Goal: Complete application form: Complete application form

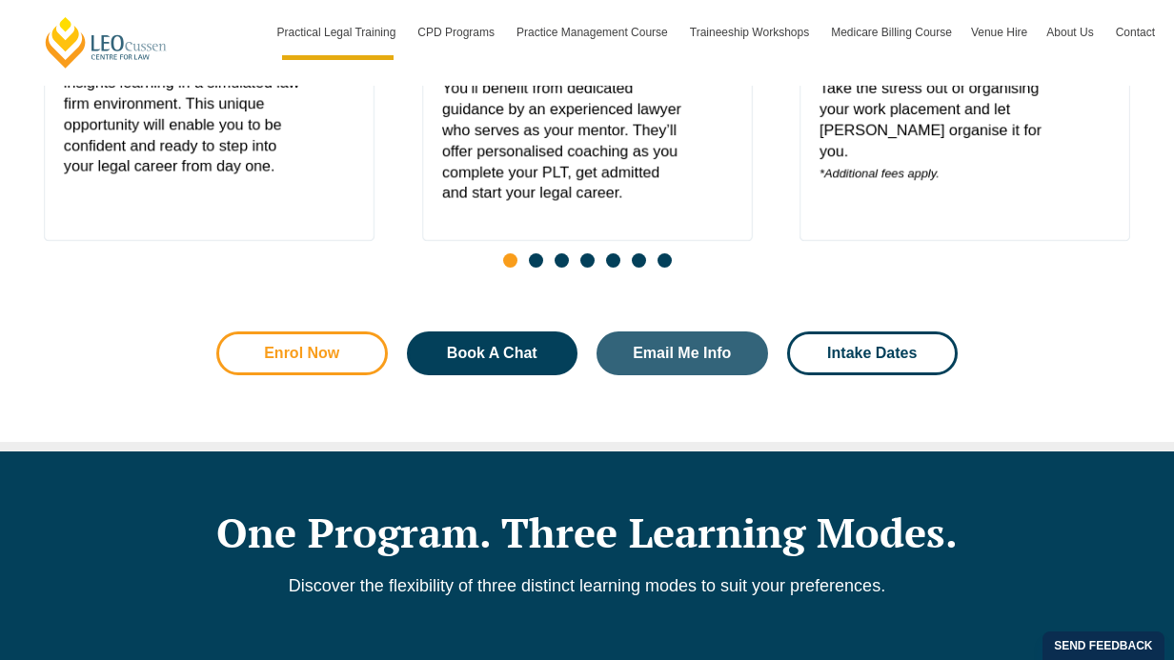
click at [330, 361] on span "Enrol Now" at bounding box center [301, 353] width 75 height 15
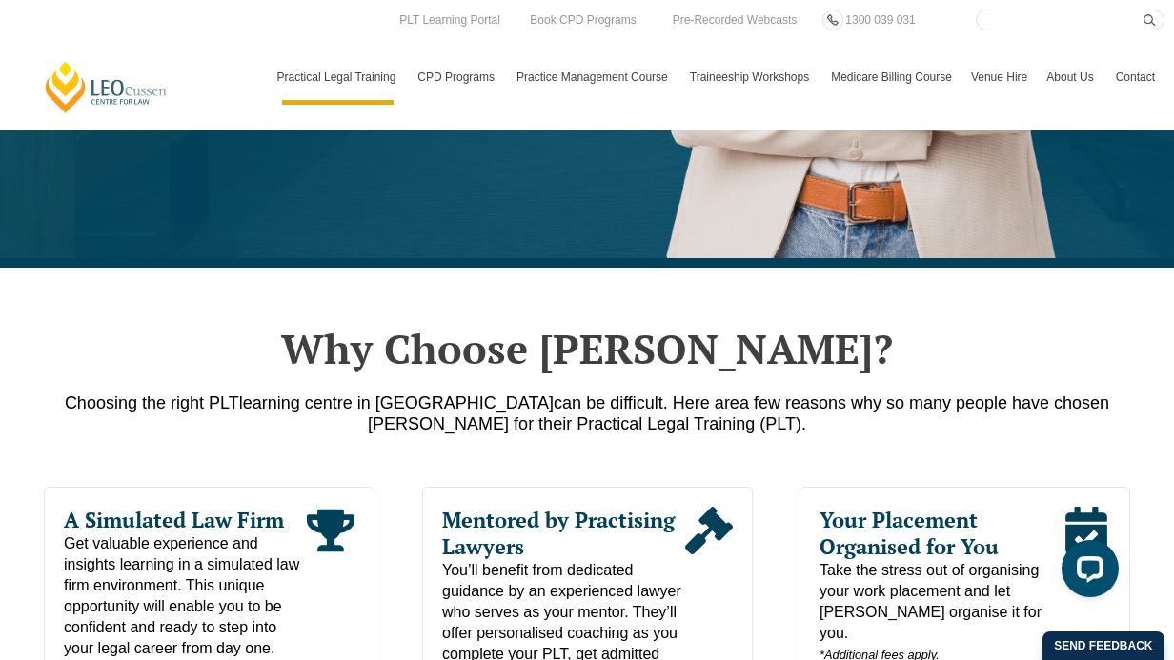
scroll to position [368, 0]
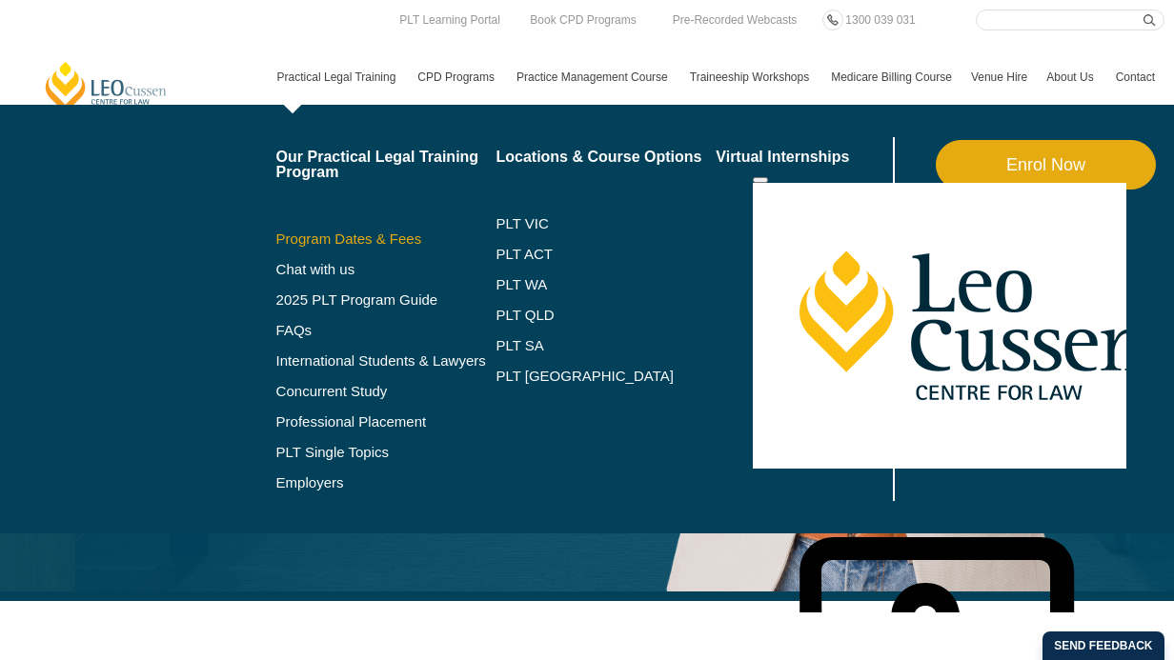
click at [361, 242] on link "Program Dates & Fees" at bounding box center [386, 239] width 220 height 15
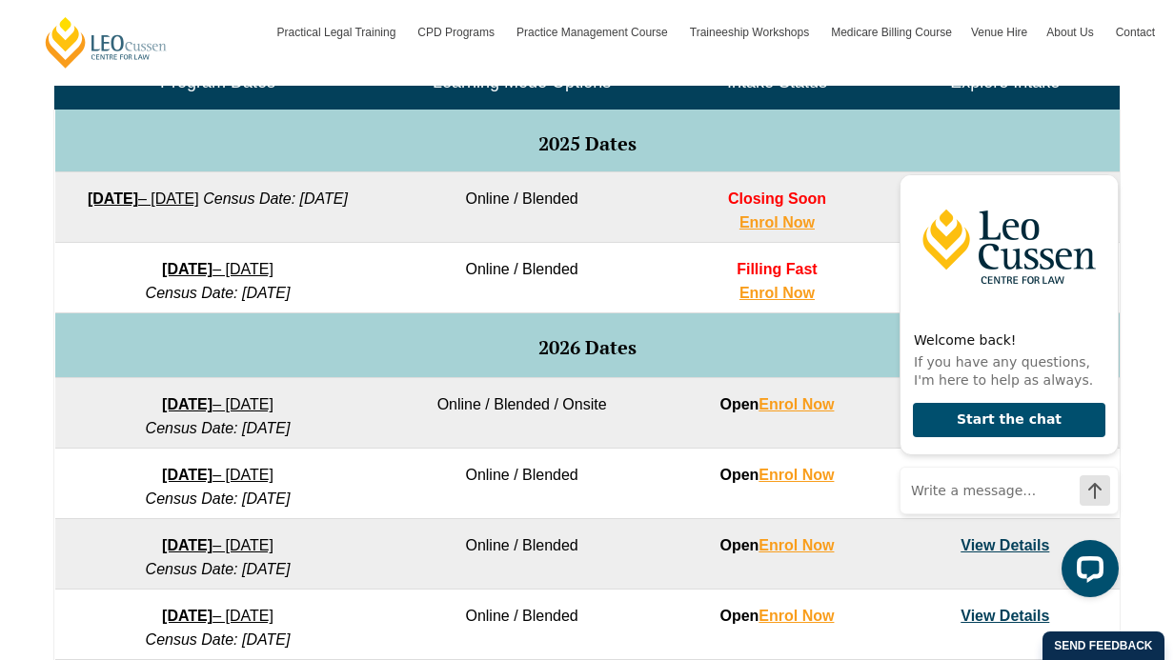
scroll to position [973, 0]
click at [1105, 155] on icon "Hide greeting" at bounding box center [1107, 159] width 23 height 23
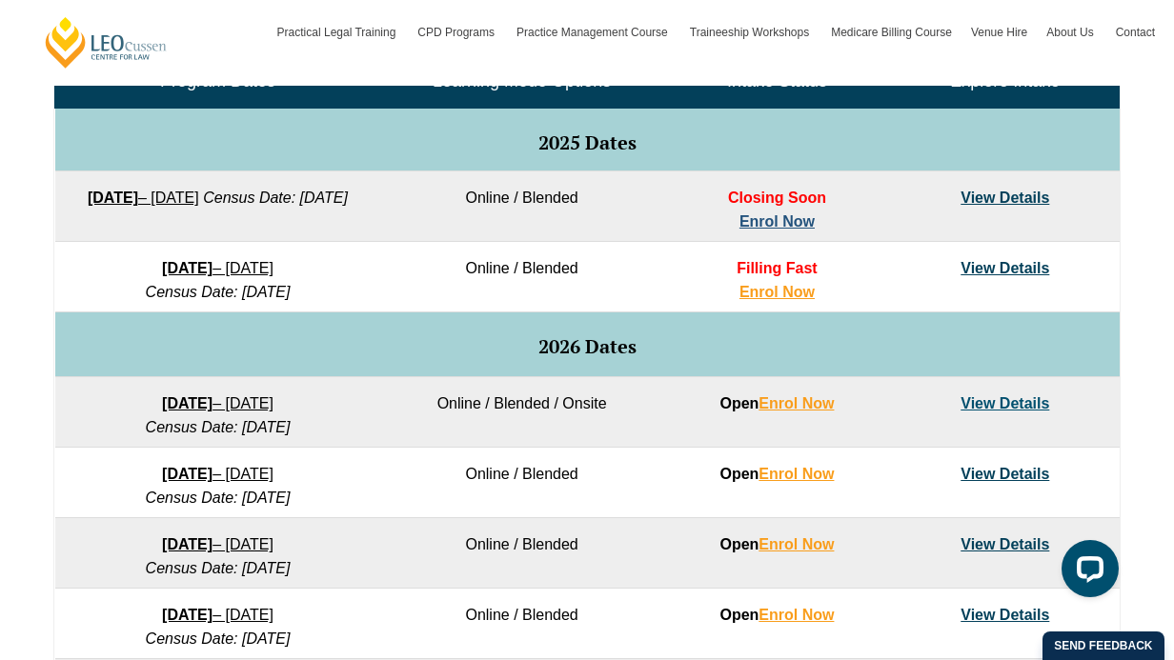
click at [774, 220] on link "Enrol Now" at bounding box center [776, 221] width 75 height 16
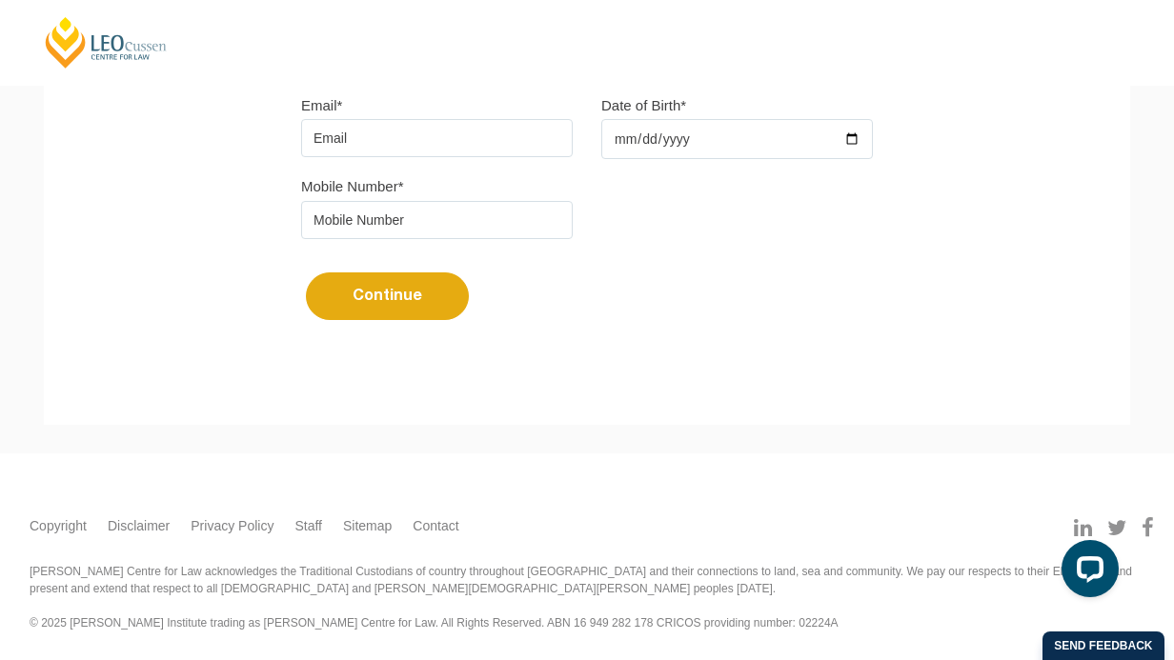
scroll to position [131, 0]
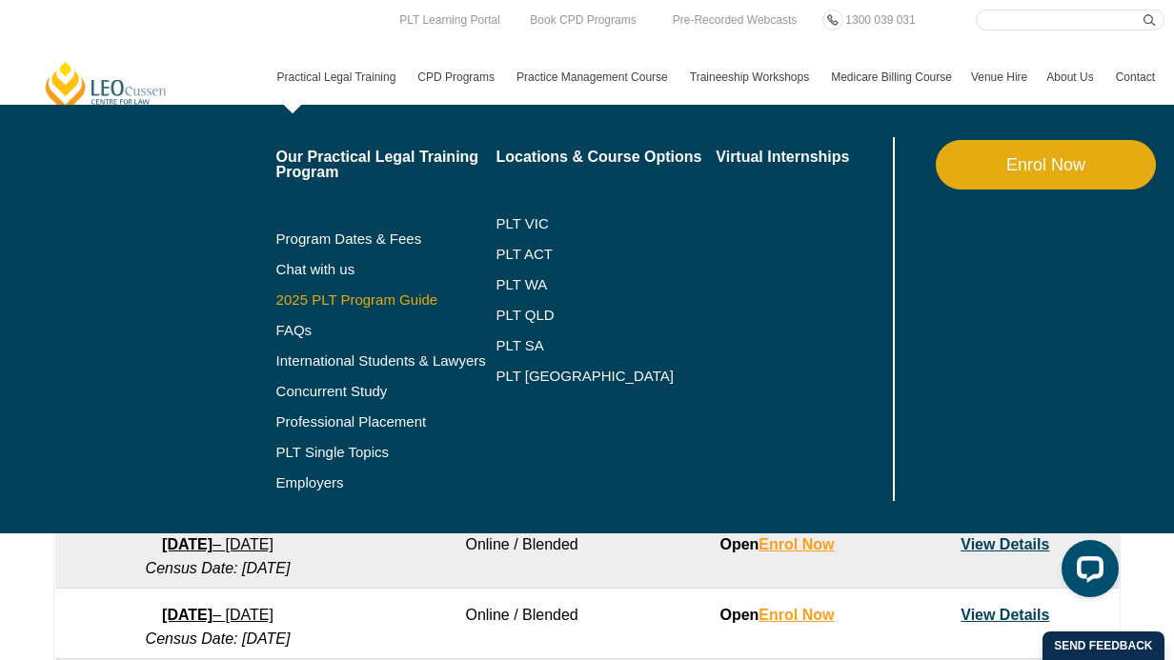
click at [347, 300] on link "2025 PLT Program Guide" at bounding box center [362, 300] width 172 height 15
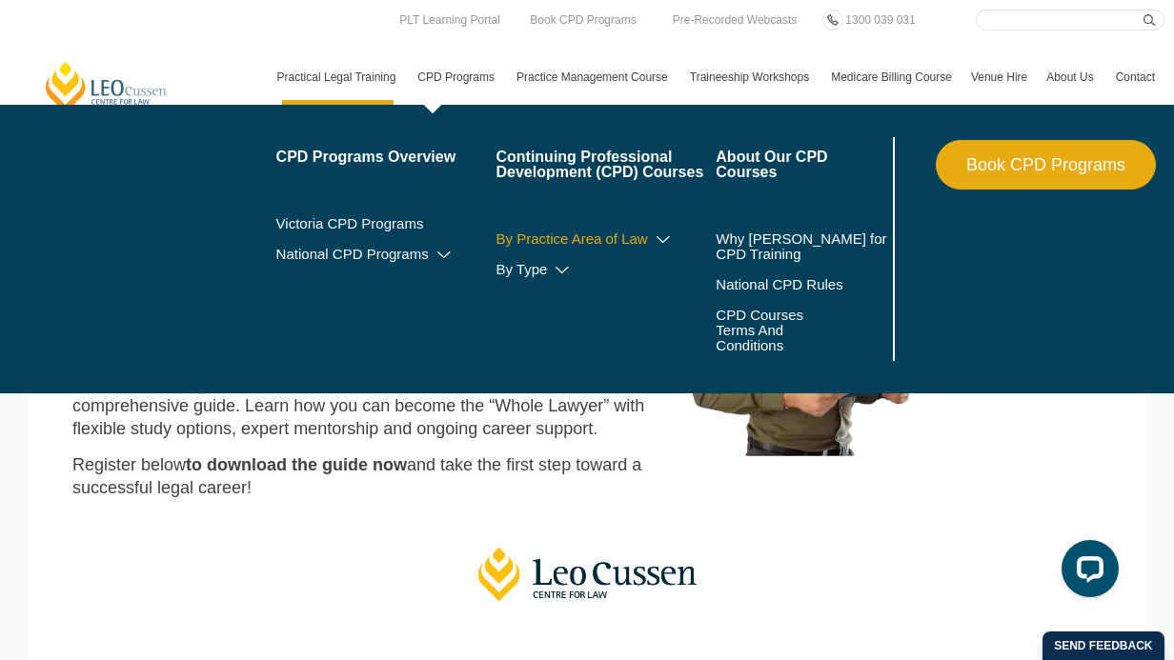
click at [628, 236] on link "By Practice Area of Law" at bounding box center [606, 239] width 220 height 15
click at [654, 238] on icon at bounding box center [663, 239] width 19 height 13
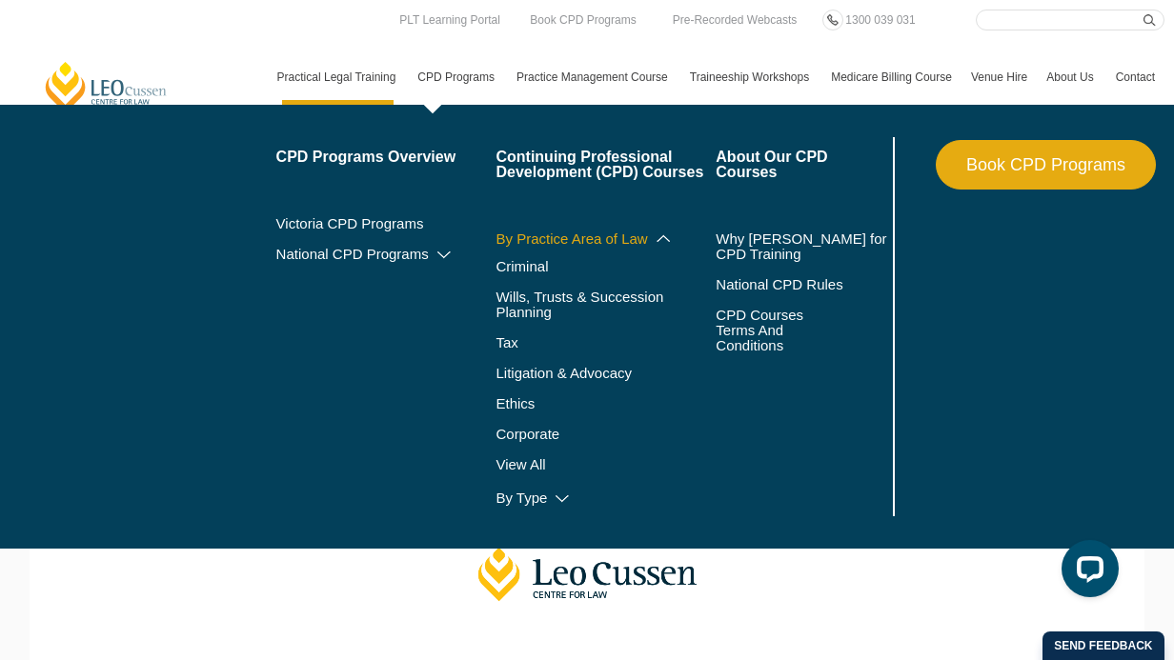
click at [654, 238] on icon at bounding box center [663, 238] width 19 height 13
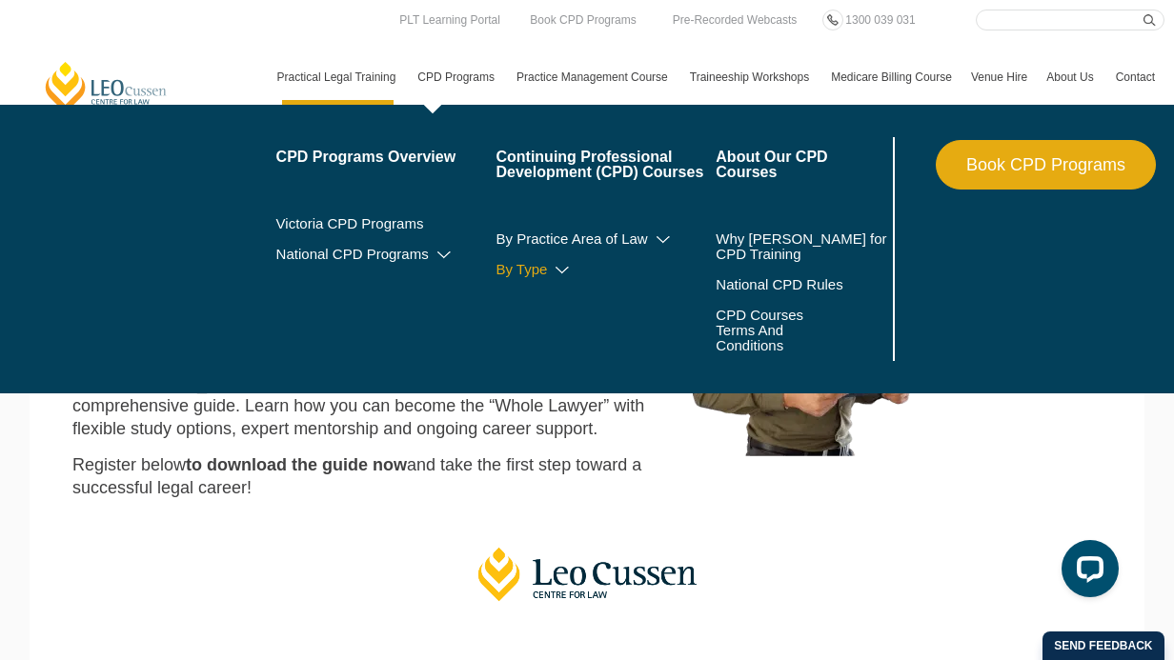
click at [553, 274] on icon at bounding box center [562, 270] width 19 height 13
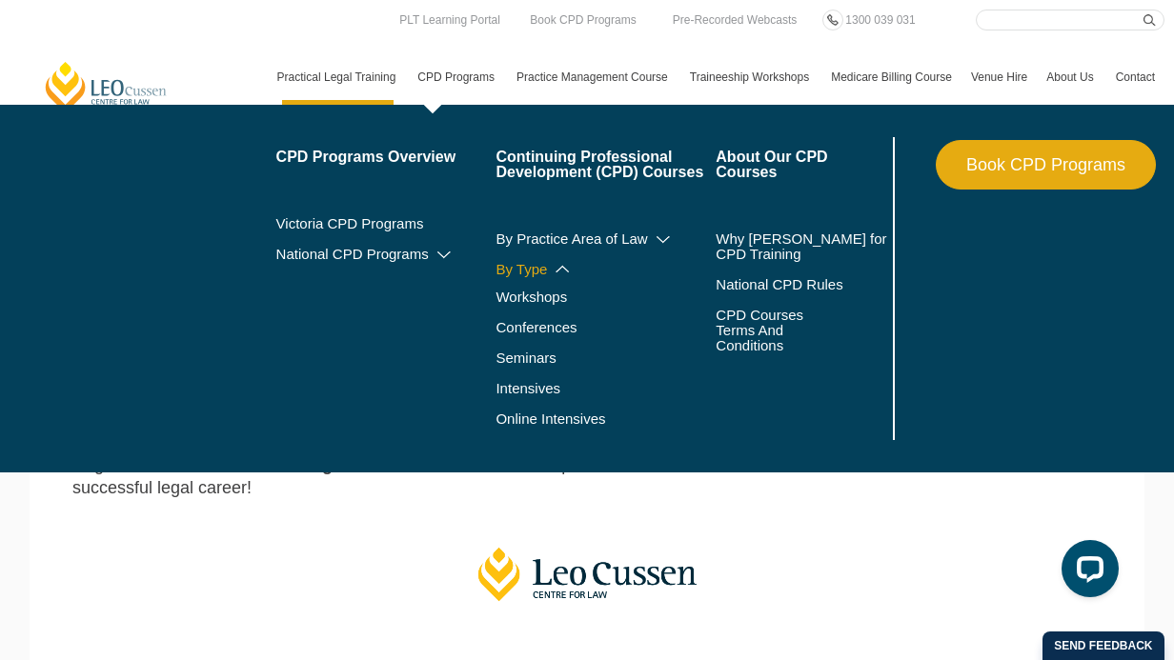
click at [553, 274] on icon at bounding box center [562, 268] width 19 height 13
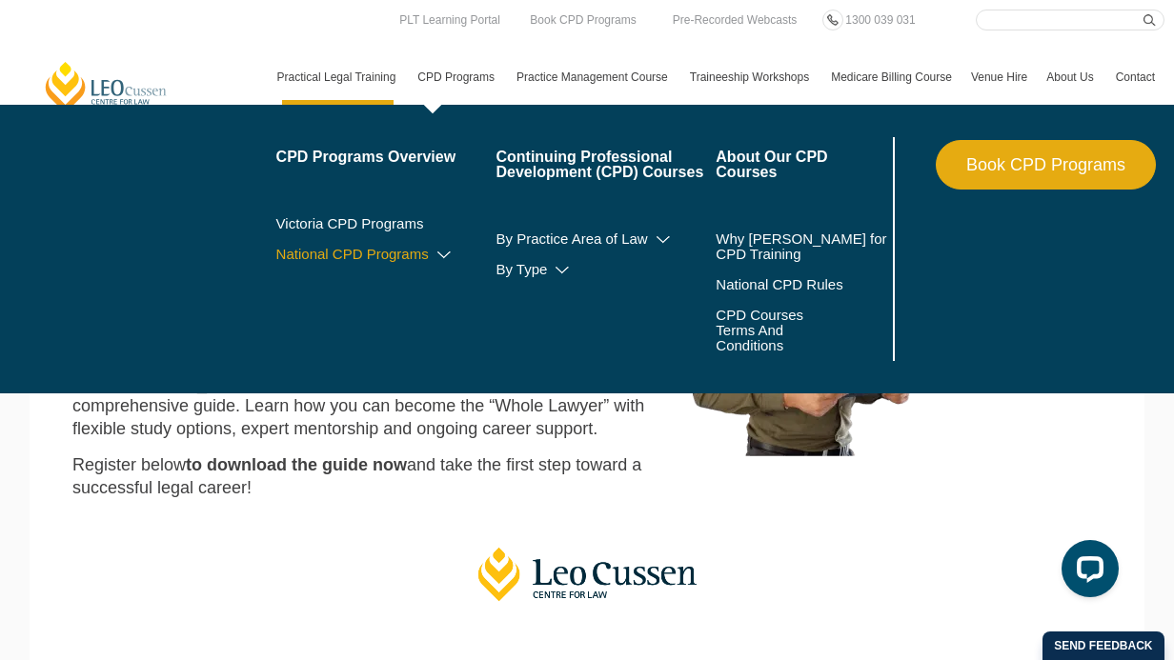
click at [435, 256] on icon at bounding box center [444, 255] width 19 height 13
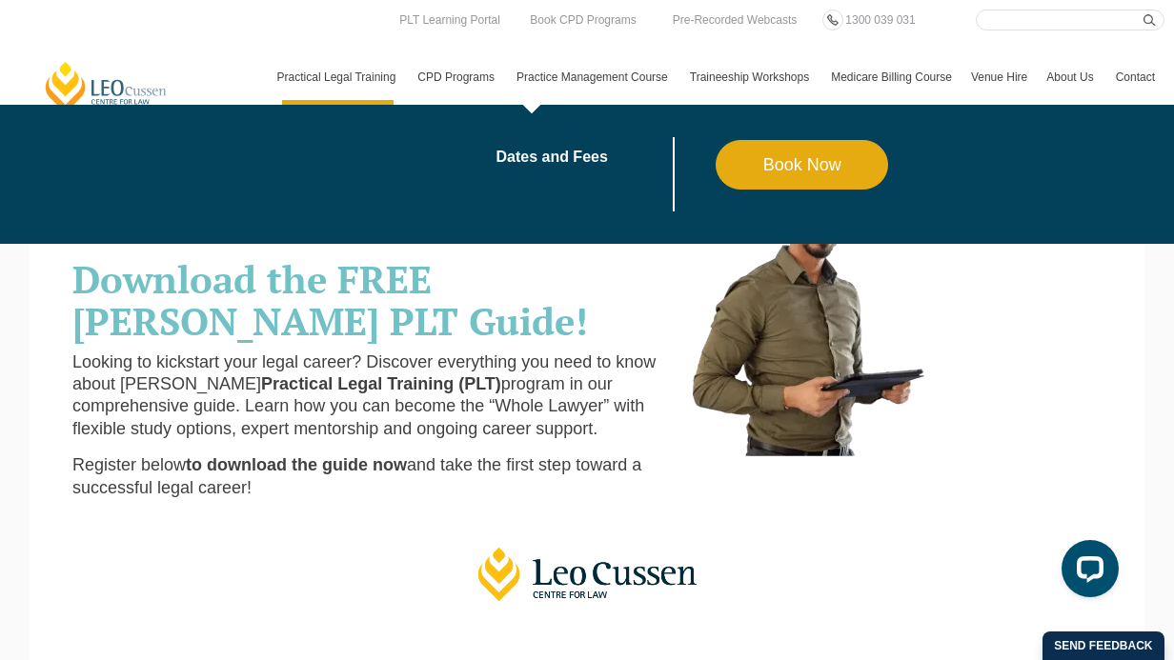
click at [538, 79] on link "Practice Management Course" at bounding box center [593, 77] width 173 height 55
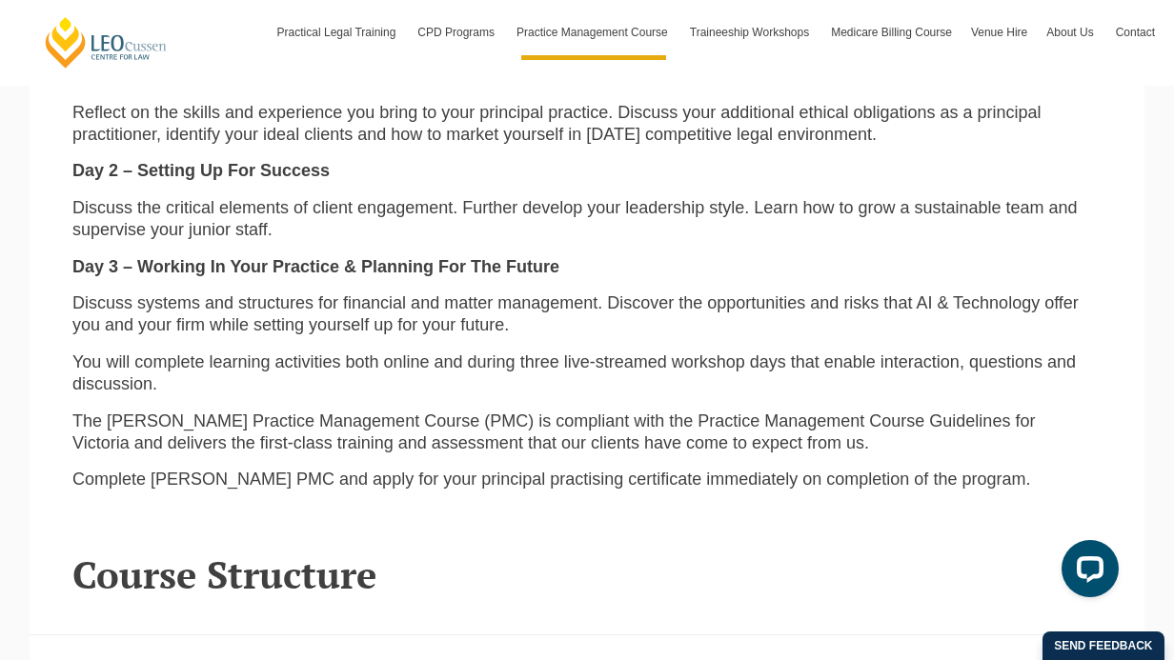
scroll to position [2553, 0]
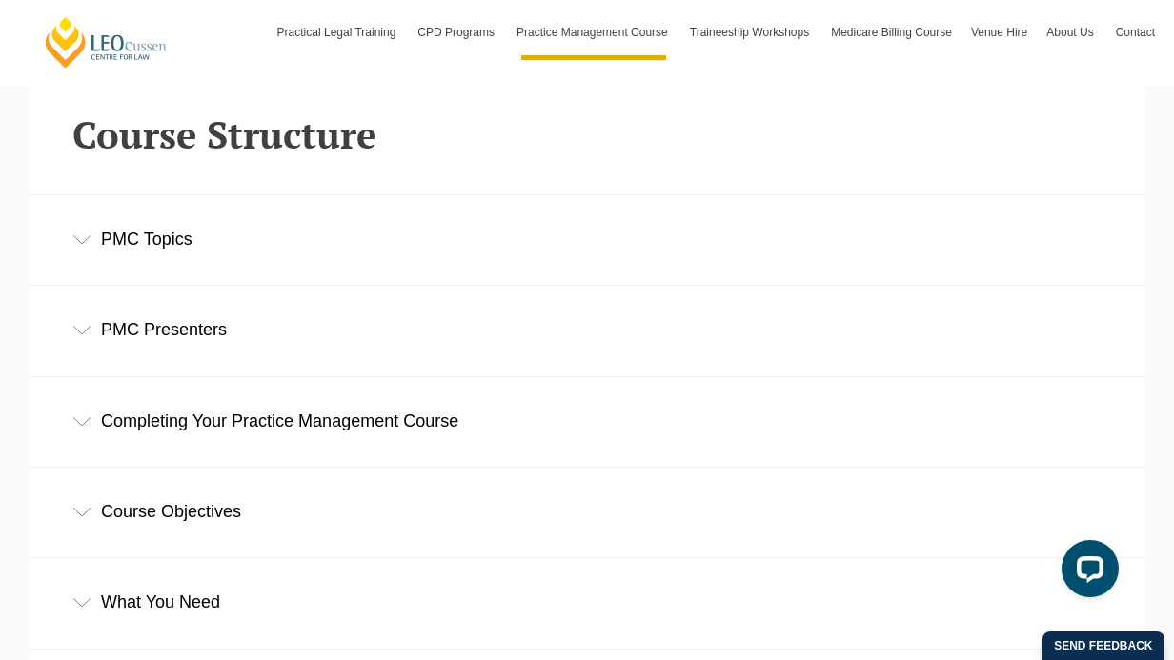
click at [120, 200] on div "PMC Topics" at bounding box center [587, 239] width 1115 height 89
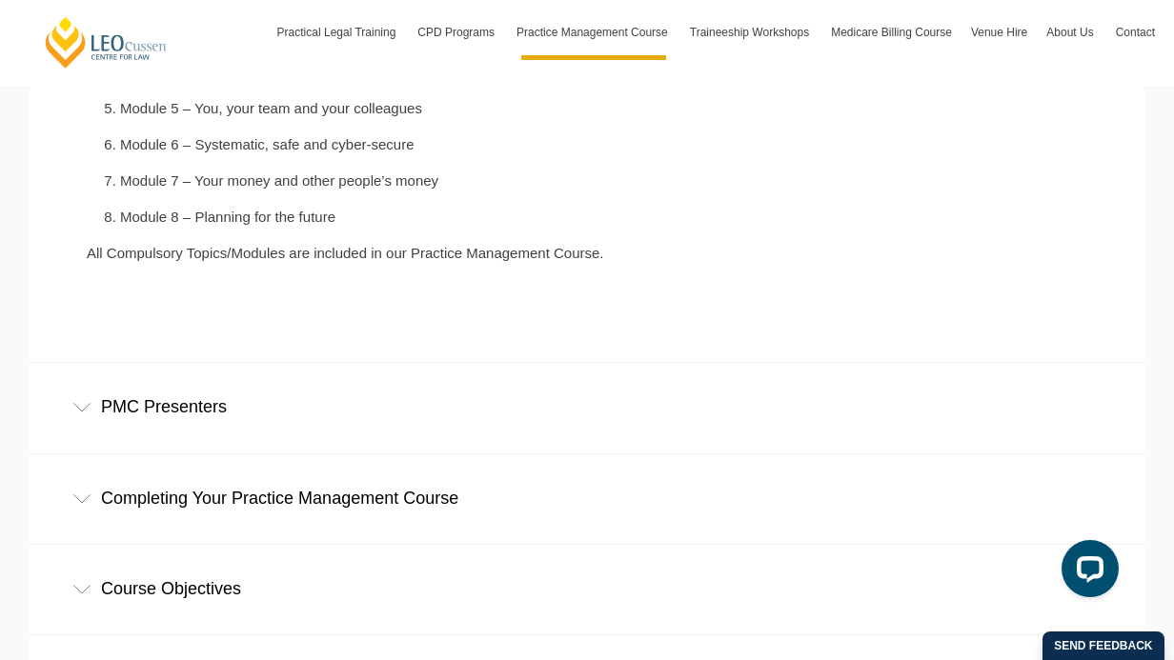
scroll to position [2967, 0]
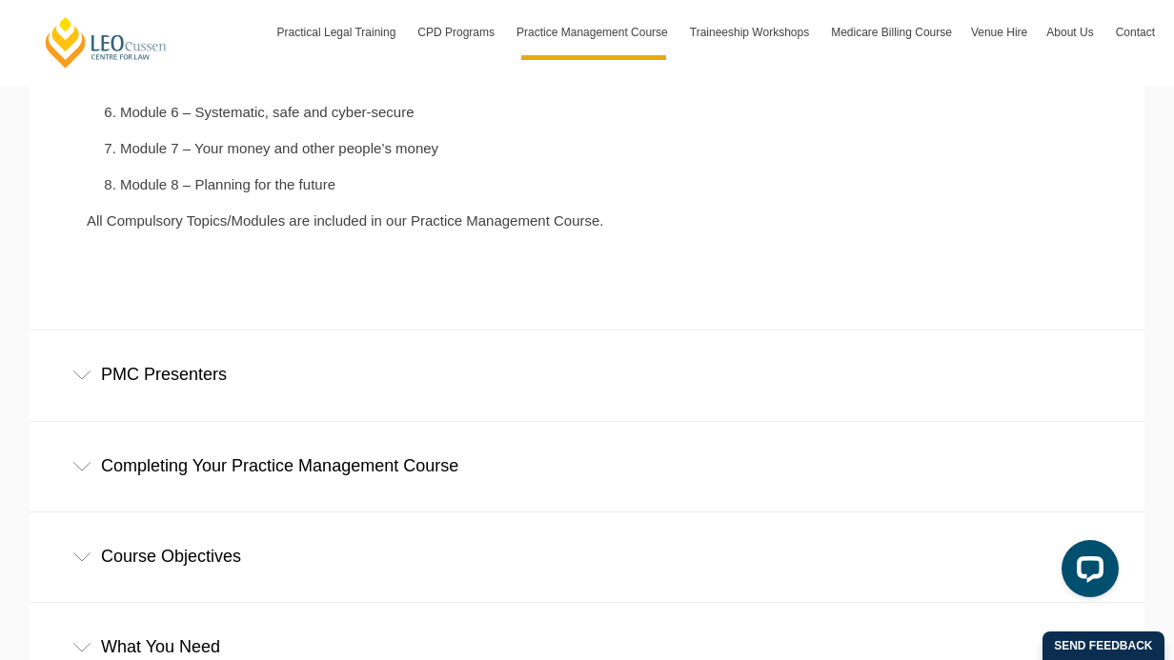
click at [201, 334] on div "PMC Presenters" at bounding box center [587, 375] width 1115 height 89
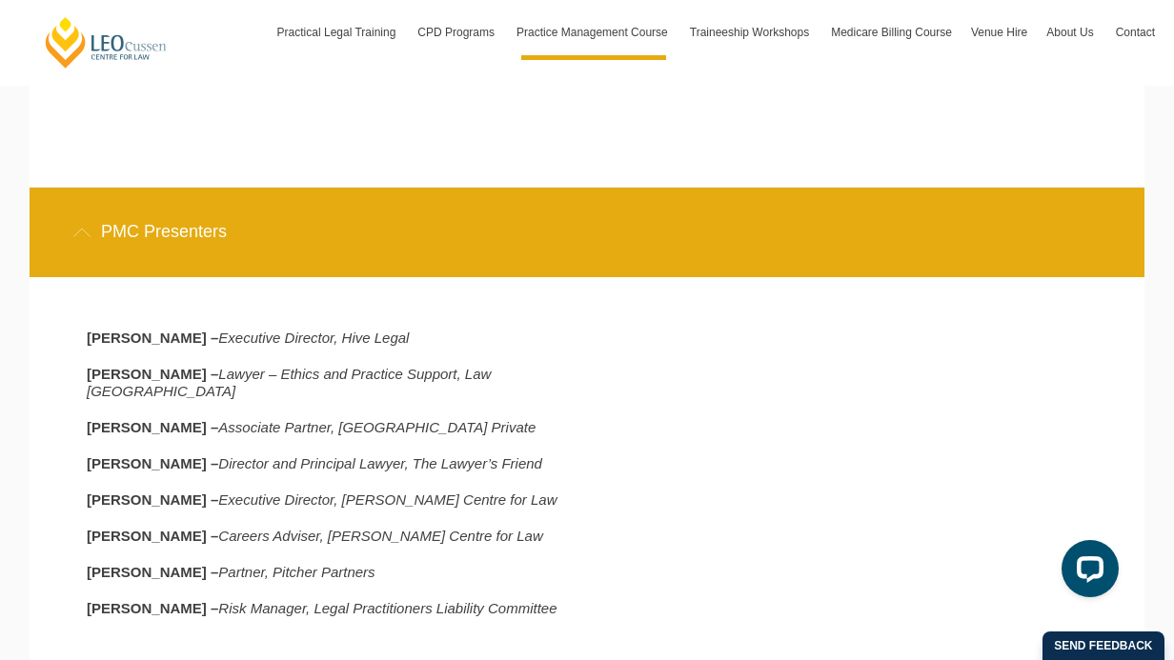
scroll to position [3403, 0]
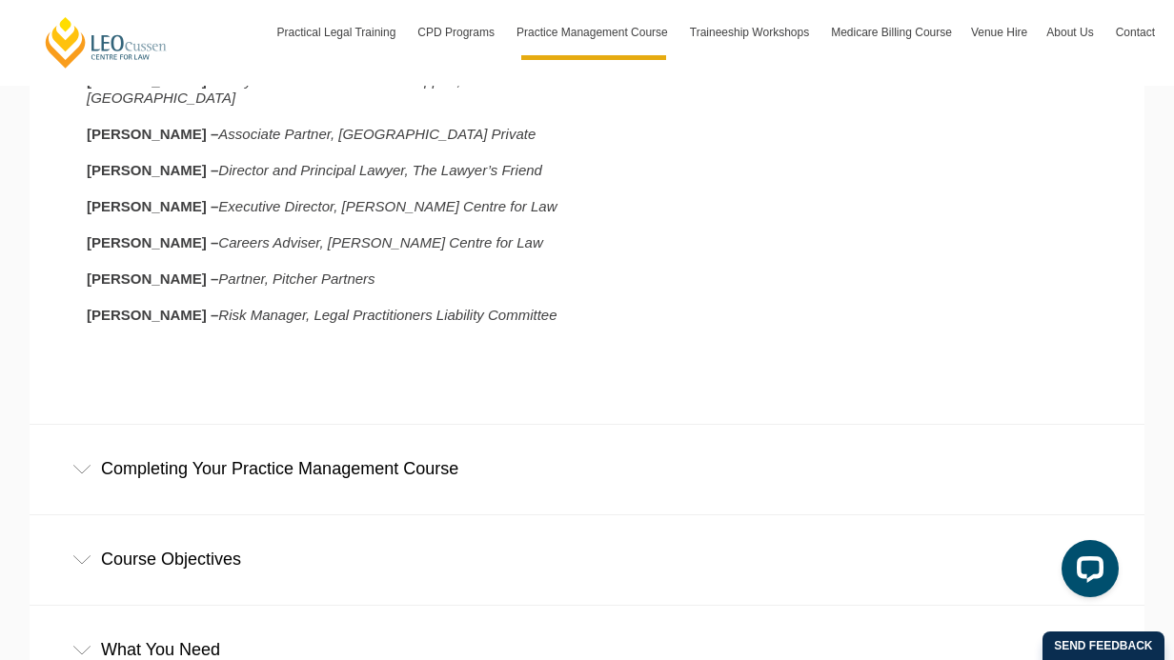
click at [269, 425] on div "Completing Your Practice Management Course" at bounding box center [587, 469] width 1115 height 89
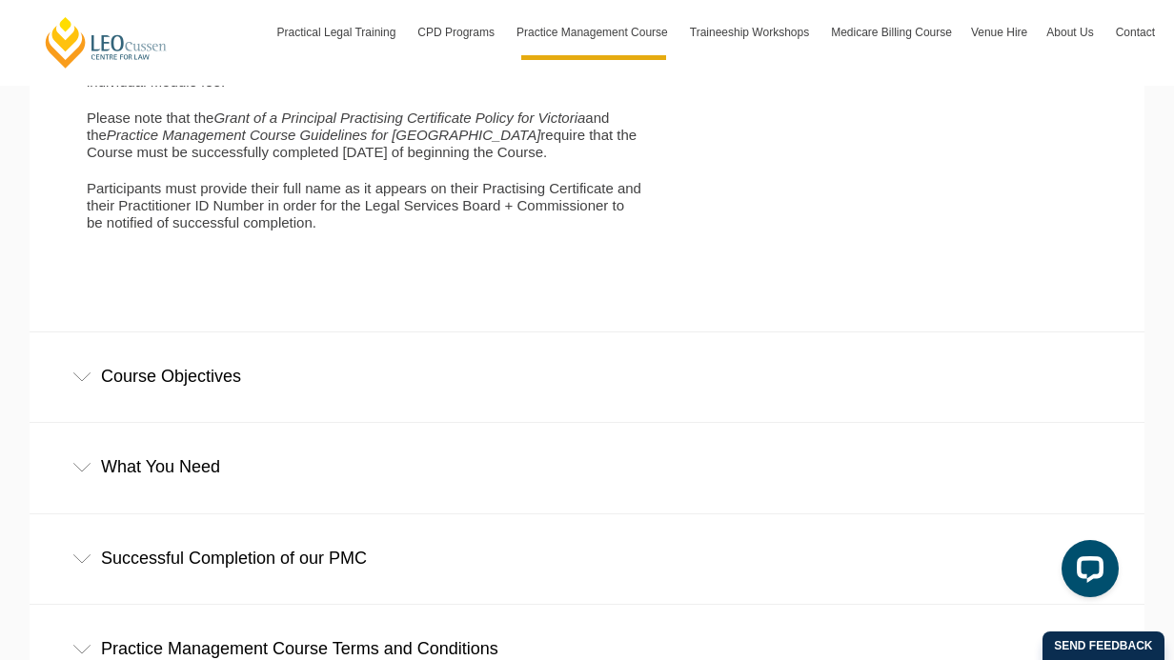
scroll to position [4496, 0]
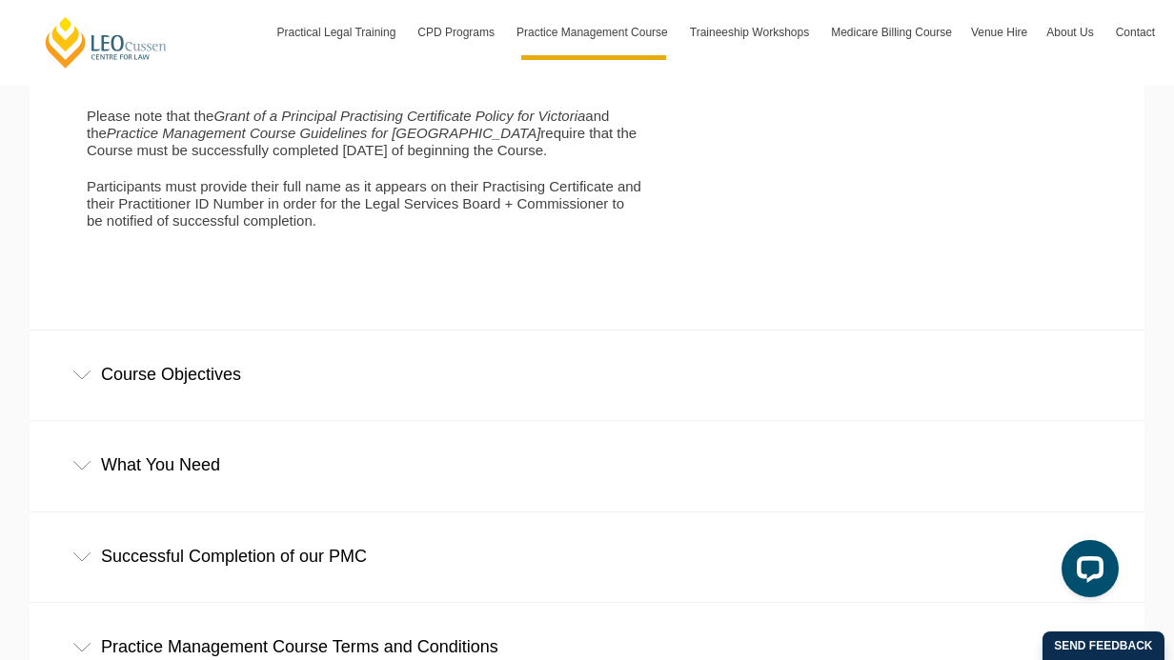
click at [418, 421] on div "What You Need" at bounding box center [587, 465] width 1115 height 89
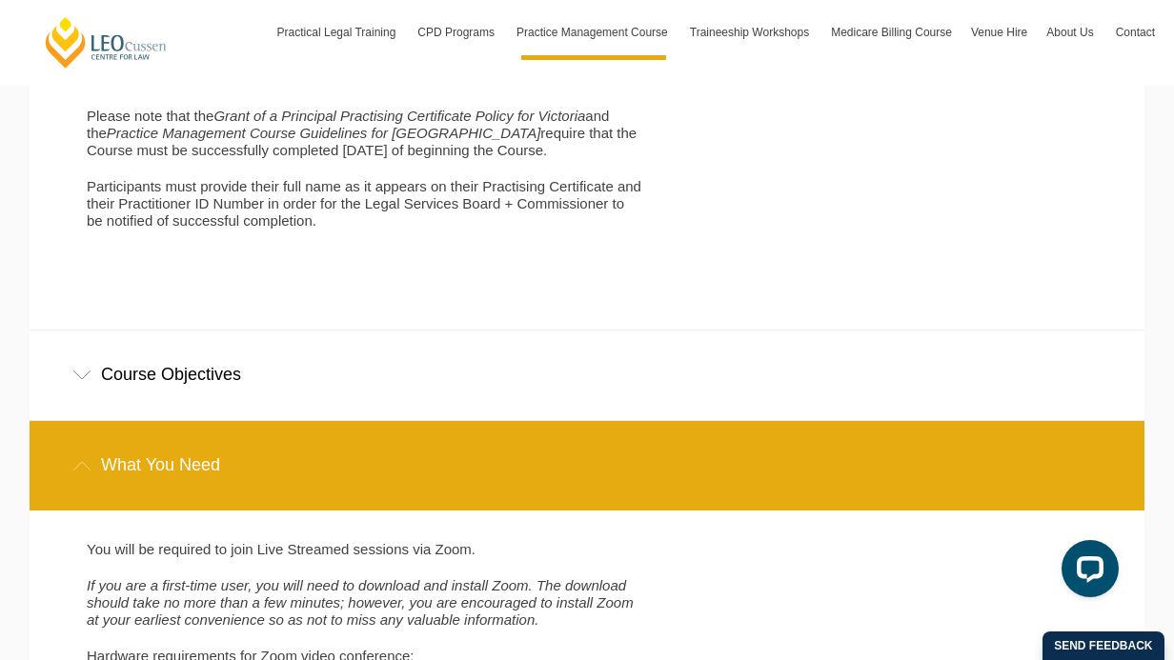
click at [369, 331] on div "Course Objectives" at bounding box center [587, 375] width 1115 height 89
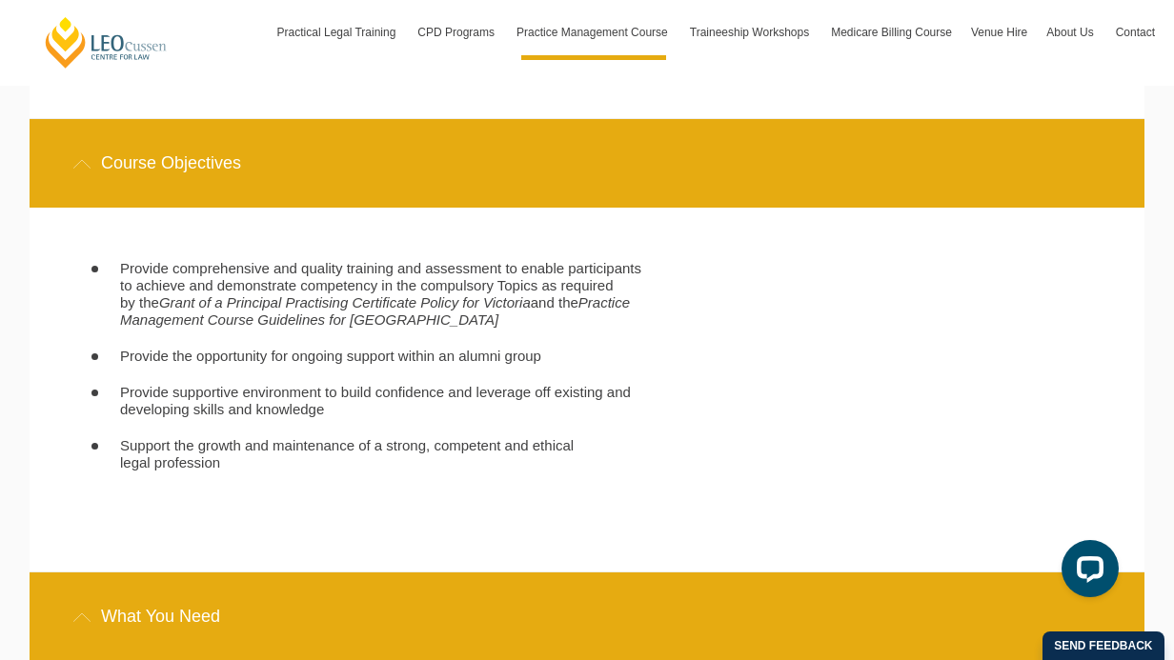
scroll to position [4710, 0]
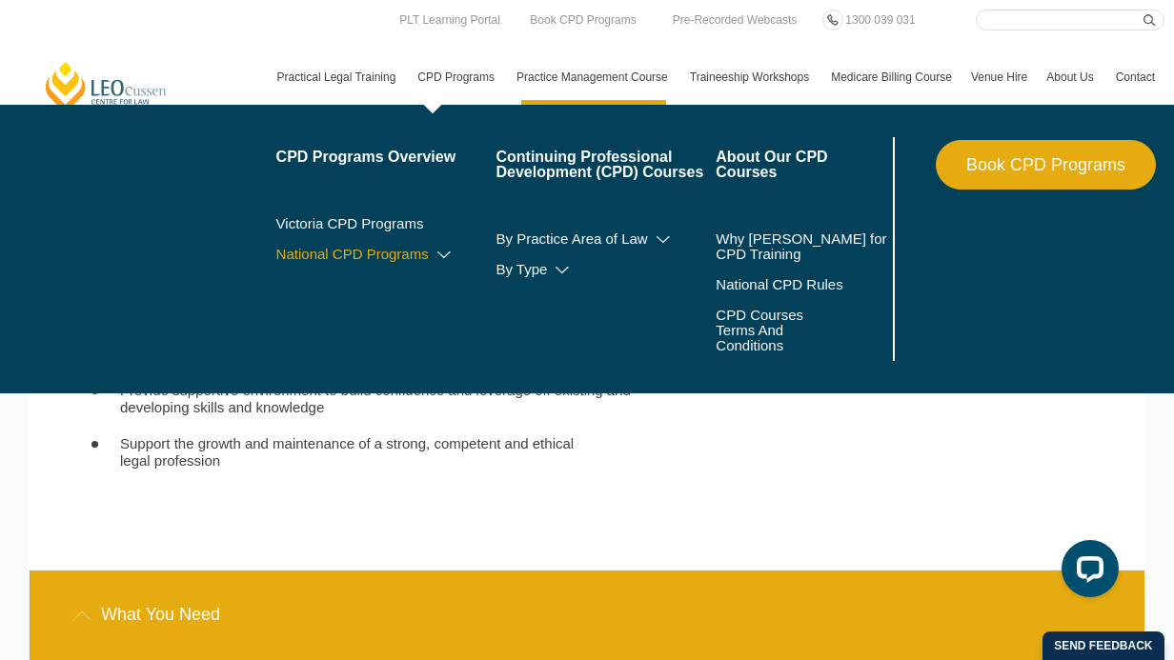
click at [435, 253] on icon at bounding box center [444, 255] width 19 height 13
click at [553, 273] on icon at bounding box center [562, 270] width 19 height 13
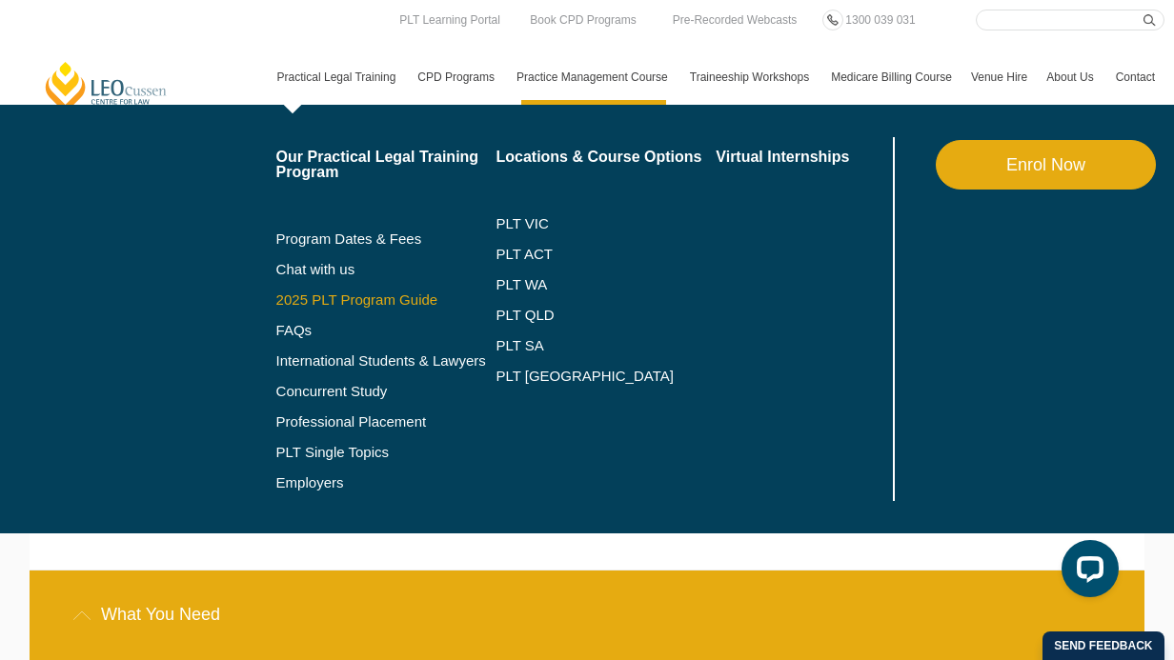
click at [322, 302] on link "2025 PLT Program Guide" at bounding box center [362, 300] width 172 height 15
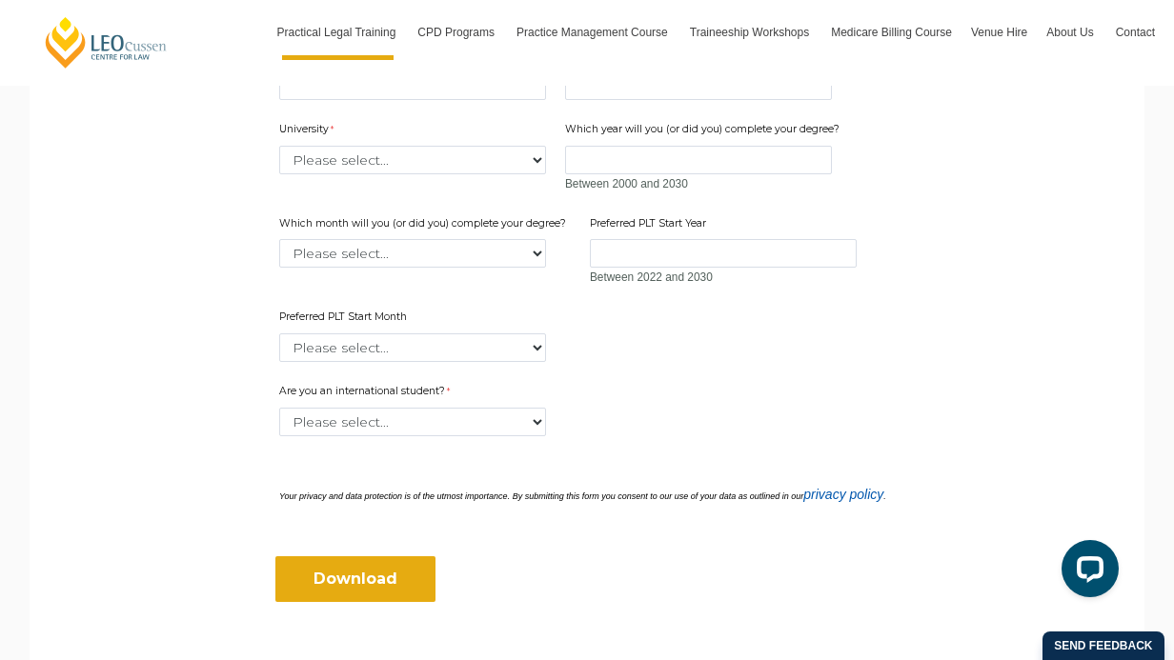
scroll to position [719, 0]
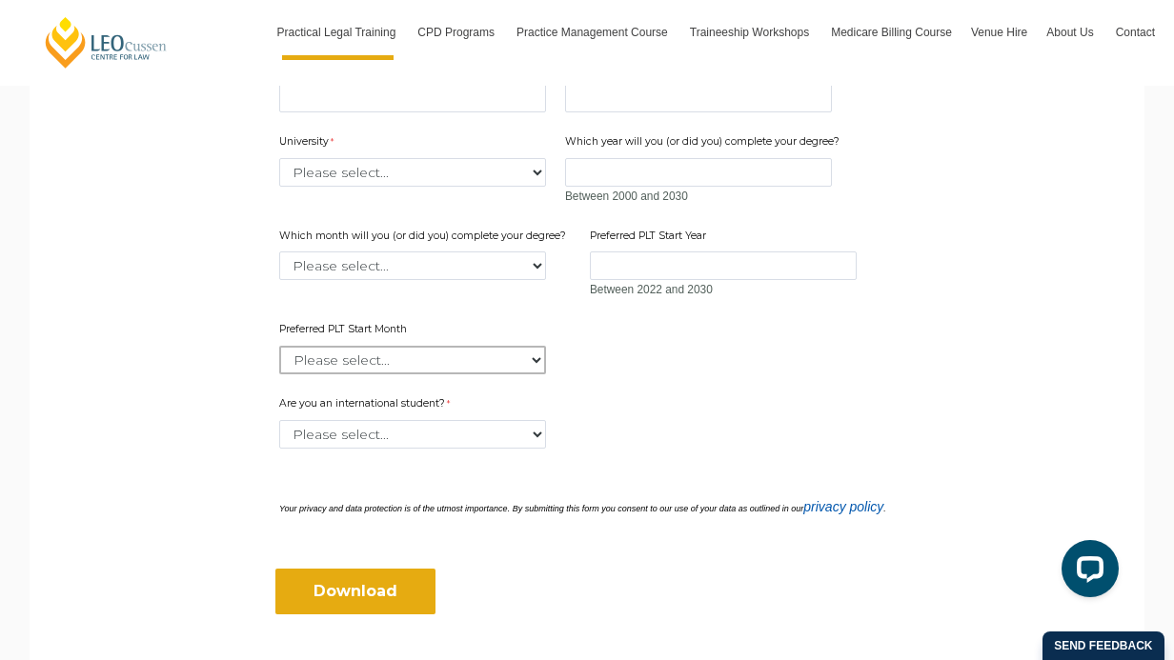
click at [479, 363] on select "Please select... January February March April May June July August September Oc…" at bounding box center [412, 360] width 267 height 29
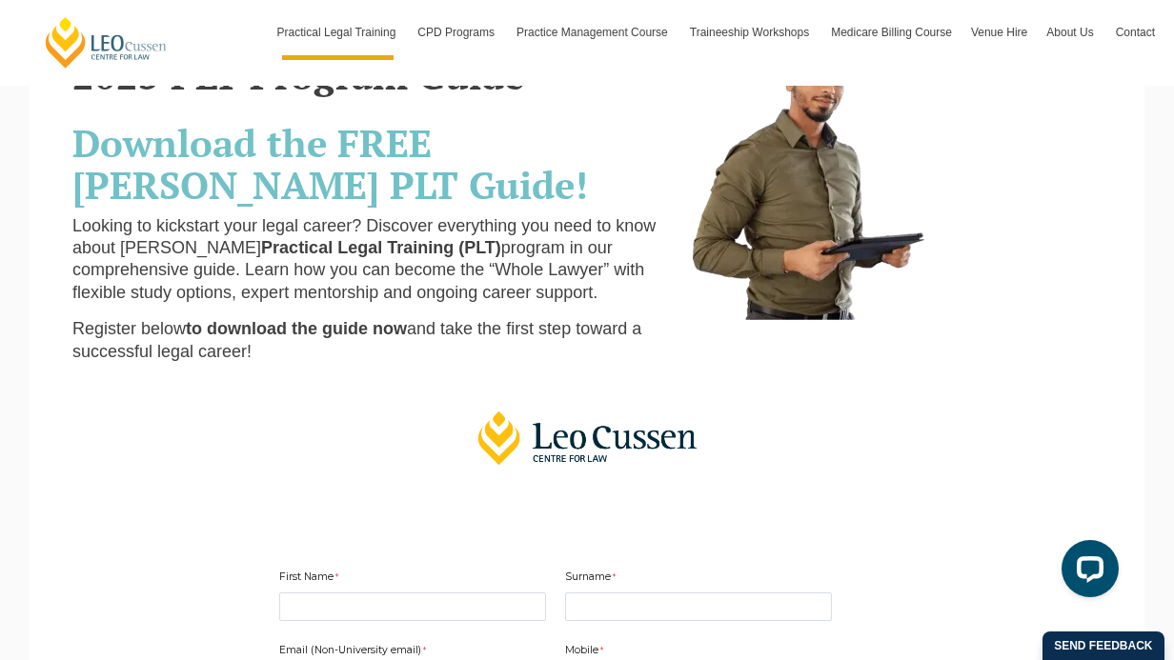
scroll to position [0, 0]
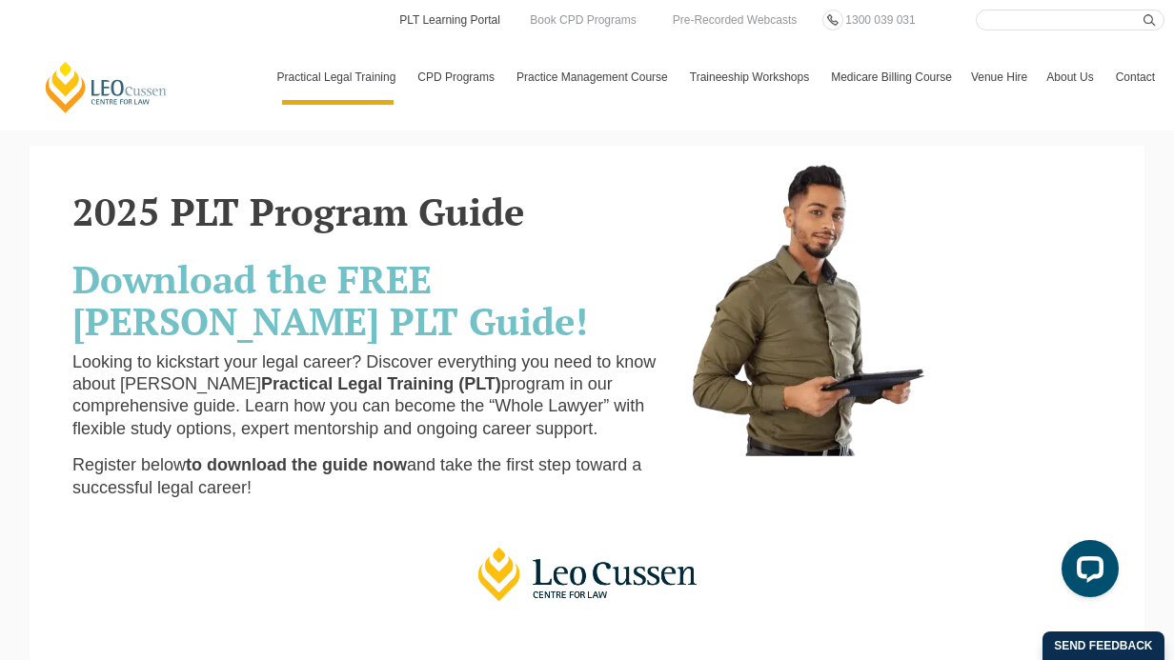
click at [454, 19] on link "PLT Learning Portal" at bounding box center [449, 20] width 105 height 21
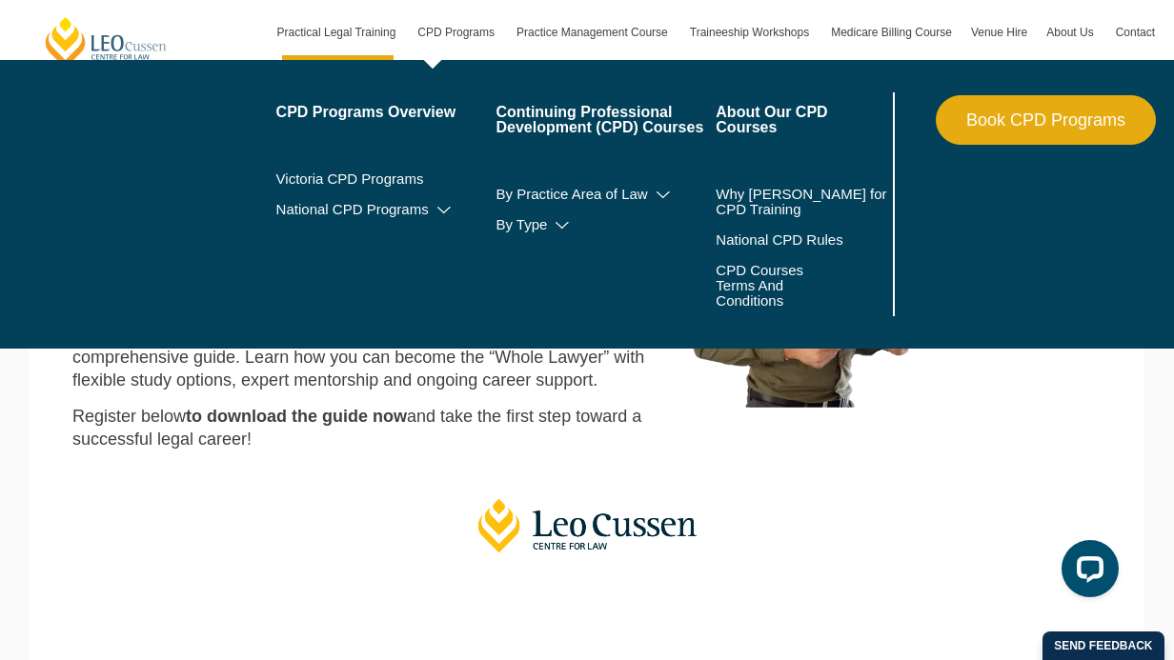
scroll to position [58, 0]
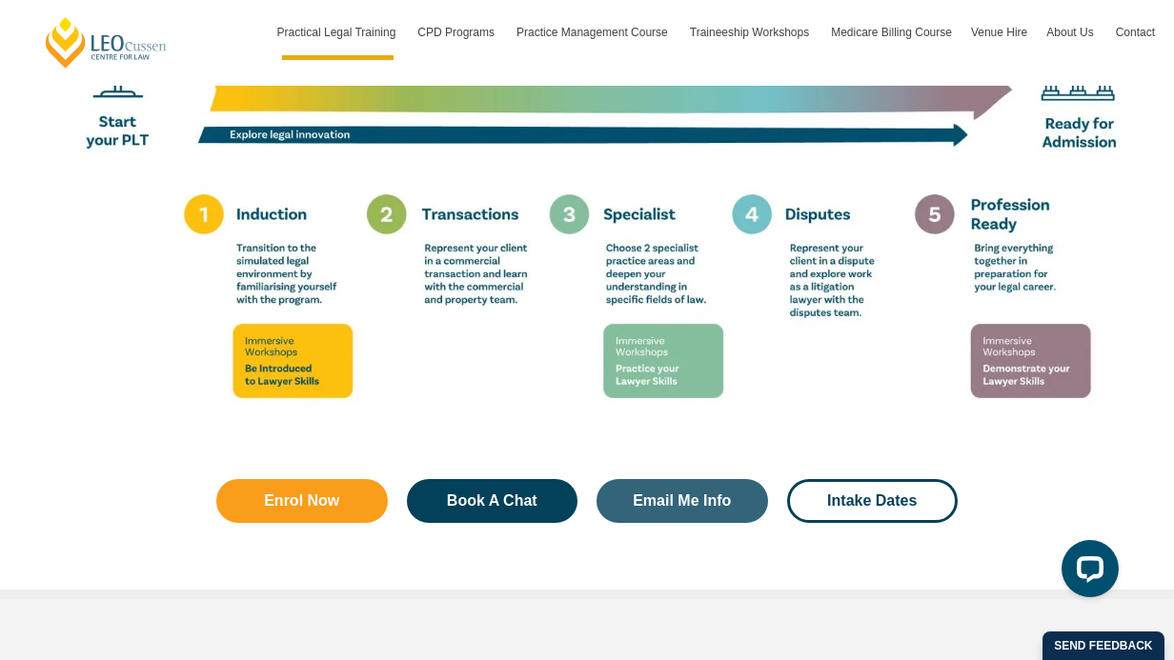
scroll to position [3593, 0]
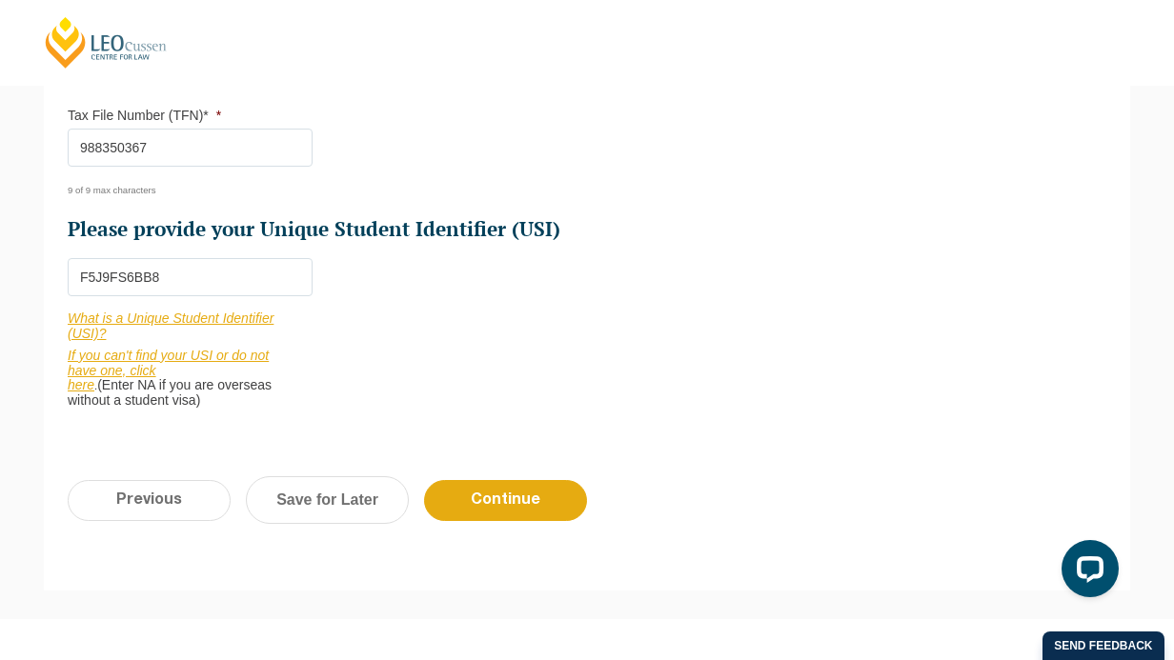
scroll to position [878, 0]
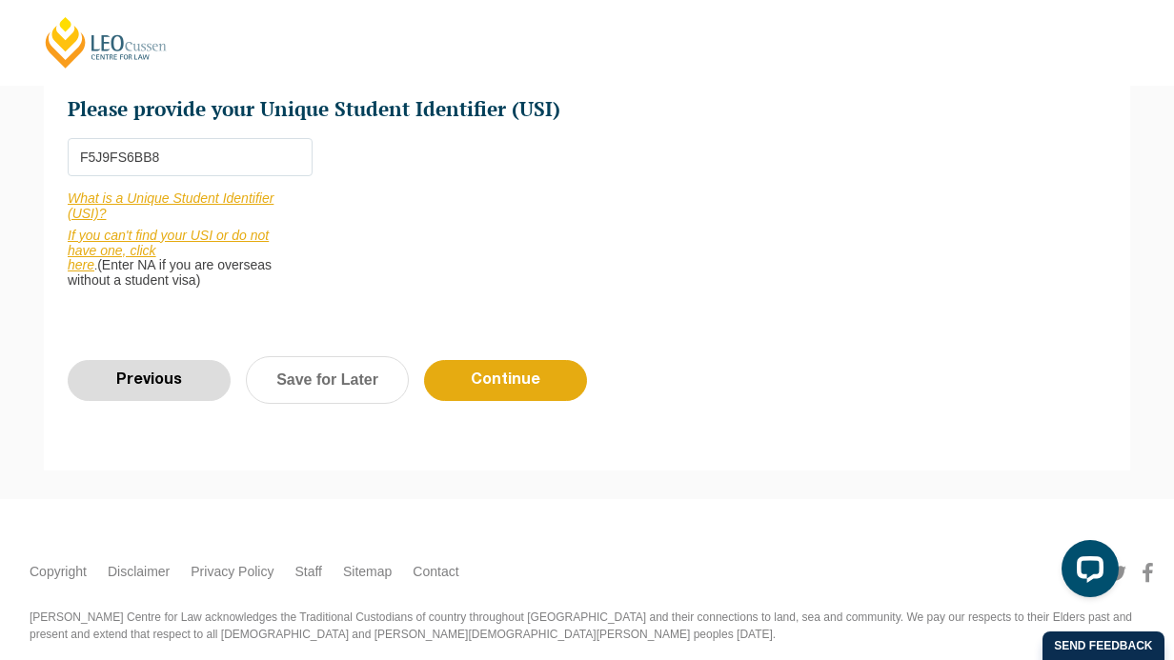
click at [180, 388] on input "Previous" at bounding box center [149, 380] width 163 height 41
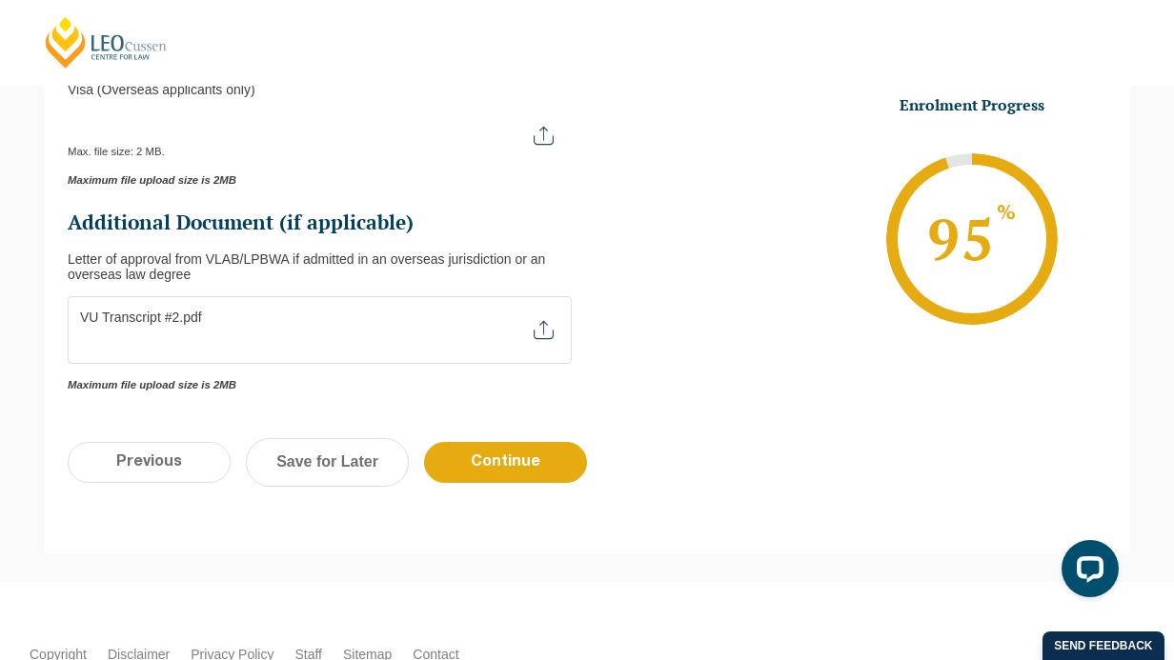
scroll to position [834, 0]
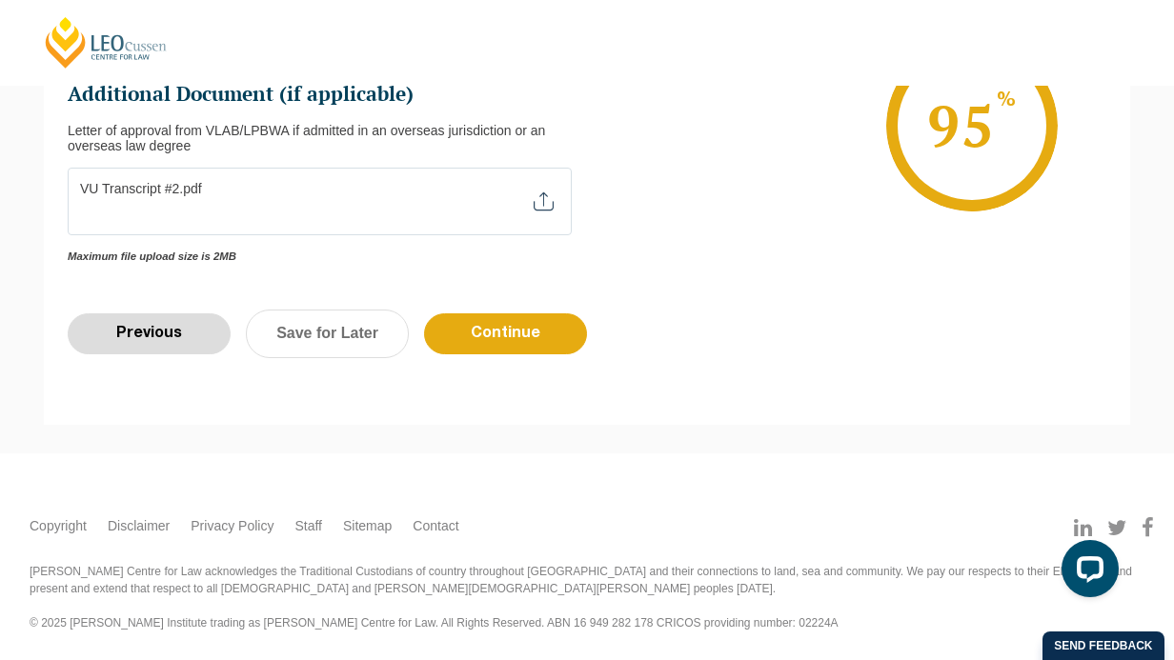
click at [158, 328] on input "Previous" at bounding box center [149, 334] width 163 height 41
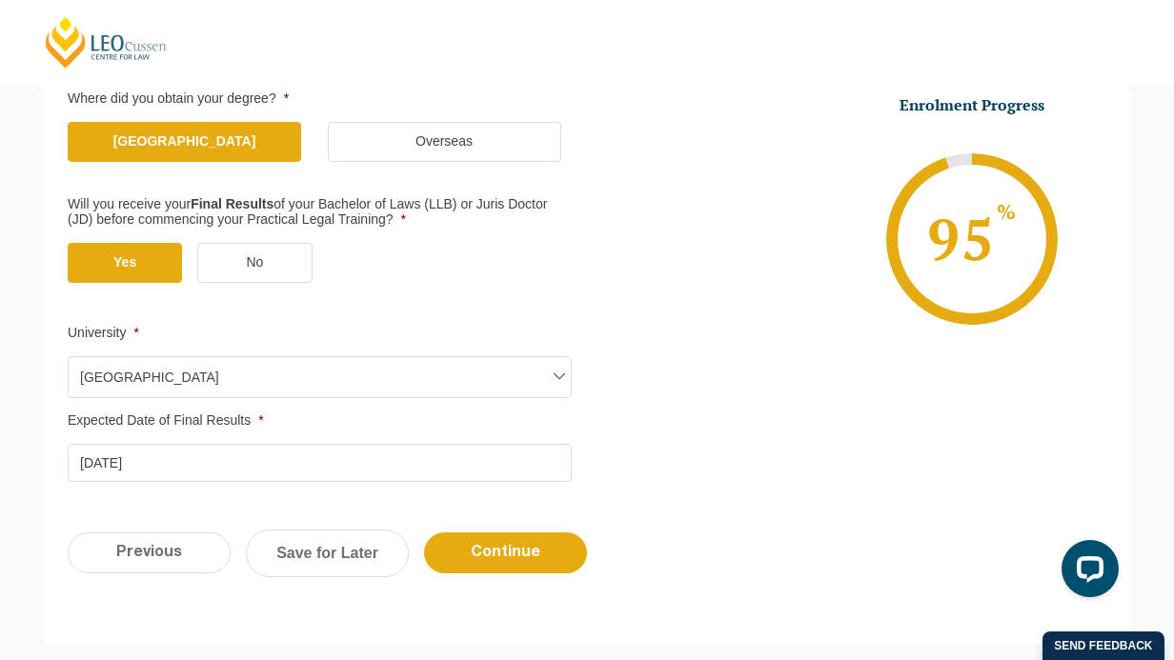
scroll to position [424, 0]
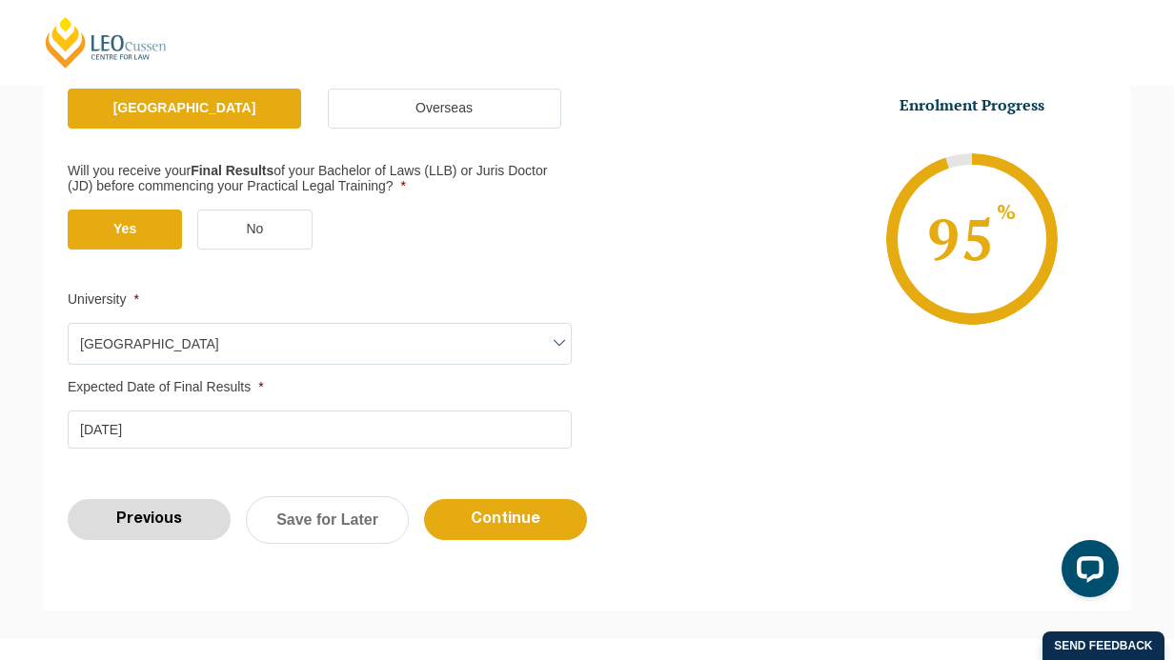
click at [191, 519] on input "Previous" at bounding box center [149, 519] width 163 height 41
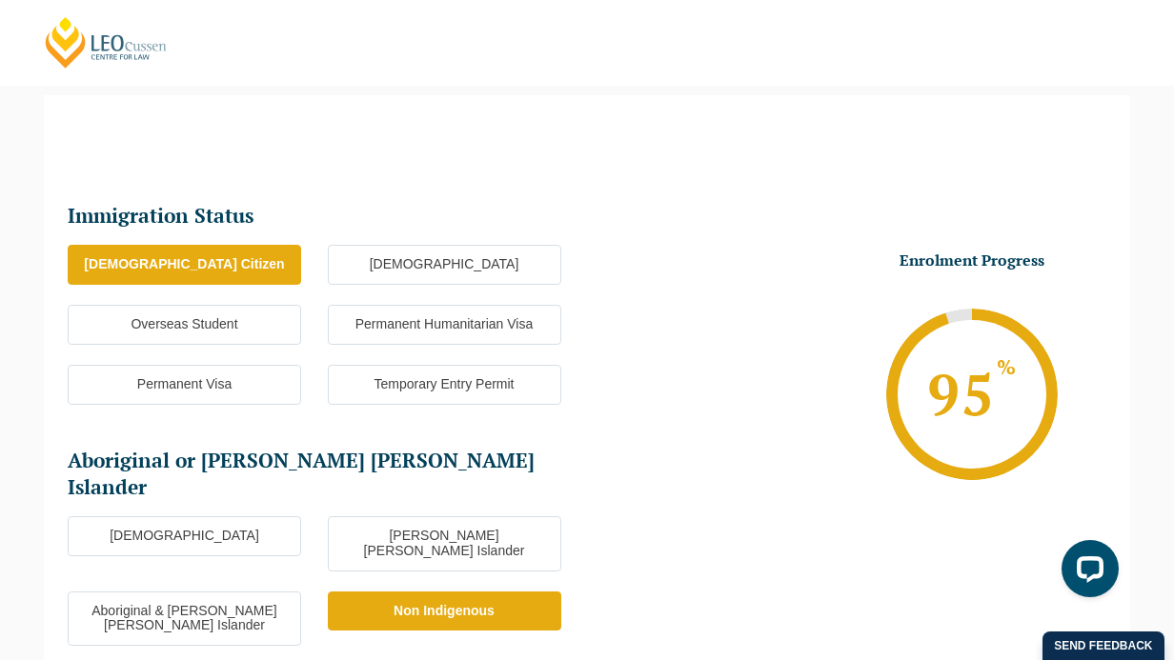
scroll to position [549, 0]
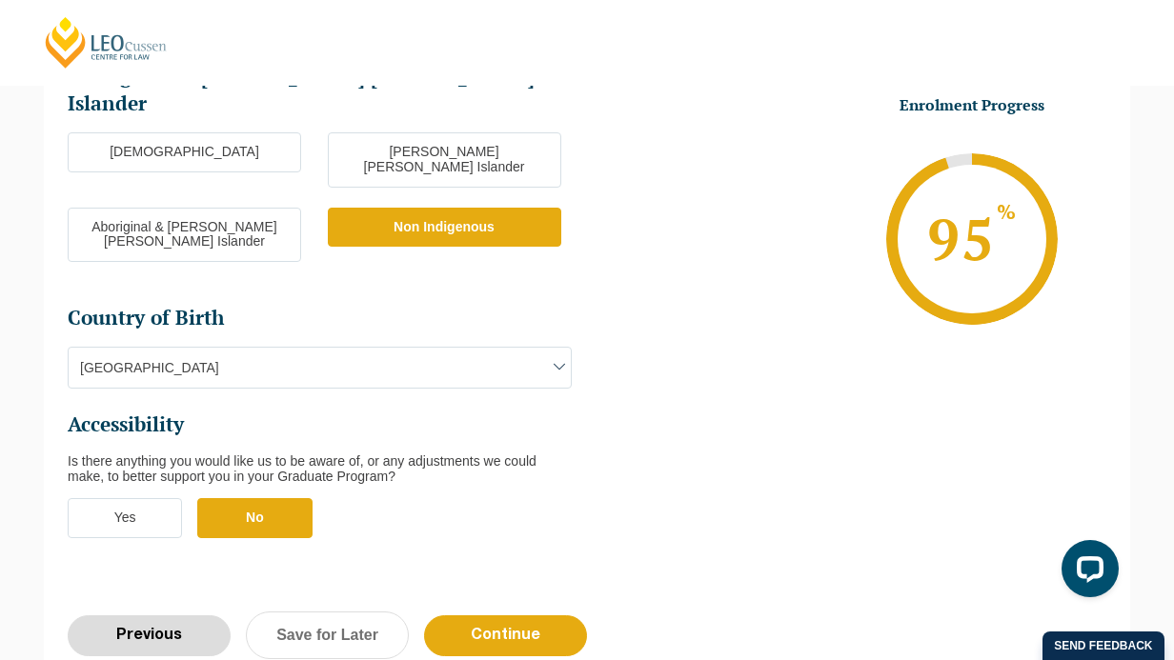
click at [175, 616] on input "Previous" at bounding box center [149, 636] width 163 height 41
select select "Blended Full Time Learning"
select select "VIC"
select select
select select "[DATE] ([DATE] to [DATE])"
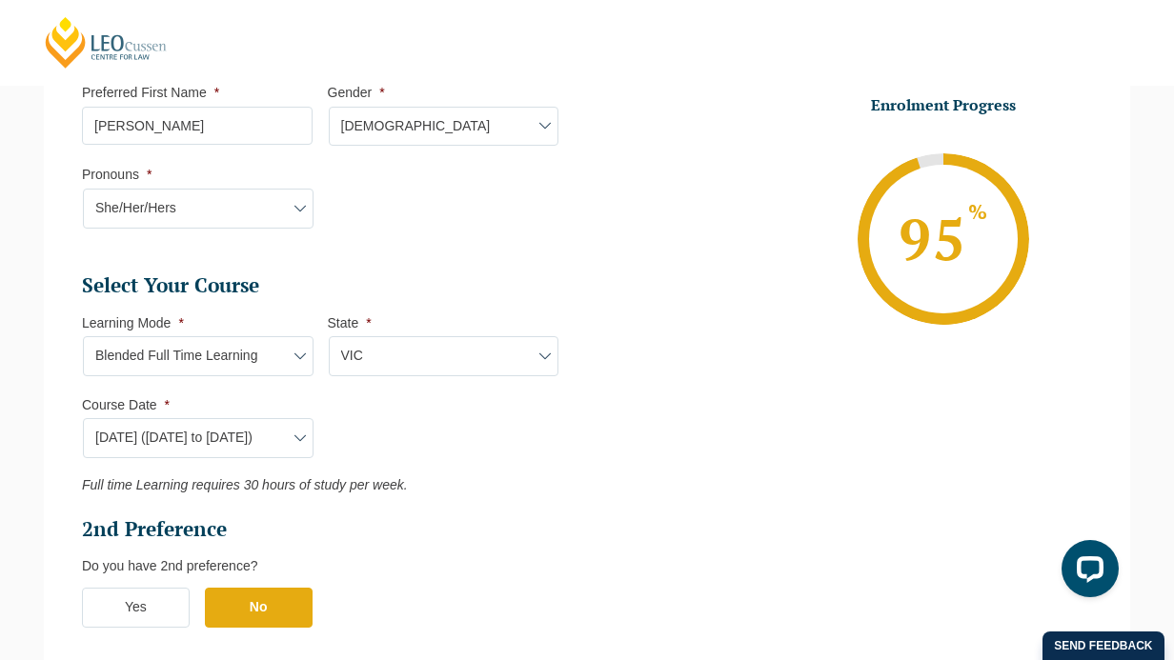
scroll to position [683, 0]
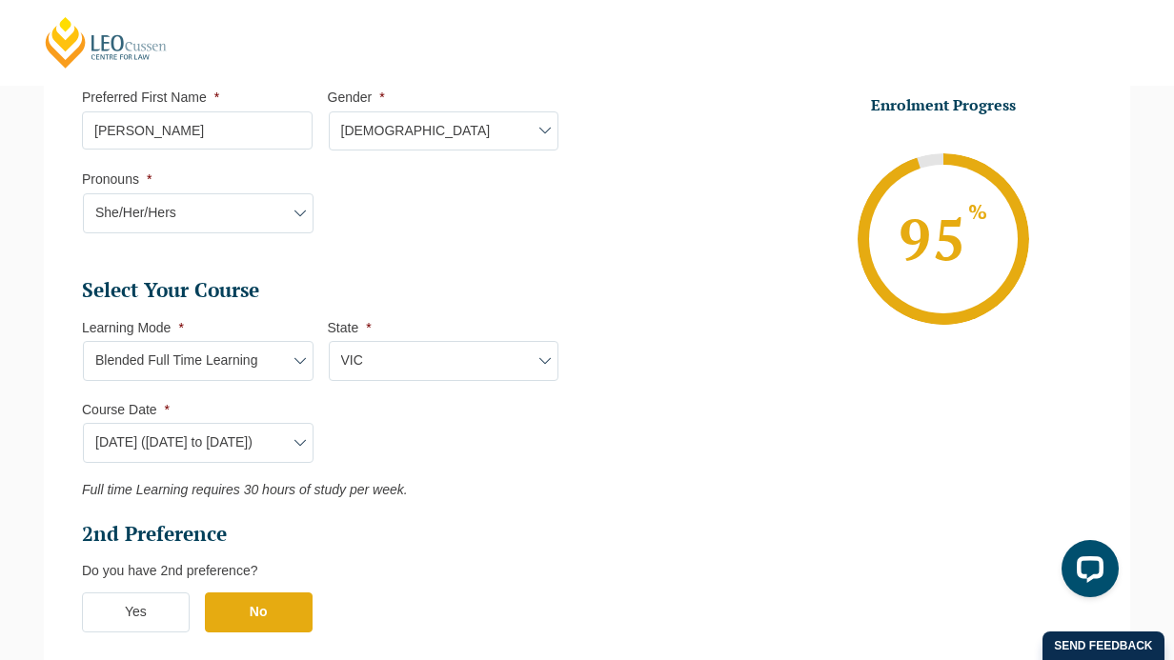
click at [261, 359] on select "Learning Mode* Online Full Time Learning Online Part Time Learning Blended Full…" at bounding box center [198, 361] width 231 height 40
select select "Online Full Time Learning"
click at [83, 343] on select "Learning Mode* Online Full Time Learning Online Part Time Learning Blended Full…" at bounding box center [198, 361] width 231 height 40
select select
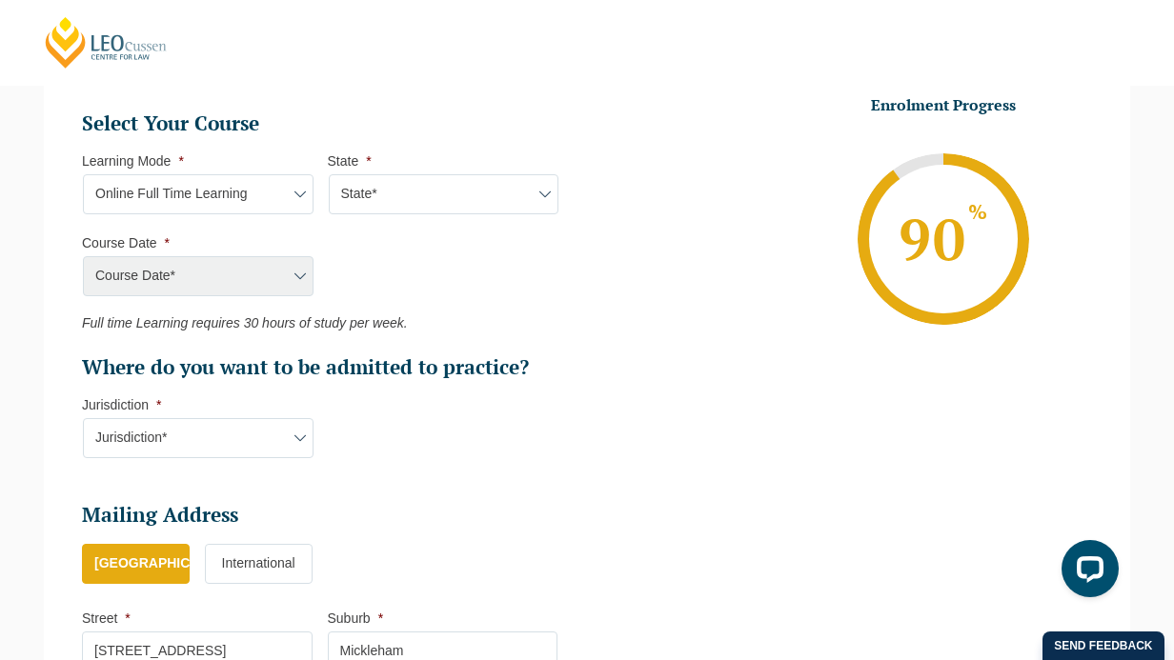
scroll to position [853, 0]
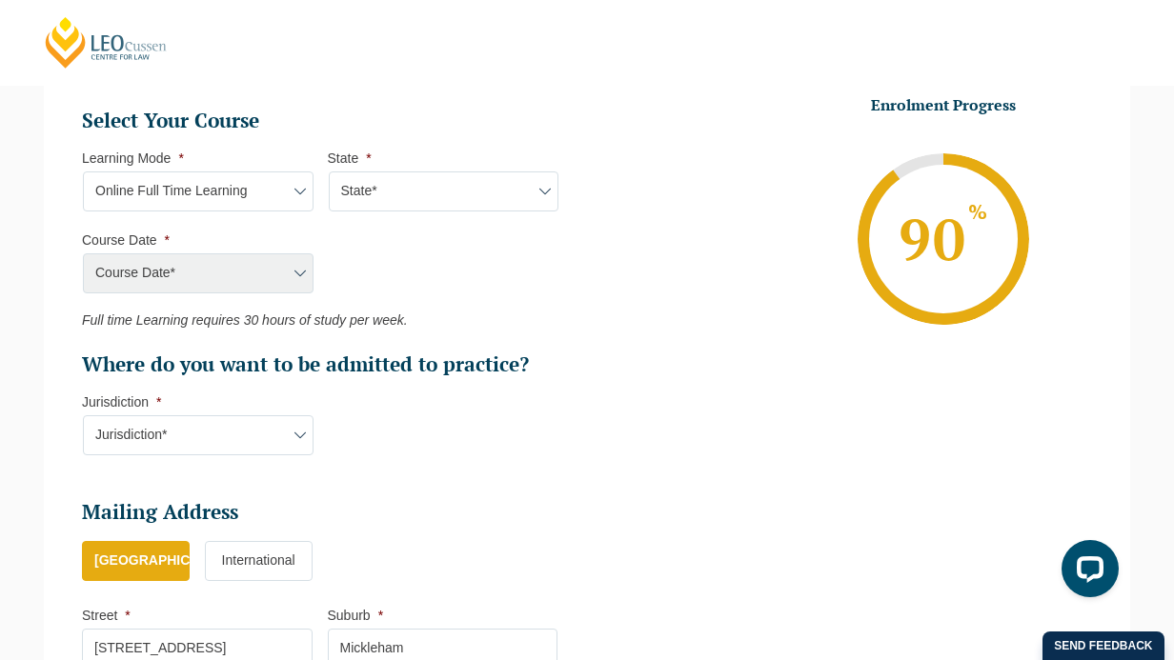
click at [389, 203] on select "State* National (ACT/NSW, VIC, QLD, SA, WA)" at bounding box center [444, 192] width 231 height 40
select select "National (ACT/NSW, VIC, QLD, SA, WA)"
click at [329, 173] on select "State* National (ACT/NSW, VIC, QLD, SA, WA)" at bounding box center [444, 192] width 231 height 40
click at [274, 192] on select "Learning Mode* Online Full Time Learning Online Part Time Learning Blended Full…" at bounding box center [198, 192] width 231 height 40
select select "Blended Full Time Learning"
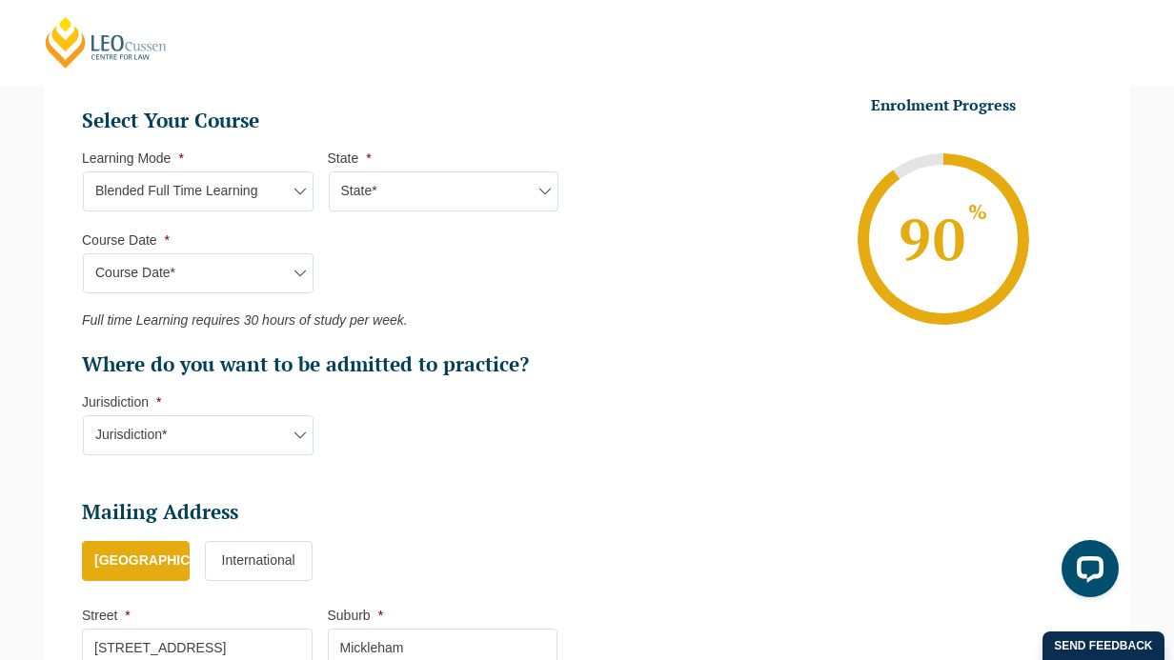
click at [83, 173] on select "Learning Mode* Online Full Time Learning Online Part Time Learning Blended Full…" at bounding box center [198, 192] width 231 height 40
select select
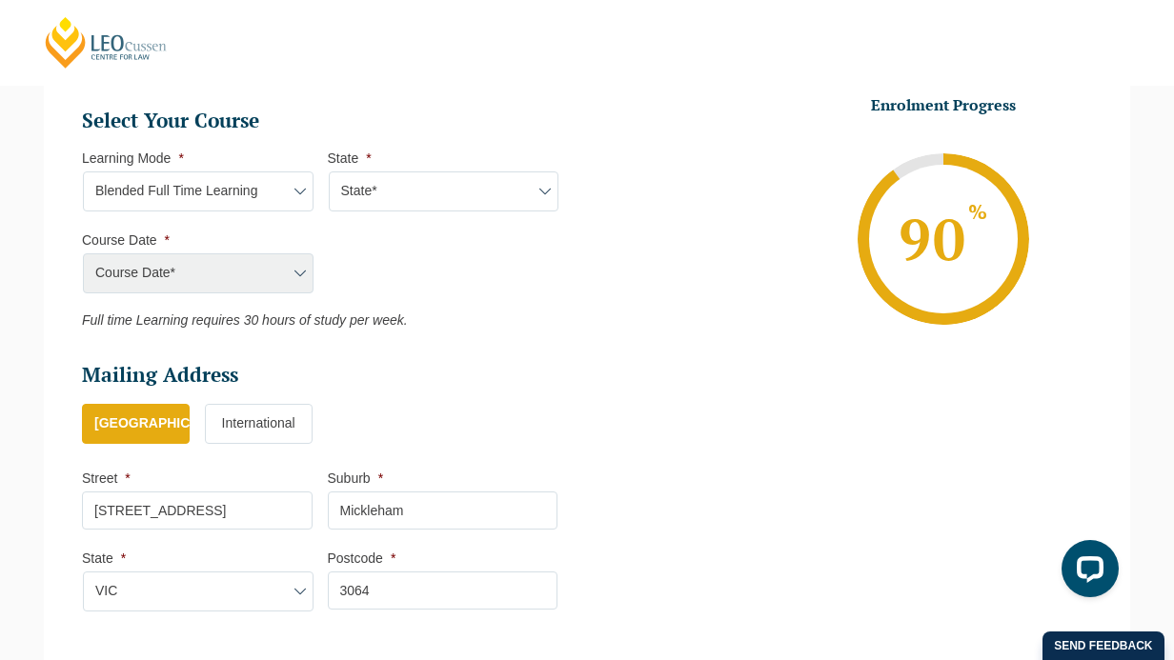
click at [275, 197] on select "Learning Mode* Online Full Time Learning Online Part Time Learning Blended Full…" at bounding box center [198, 192] width 231 height 40
click at [83, 173] on select "Learning Mode* Online Full Time Learning Online Part Time Learning Blended Full…" at bounding box center [198, 192] width 231 height 40
click at [255, 198] on select "Learning Mode* Online Full Time Learning Online Part Time Learning Blended Full…" at bounding box center [198, 192] width 231 height 40
select select "Online Full Time Learning"
click at [83, 173] on select "Learning Mode* Online Full Time Learning Online Part Time Learning Blended Full…" at bounding box center [198, 192] width 231 height 40
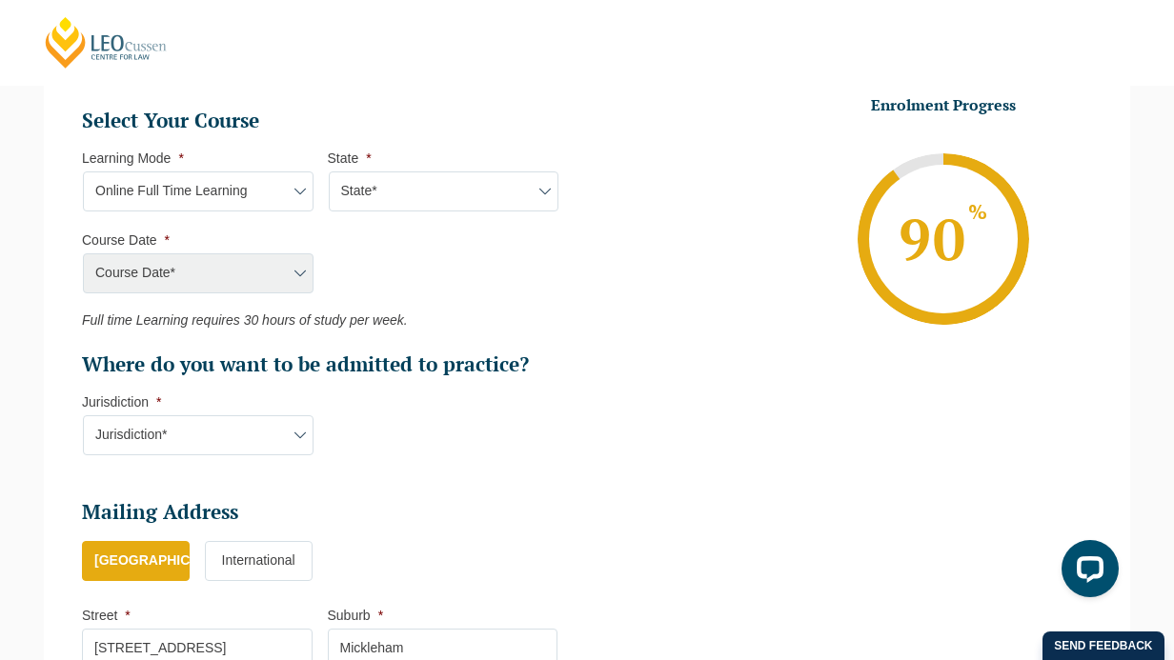
click at [364, 199] on select "State* National (ACT/NSW, VIC, QLD, SA, WA)" at bounding box center [444, 192] width 231 height 40
select select "National (ACT/NSW, VIC, QLD, SA, WA)"
click at [329, 173] on select "State* National (ACT/NSW, VIC, QLD, SA, WA)" at bounding box center [444, 192] width 231 height 40
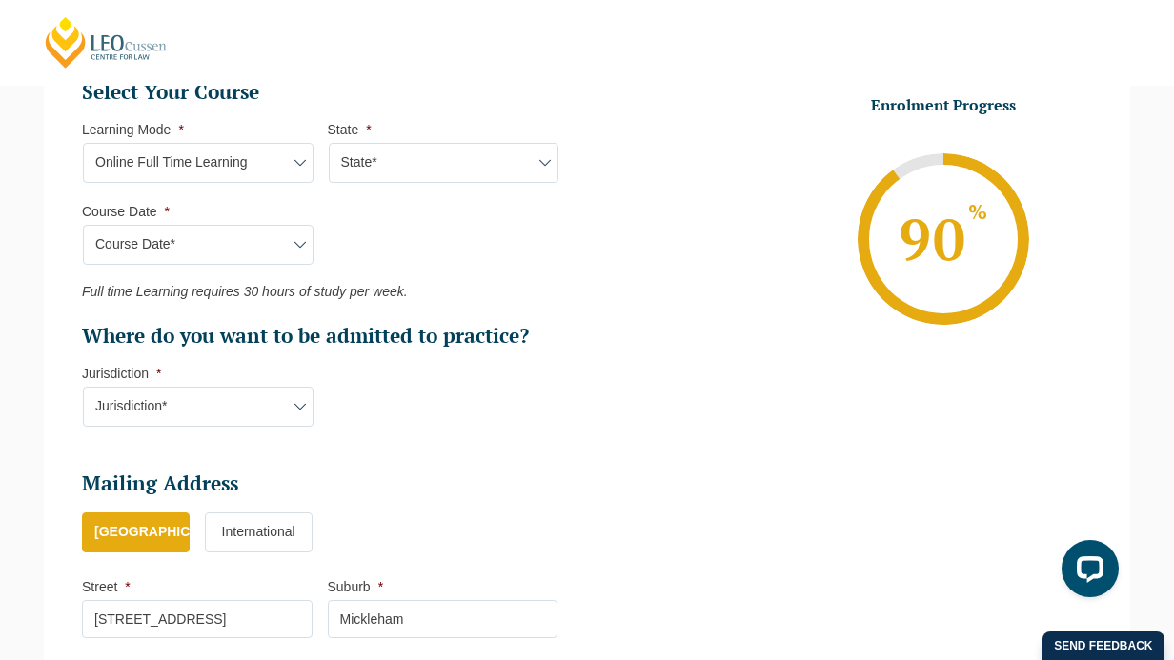
scroll to position [884, 0]
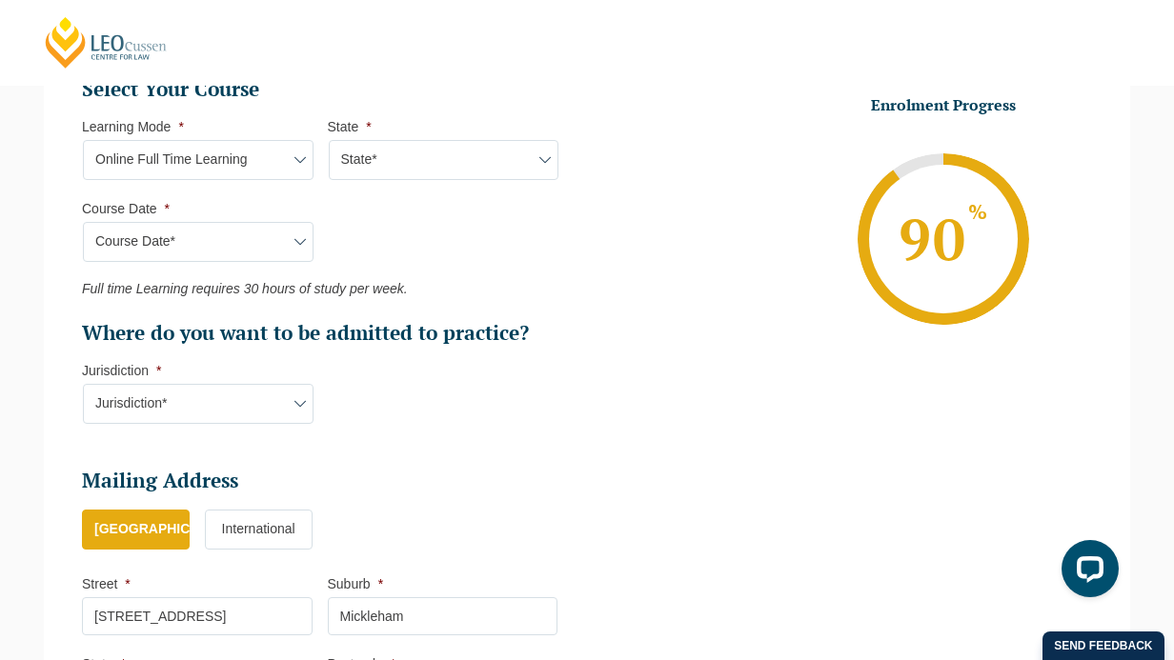
click at [253, 249] on select "Course Date* September 2025 (22-Sep-2025 to 20-Feb-2026) December 2025 (08-Dec-…" at bounding box center [198, 242] width 231 height 40
select select "September 2025 (22-Sep-2025 to 20-Feb-2026)"
click at [83, 224] on select "Course Date* September 2025 (22-Sep-2025 to 20-Feb-2026) December 2025 (08-Dec-…" at bounding box center [198, 242] width 231 height 40
type input "Intake 10 September 2025 FT"
type input "Practical Legal Training (NAT)"
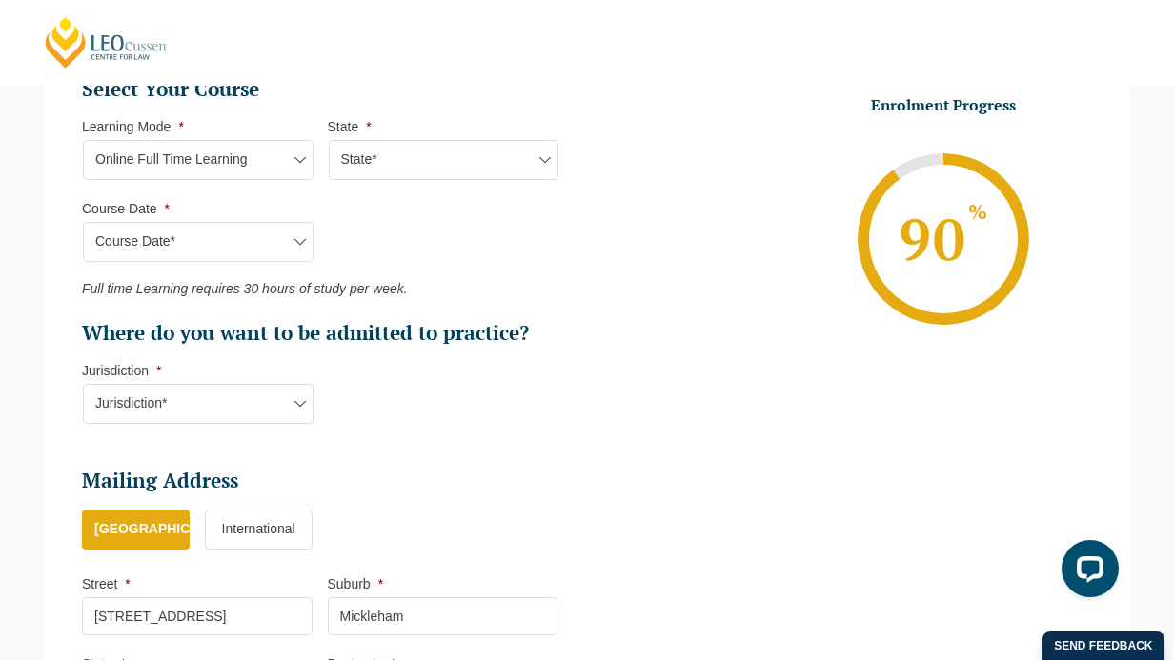
select select "NAT PLT (SEP) 2025 Full Time Online"
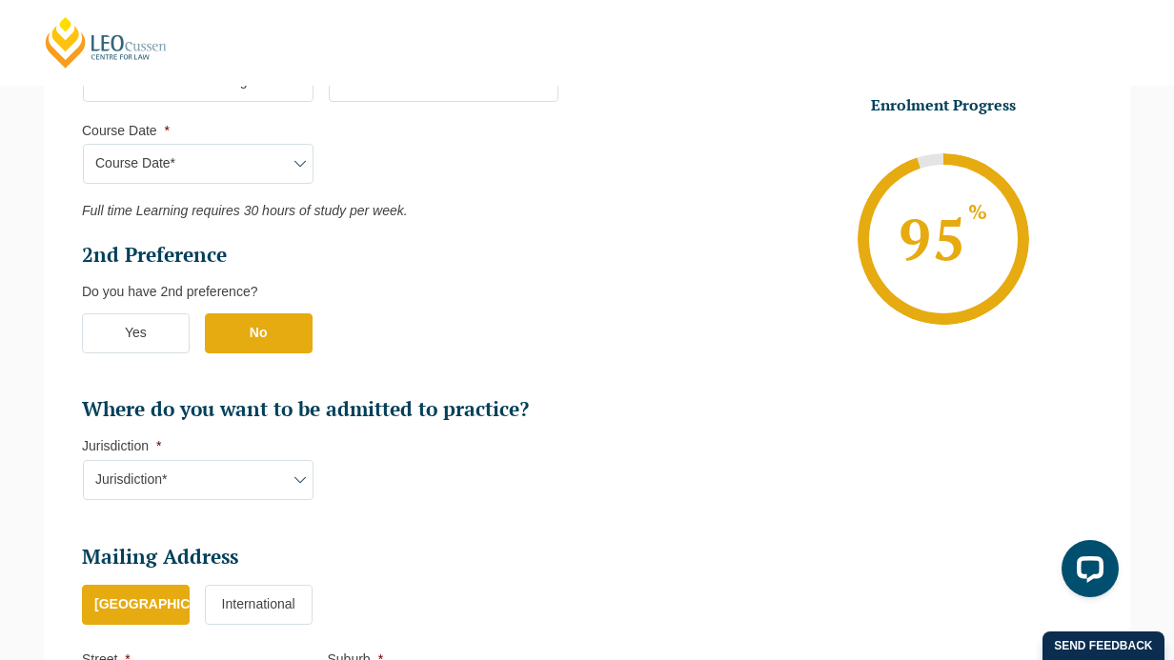
scroll to position [1084, 0]
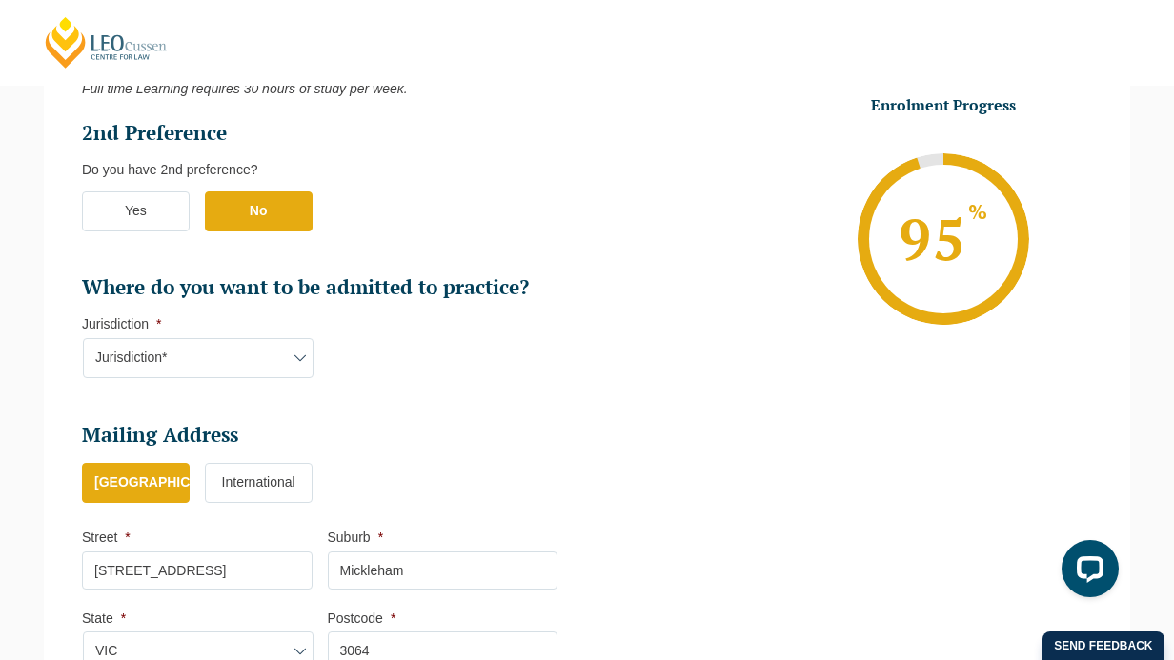
click at [262, 355] on select "Jurisdiction* VIC ACT/NSW SA WA QLD" at bounding box center [198, 358] width 231 height 40
select select "VIC"
click at [83, 340] on select "Jurisdiction* VIC ACT/NSW SA WA QLD" at bounding box center [198, 358] width 231 height 40
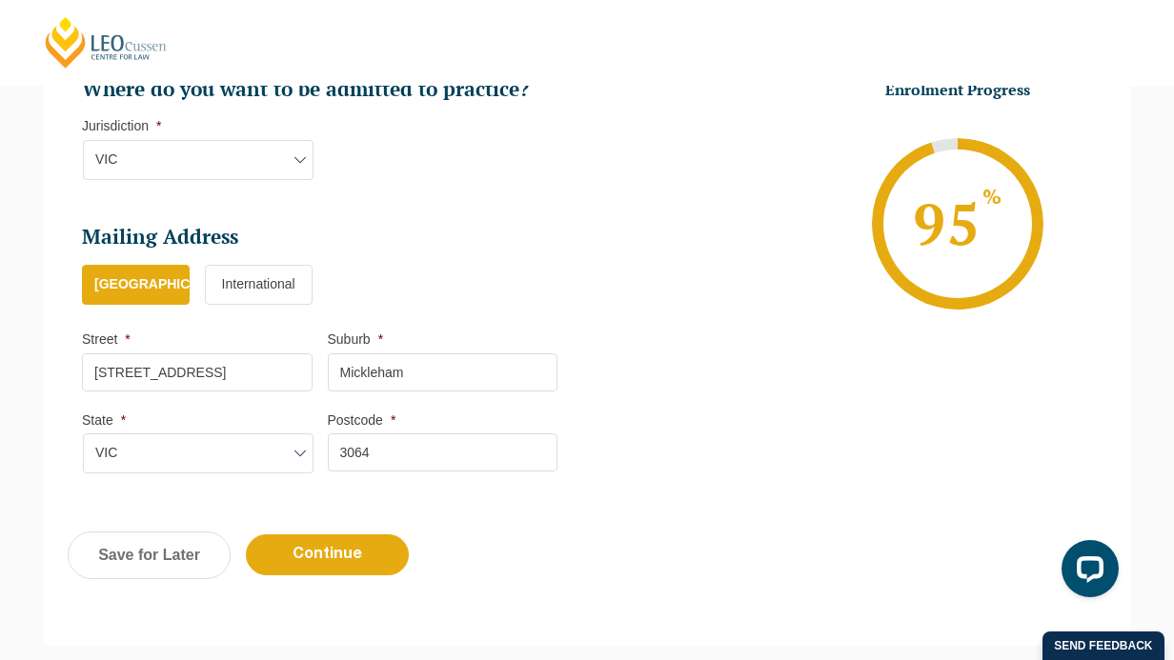
scroll to position [1435, 0]
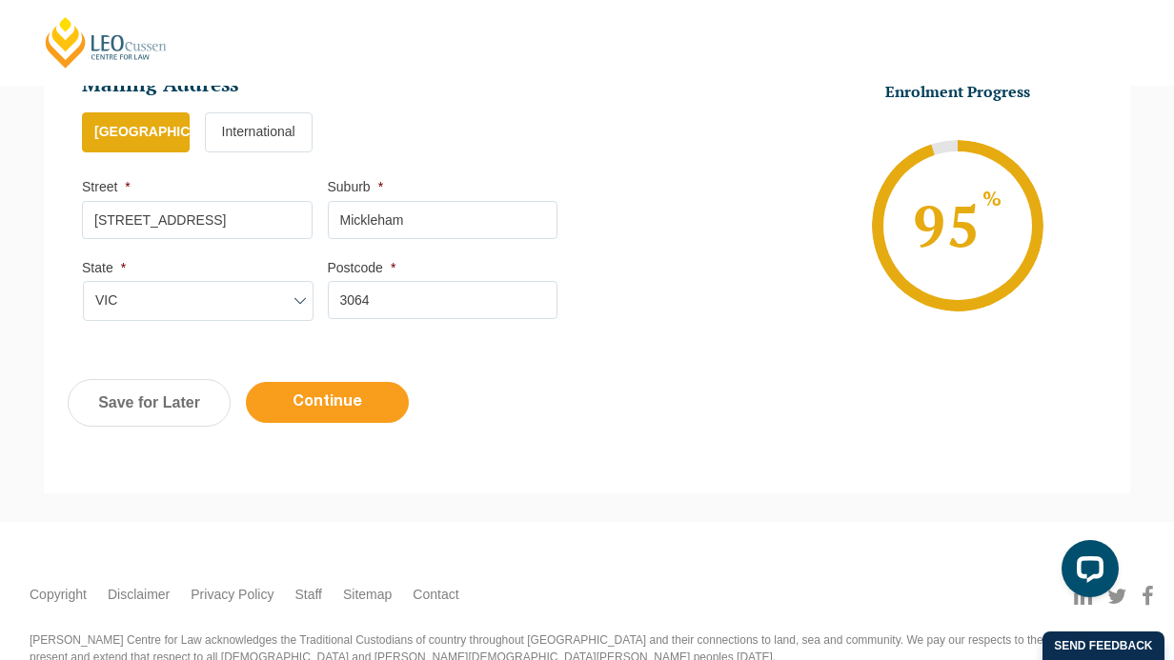
click at [357, 413] on input "Continue" at bounding box center [327, 402] width 163 height 41
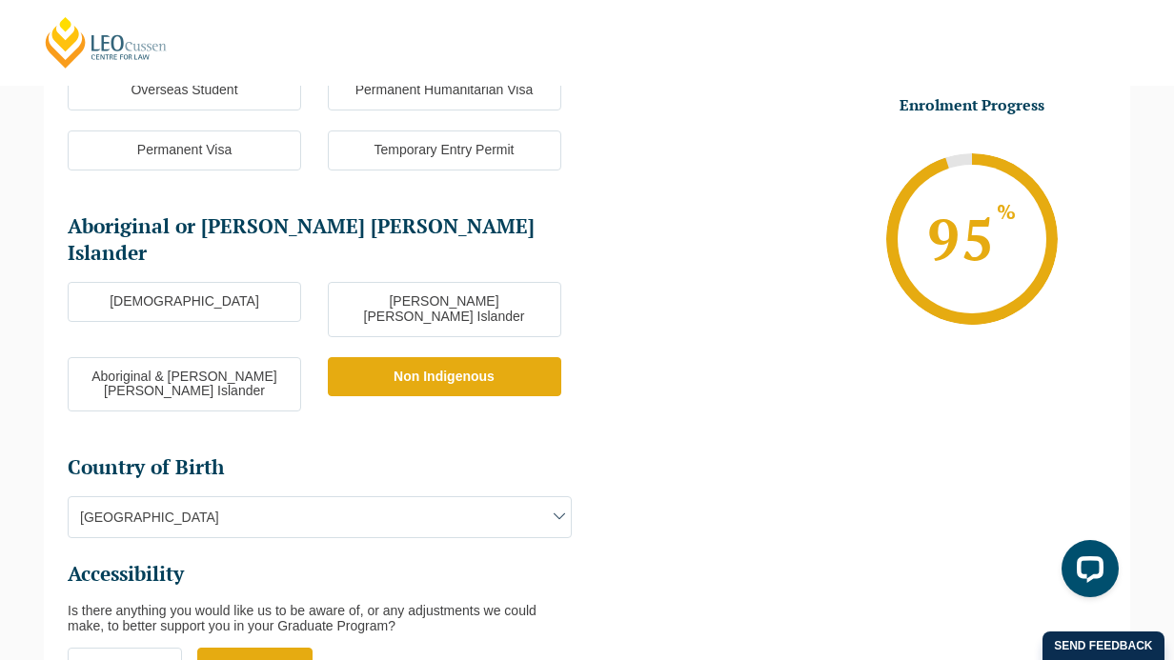
scroll to position [681, 0]
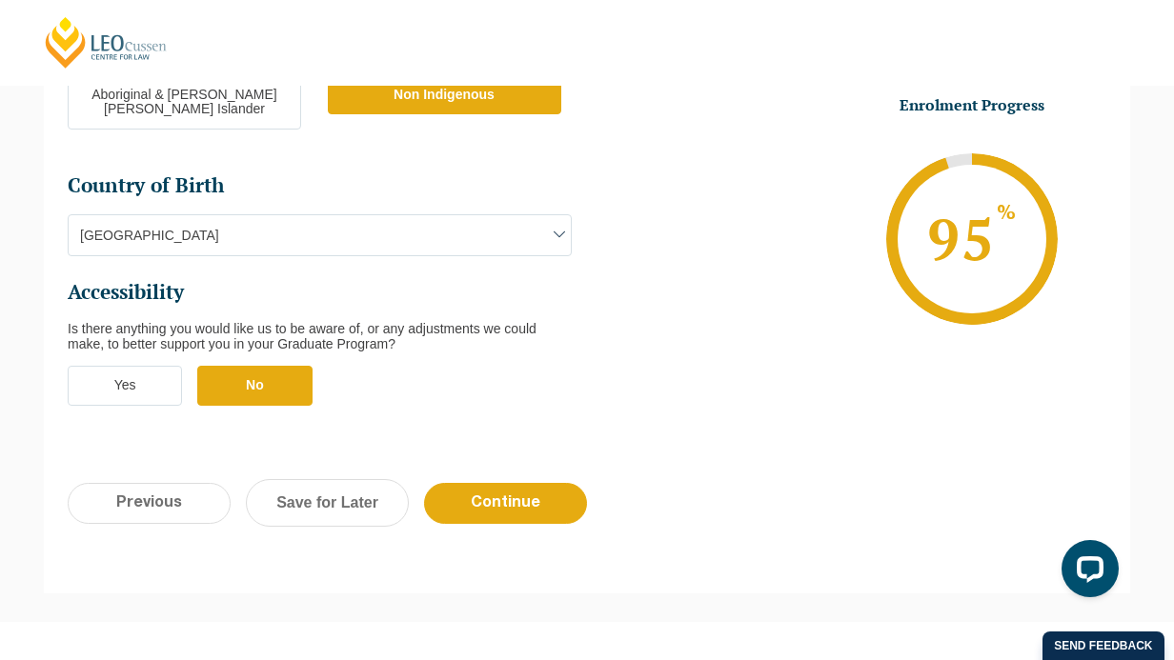
click at [137, 366] on label "Yes" at bounding box center [125, 386] width 114 height 40
click at [0, 0] on input "Yes" at bounding box center [0, 0] width 0 height 0
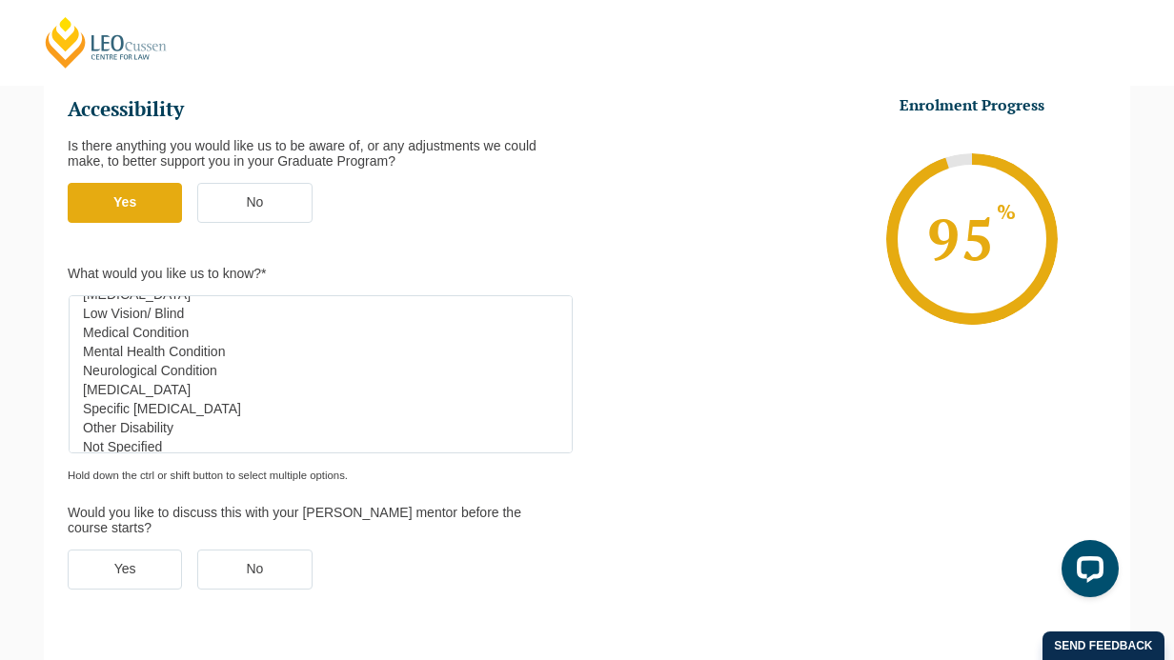
scroll to position [0, 0]
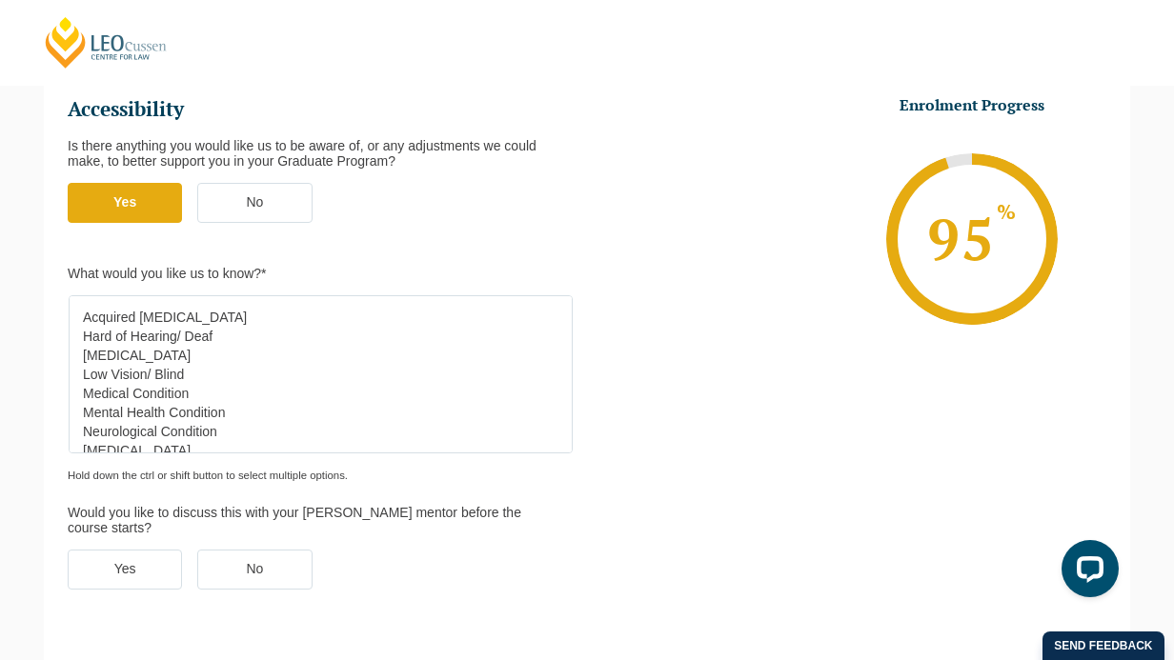
click at [264, 183] on label "No" at bounding box center [254, 203] width 114 height 40
click at [0, 0] on input "No" at bounding box center [0, 0] width 0 height 0
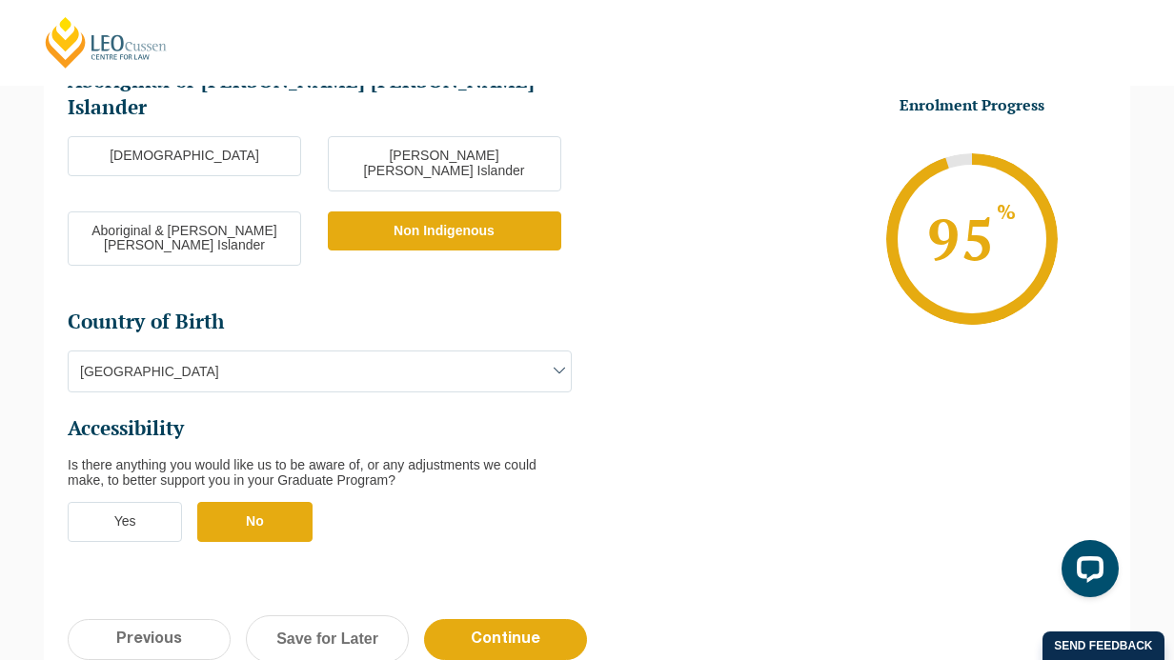
scroll to position [550, 0]
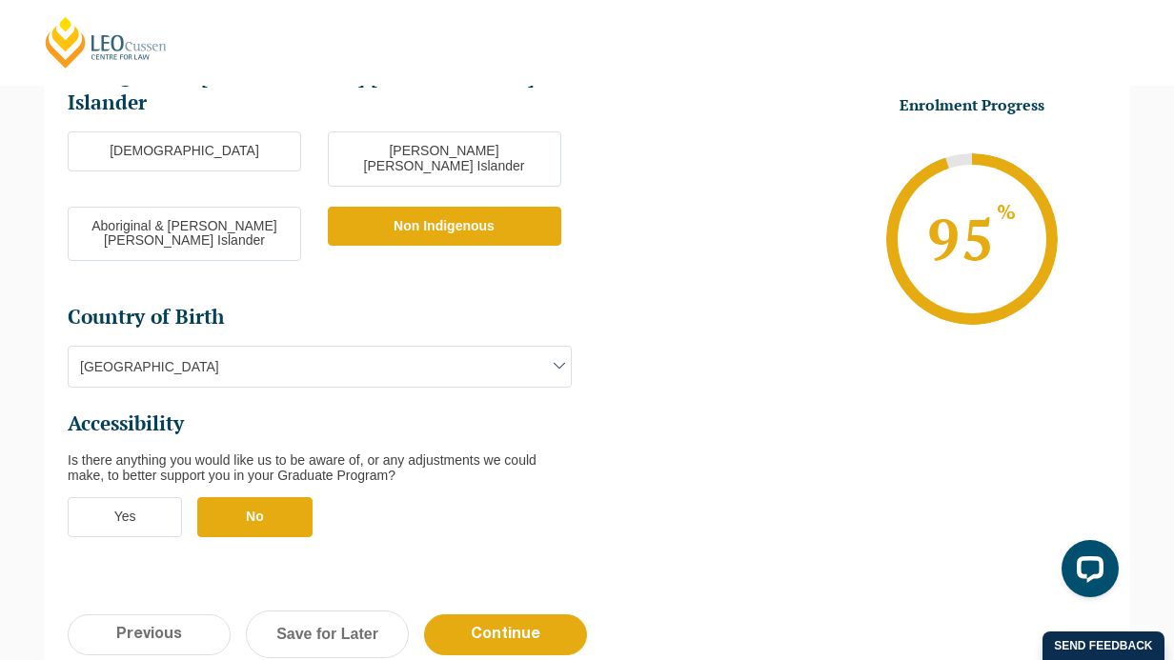
click at [104, 497] on label "Yes" at bounding box center [125, 517] width 114 height 40
click at [0, 0] on input "Yes" at bounding box center [0, 0] width 0 height 0
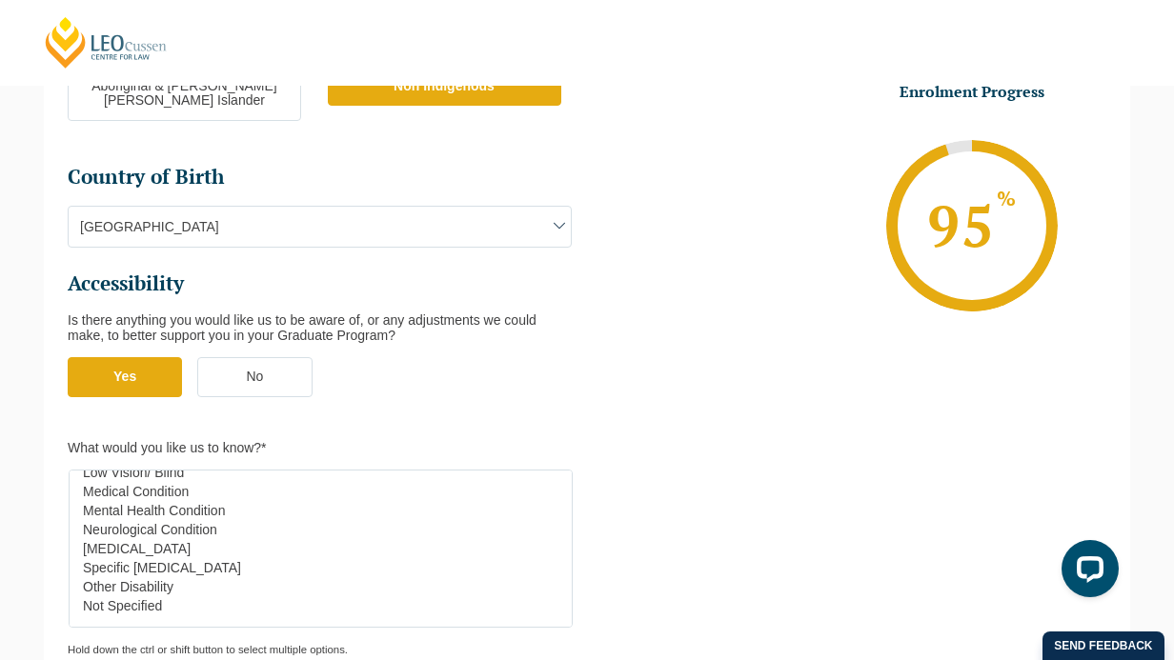
scroll to position [0, 0]
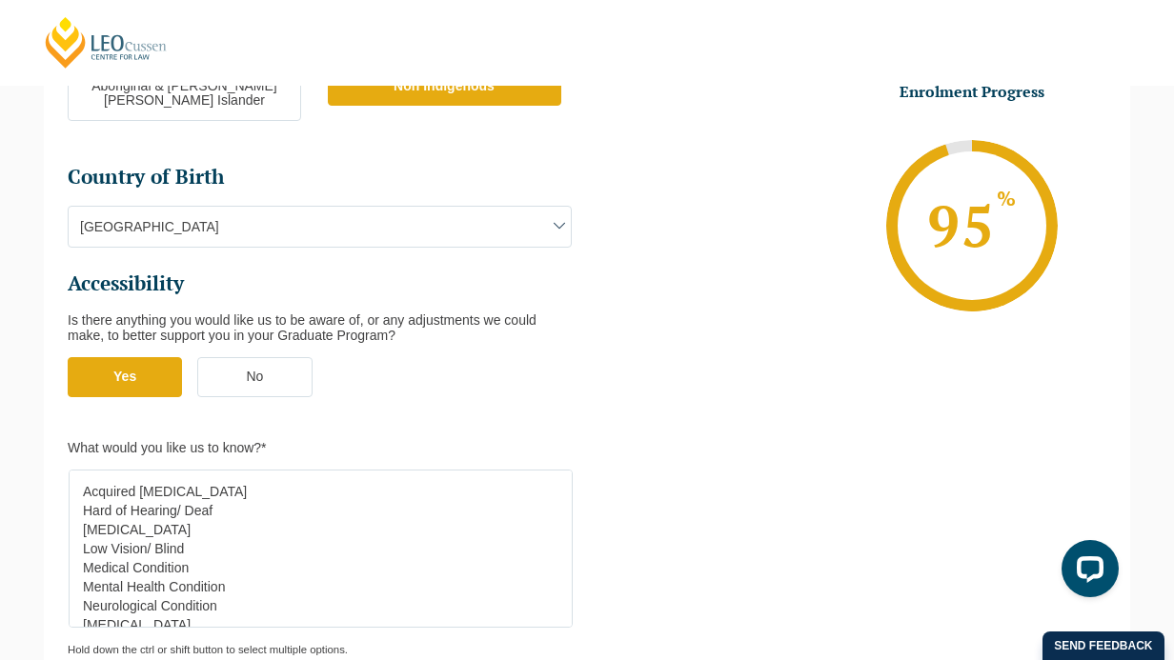
click at [276, 357] on label "No" at bounding box center [254, 377] width 114 height 40
click at [0, 0] on input "No" at bounding box center [0, 0] width 0 height 0
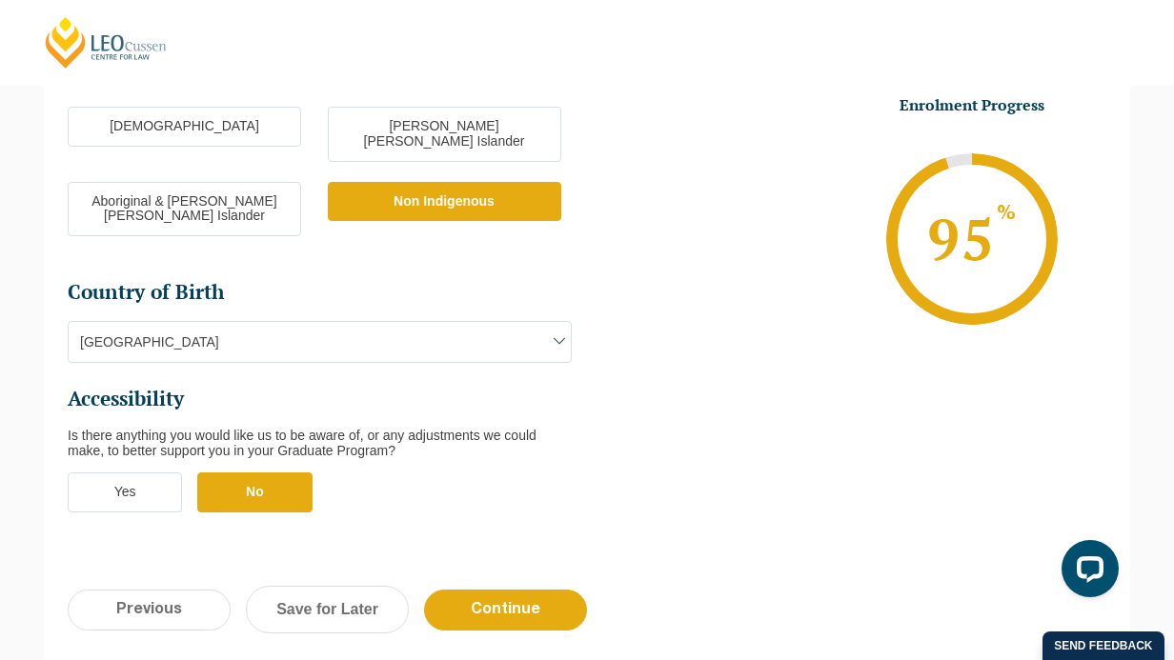
scroll to position [600, 0]
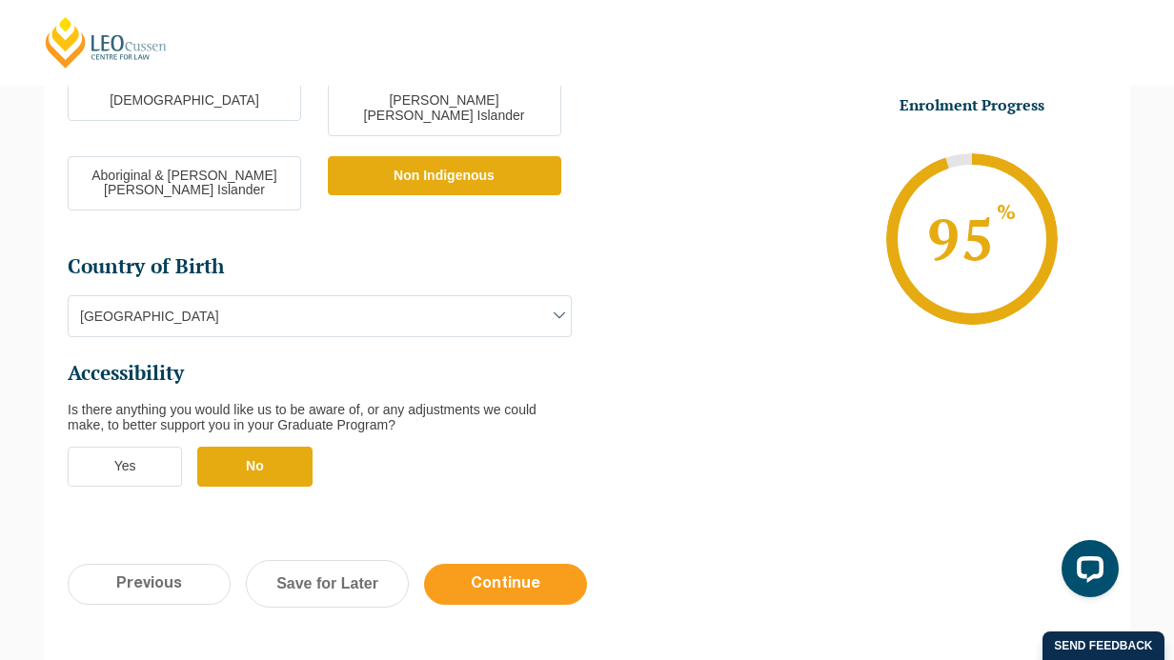
click at [518, 564] on input "Continue" at bounding box center [505, 584] width 163 height 41
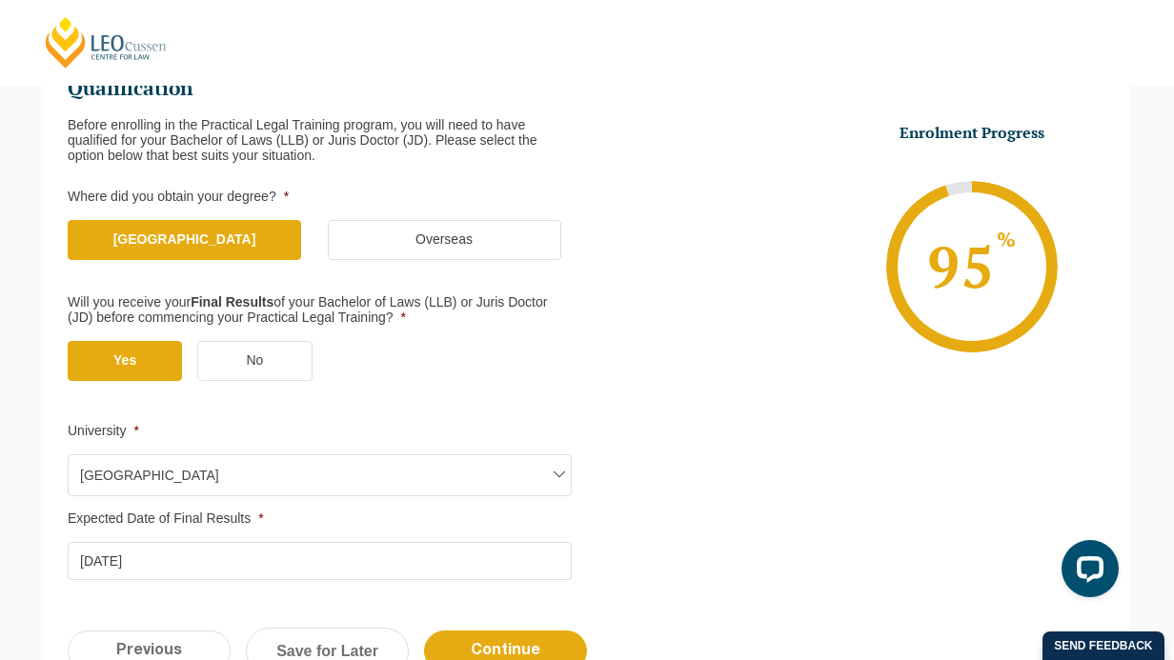
scroll to position [292, 0]
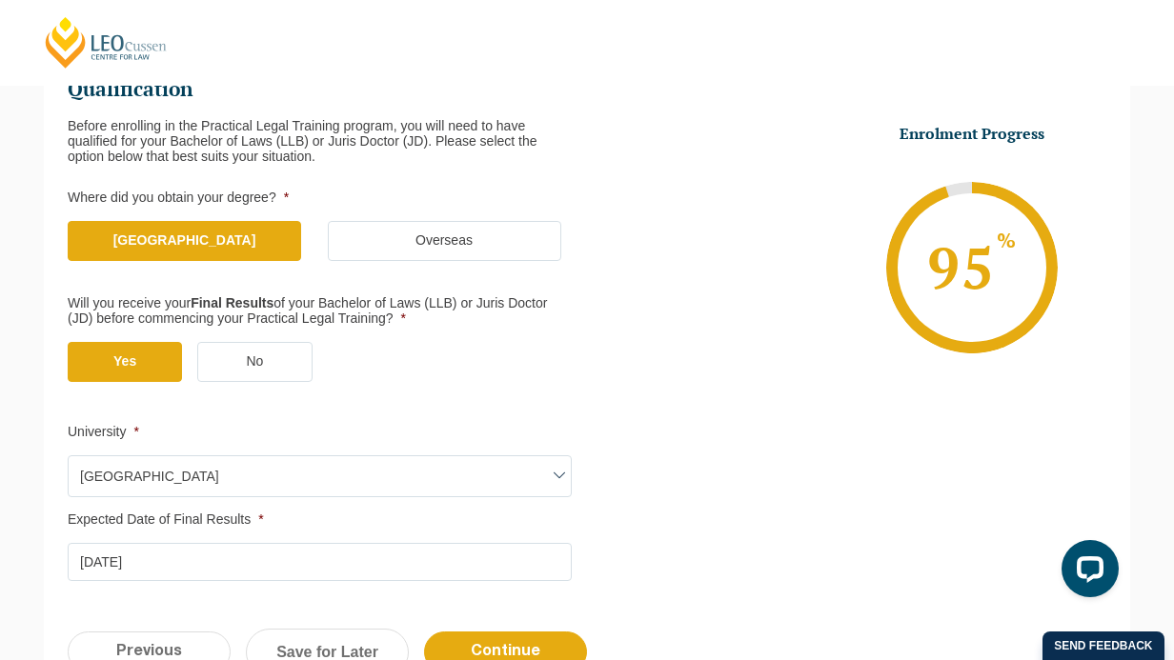
click at [269, 358] on label "No" at bounding box center [254, 362] width 114 height 40
click at [0, 0] on input "No" at bounding box center [0, 0] width 0 height 0
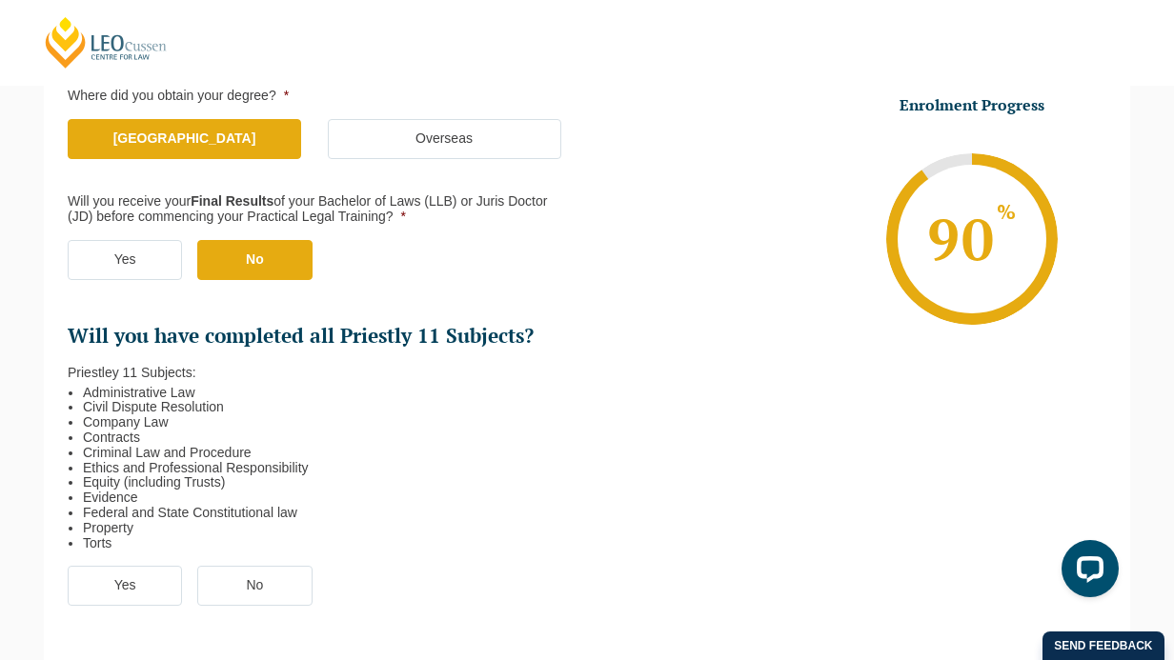
scroll to position [395, 0]
click at [129, 257] on label "Yes" at bounding box center [125, 259] width 114 height 40
click at [0, 0] on input "Yes" at bounding box center [0, 0] width 0 height 0
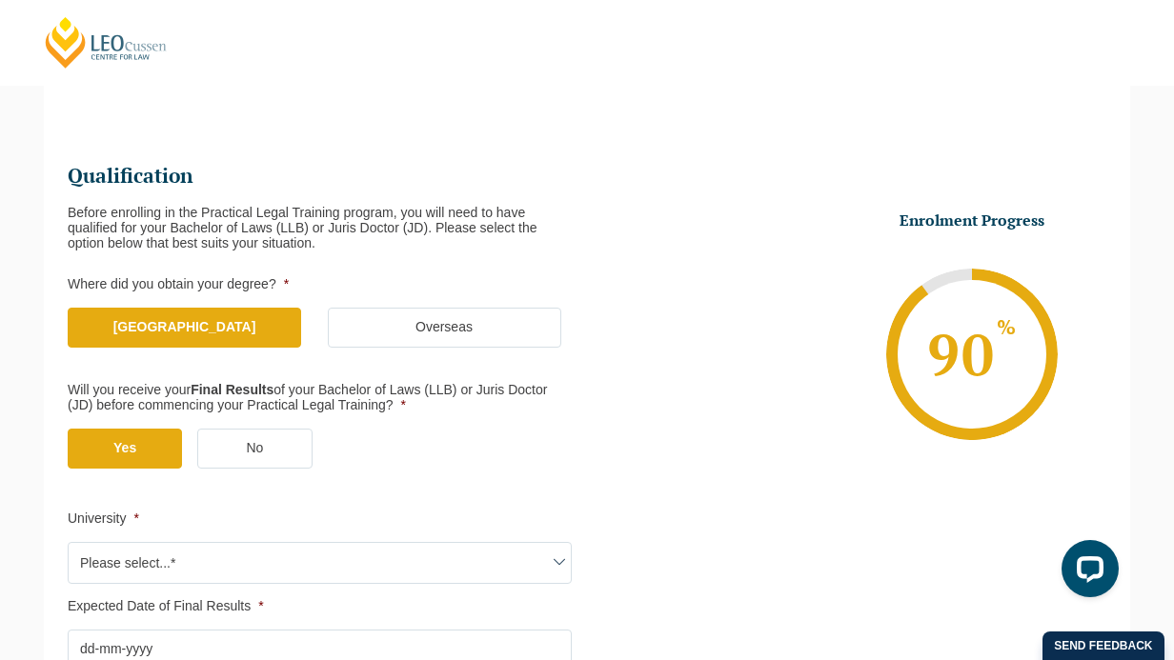
scroll to position [130, 0]
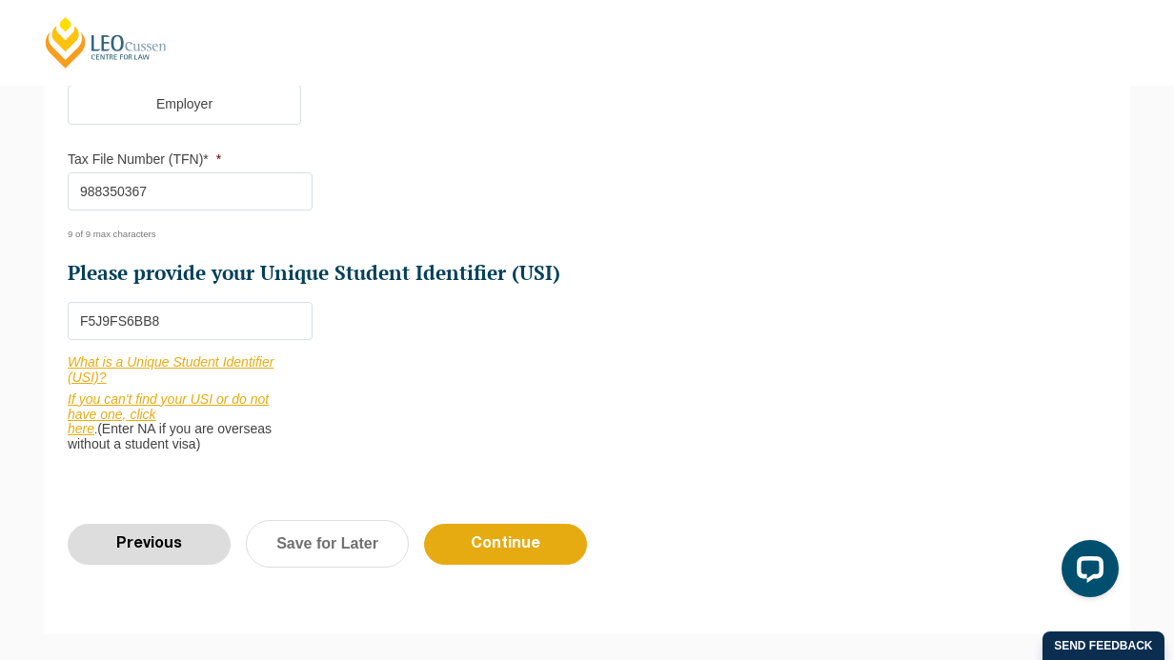
click at [172, 544] on input "Previous" at bounding box center [149, 544] width 163 height 41
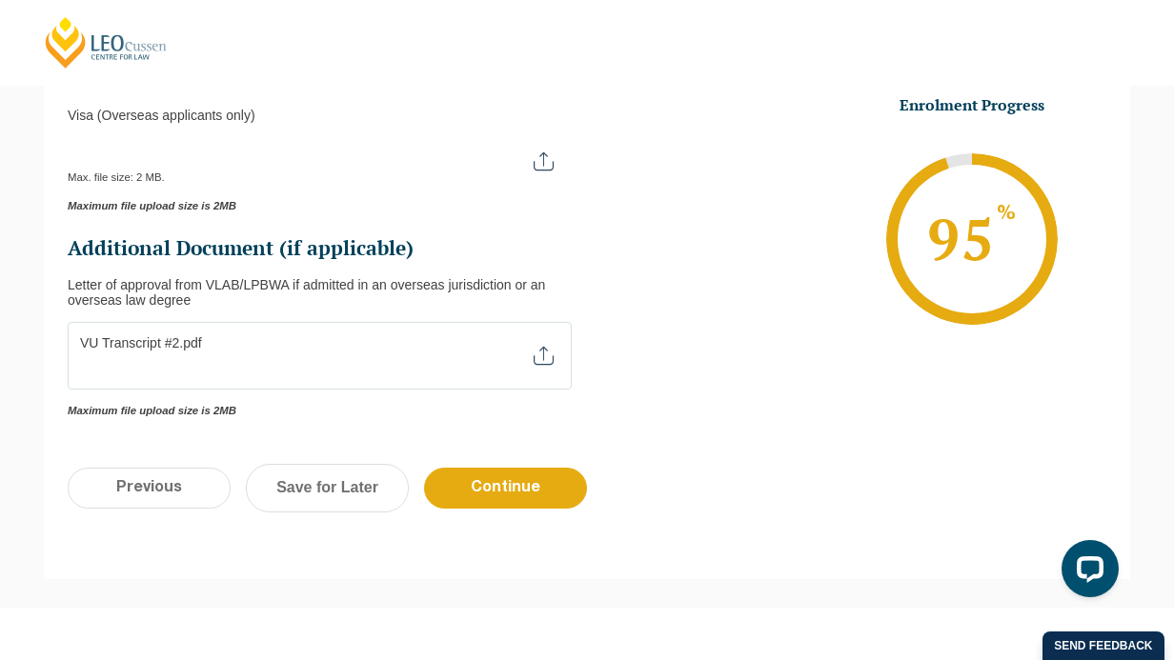
scroll to position [684, 0]
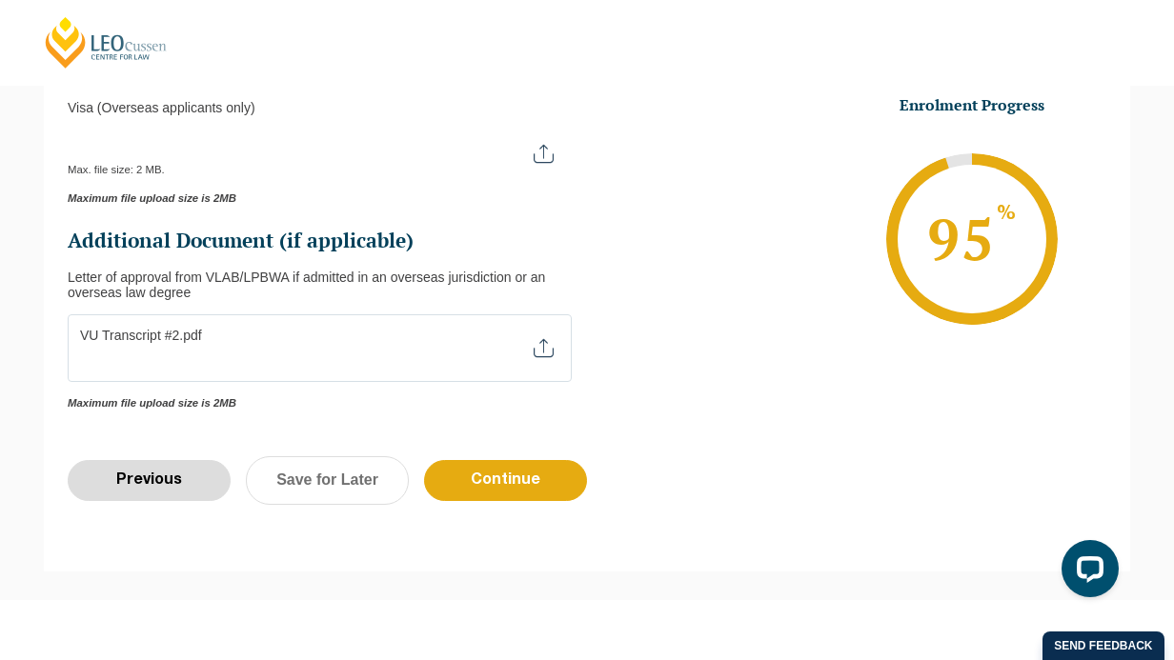
click at [162, 484] on input "Previous" at bounding box center [149, 480] width 163 height 41
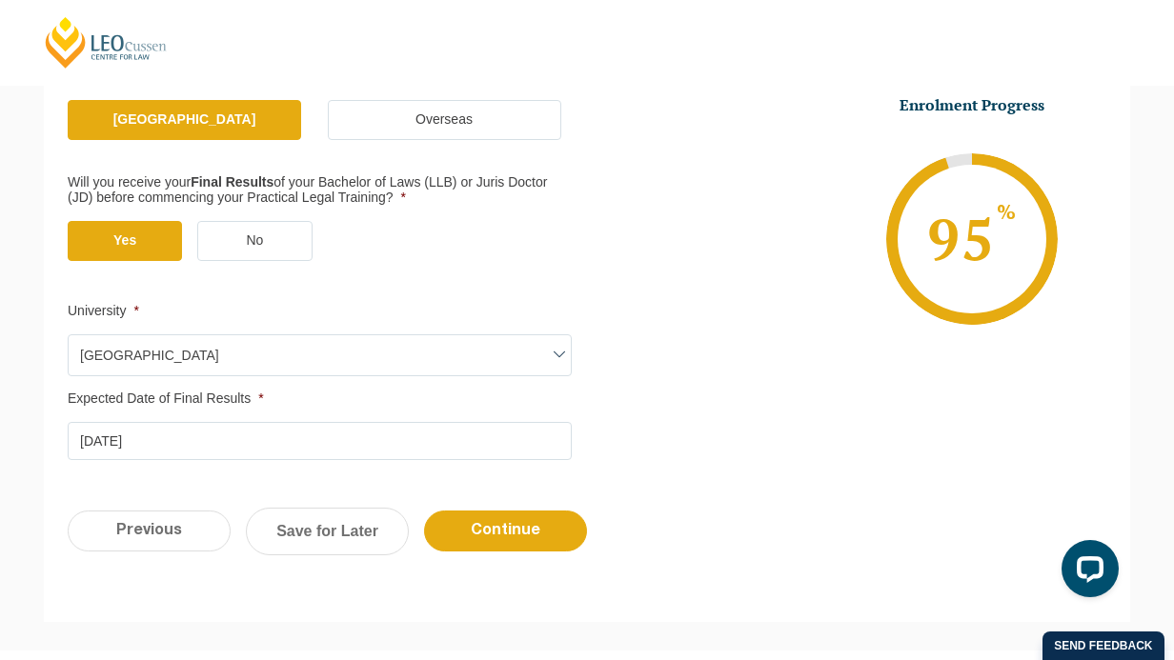
scroll to position [415, 0]
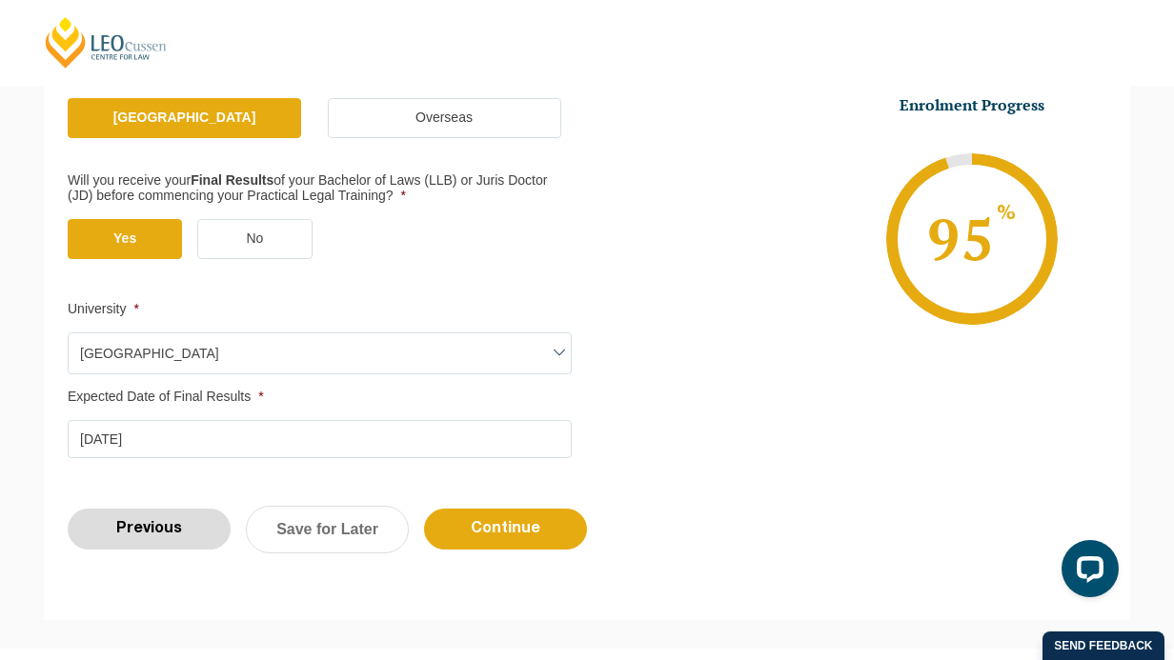
click at [161, 523] on input "Previous" at bounding box center [149, 529] width 163 height 41
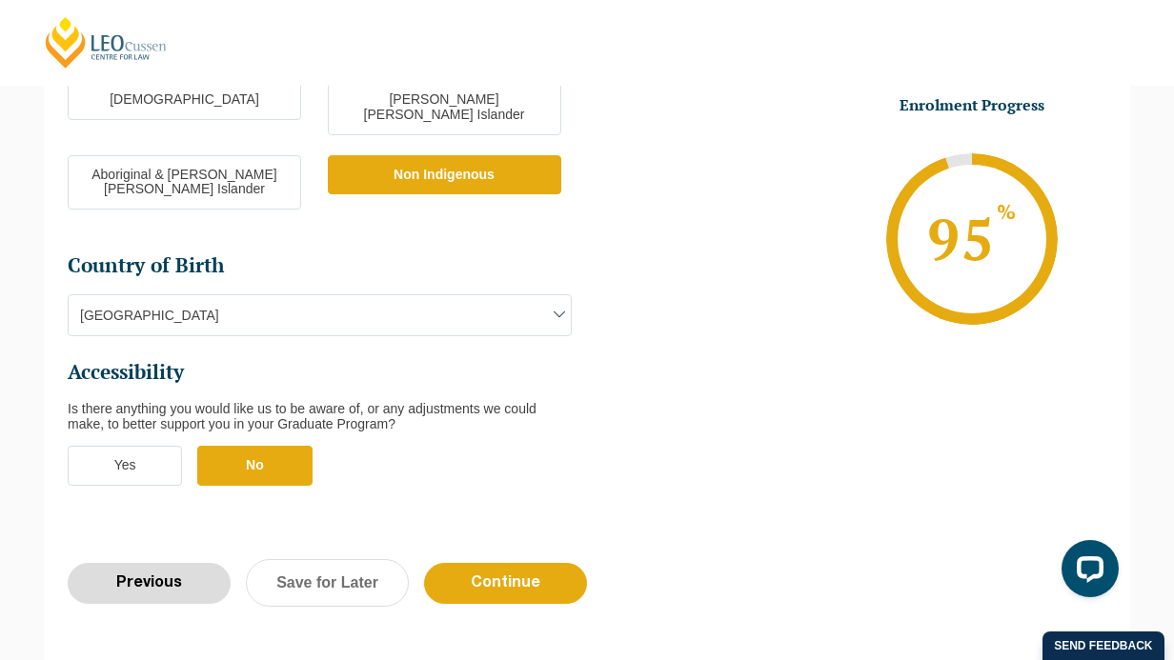
scroll to position [598, 0]
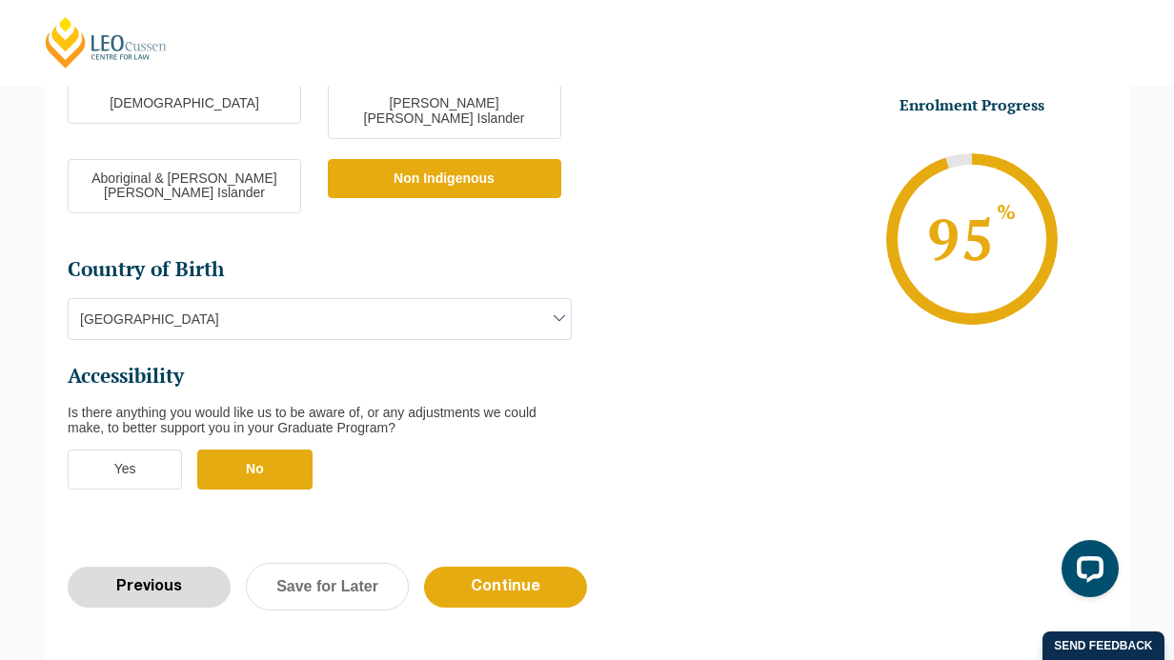
click at [183, 567] on input "Previous" at bounding box center [149, 587] width 163 height 41
select select "Blended Full Time Learning"
select select "VIC"
select select
select select "[DATE] ([DATE] to [DATE])"
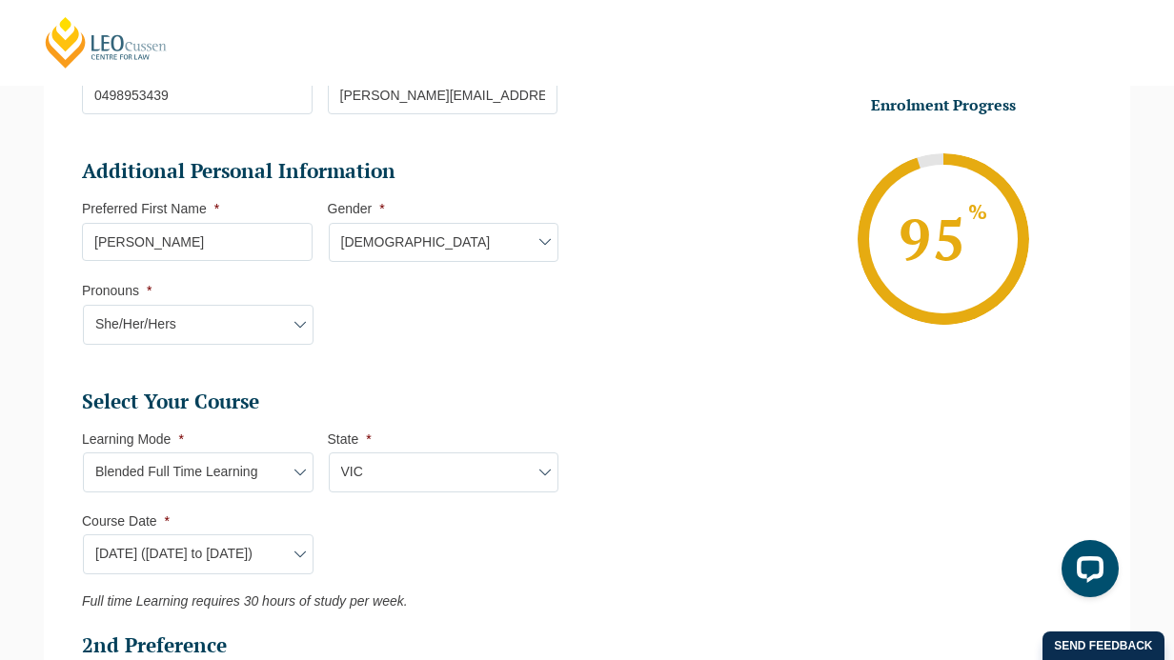
scroll to position [699, 0]
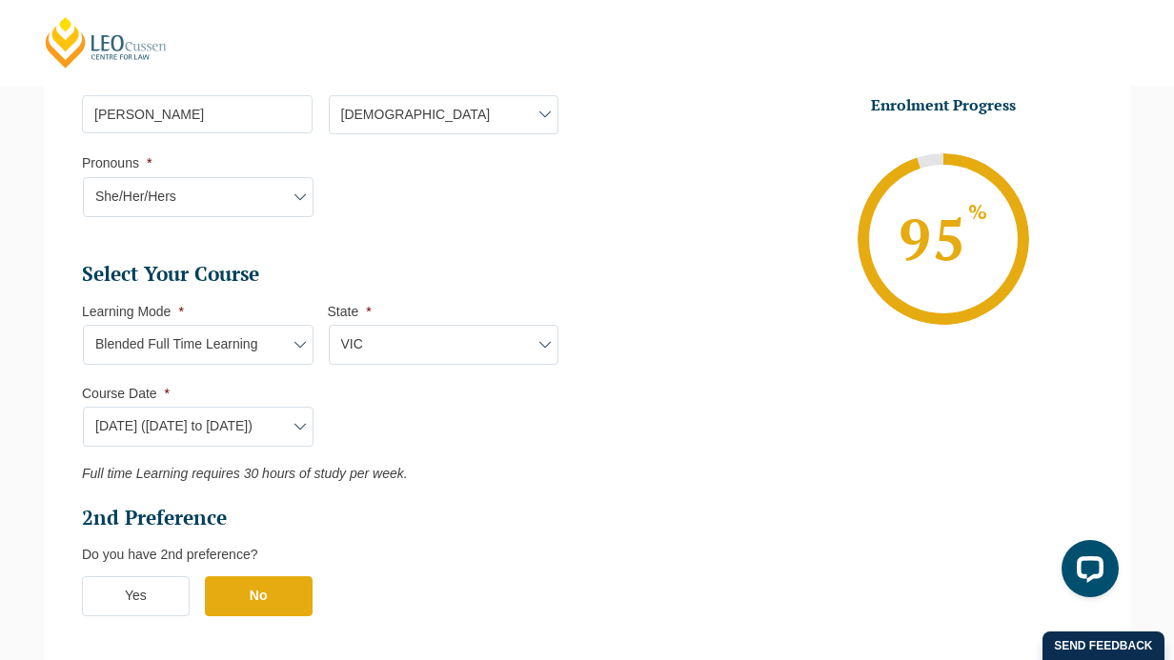
click at [268, 346] on select "Learning Mode* Online Full Time Learning Online Part Time Learning Blended Full…" at bounding box center [198, 345] width 231 height 40
select select "Online Full Time Learning"
click at [83, 327] on select "Learning Mode* Online Full Time Learning Online Part Time Learning Blended Full…" at bounding box center [198, 345] width 231 height 40
select select
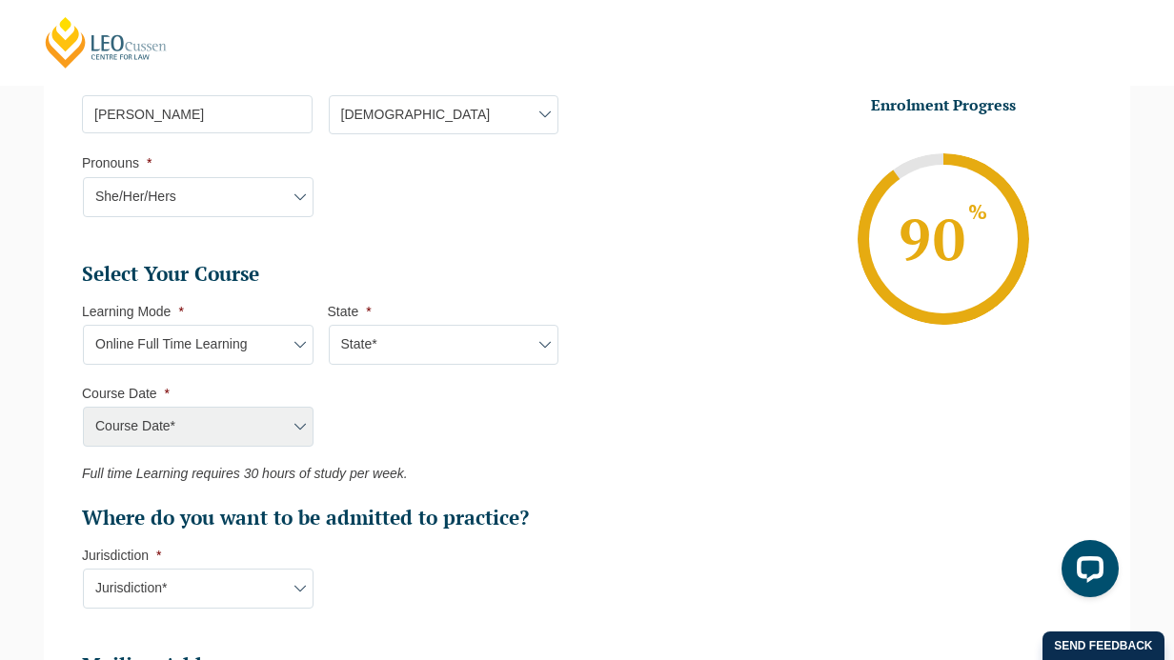
click at [392, 345] on select "State* National ([GEOGRAPHIC_DATA]/[GEOGRAPHIC_DATA], [GEOGRAPHIC_DATA], [GEOGR…" at bounding box center [444, 345] width 231 height 40
select select "National (ACT/NSW, VIC, QLD, SA, WA)"
click at [329, 327] on select "State* National (ACT/NSW, VIC, QLD, SA, WA)" at bounding box center [444, 345] width 231 height 40
click at [254, 429] on select "Course Date* September 2025 (22-Sep-2025 to 20-Feb-2026) December 2025 (08-Dec-…" at bounding box center [198, 427] width 231 height 40
select select "September 2025 (22-Sep-2025 to 20-Feb-2026)"
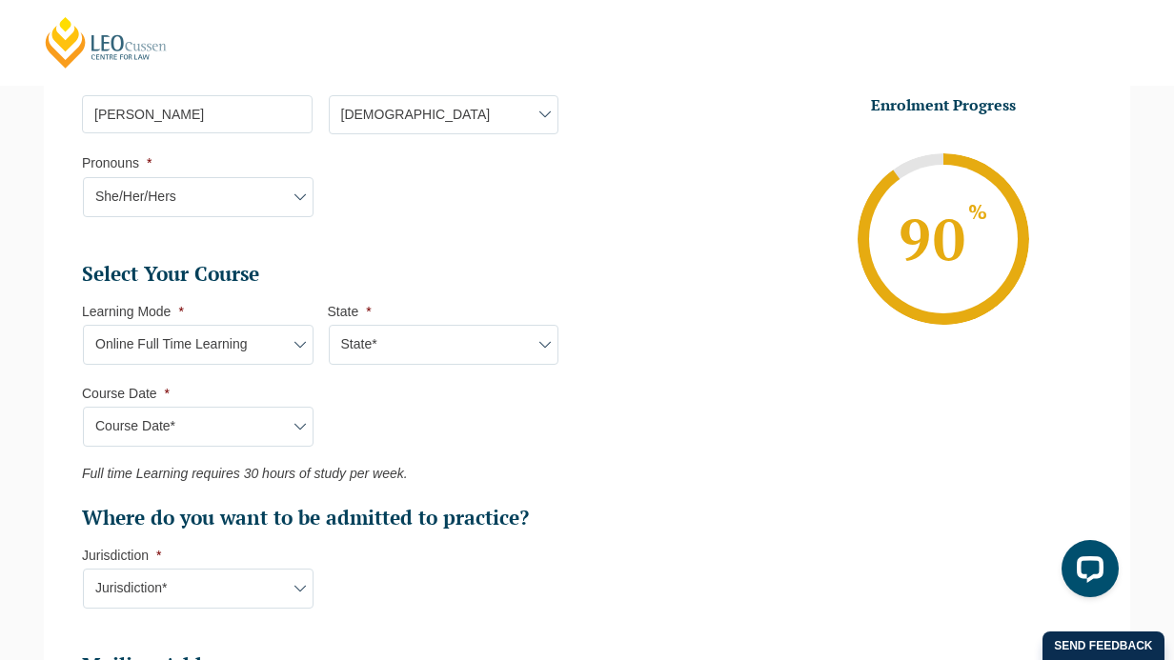
click at [83, 409] on select "Course Date* September 2025 (22-Sep-2025 to 20-Feb-2026) December 2025 (08-Dec-…" at bounding box center [198, 427] width 231 height 40
type input "Intake 10 September 2025 FT"
type input "Practical Legal Training (NAT)"
select select "NAT PLT (SEP) 2025 Full Time Online"
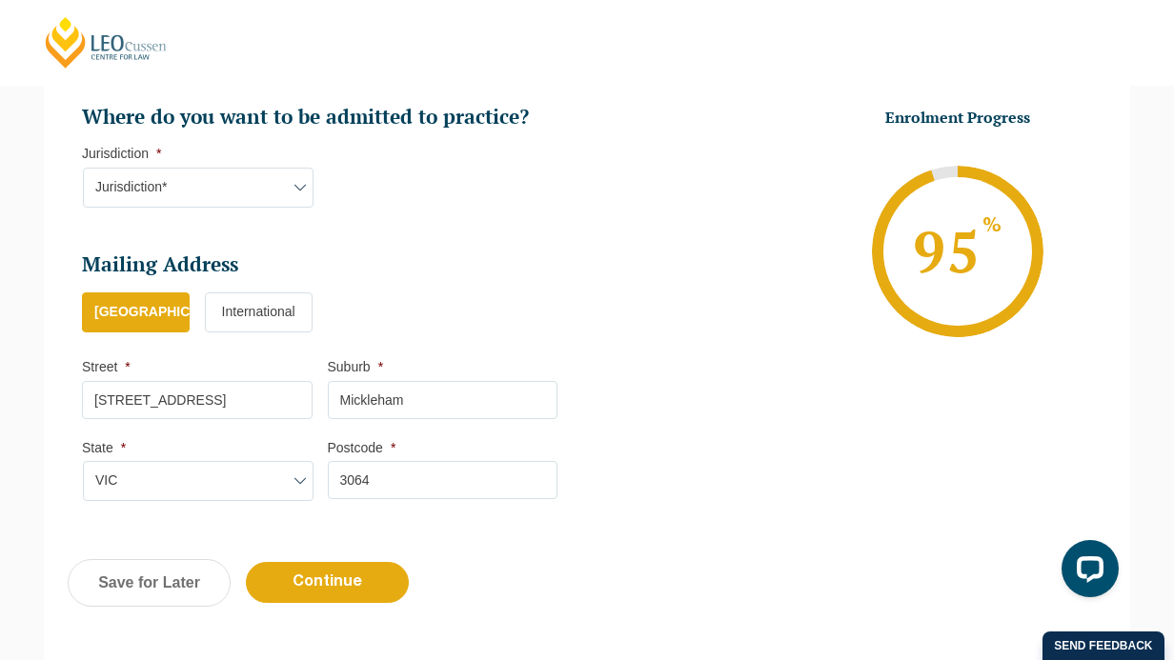
scroll to position [1507, 0]
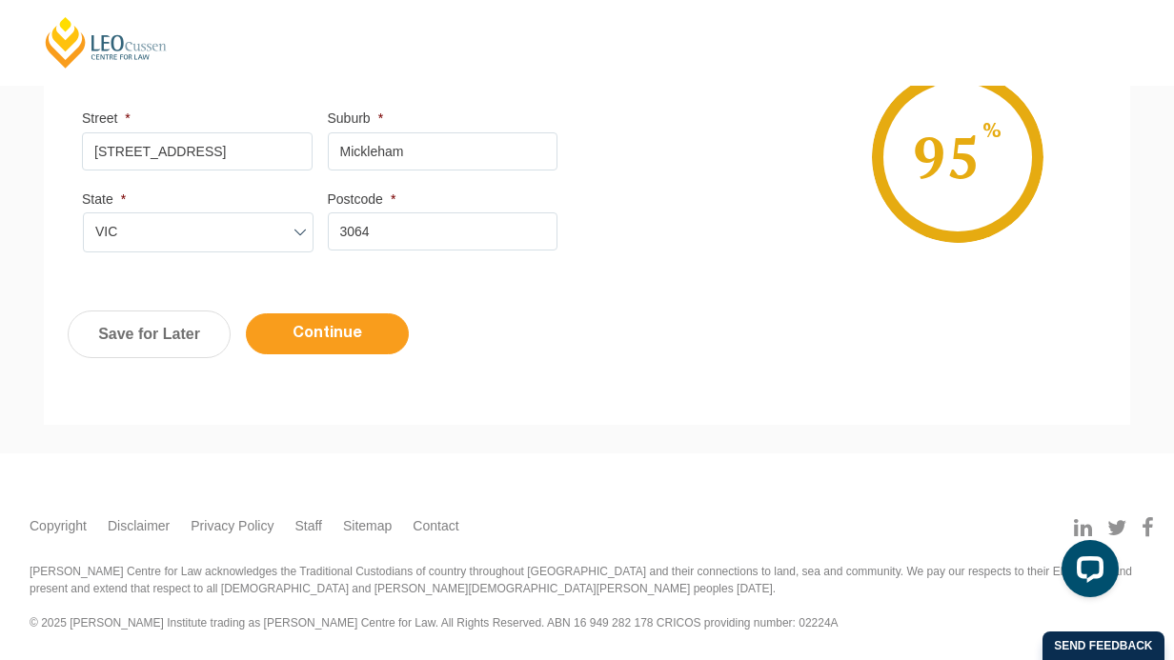
click at [355, 329] on input "Continue" at bounding box center [327, 334] width 163 height 41
select select "Online Full Time Learning"
select select "National (ACT/NSW, VIC, QLD, SA, WA)"
select select
select select "September 2025 (22-Sep-2025 to 20-Feb-2026)"
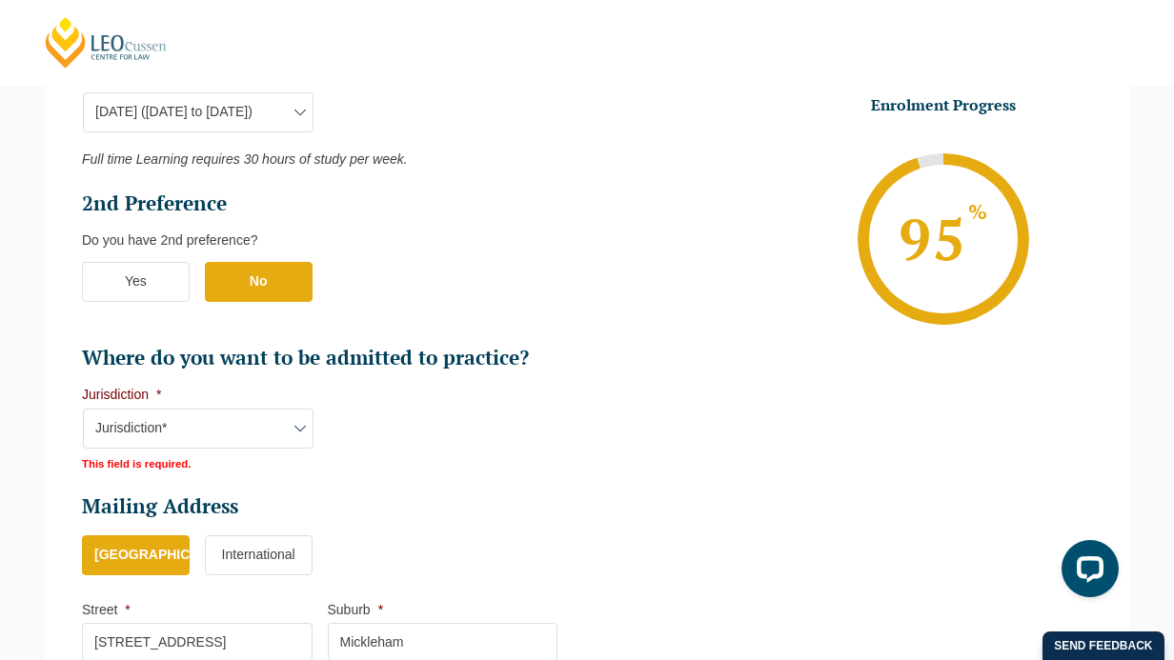
scroll to position [1154, 0]
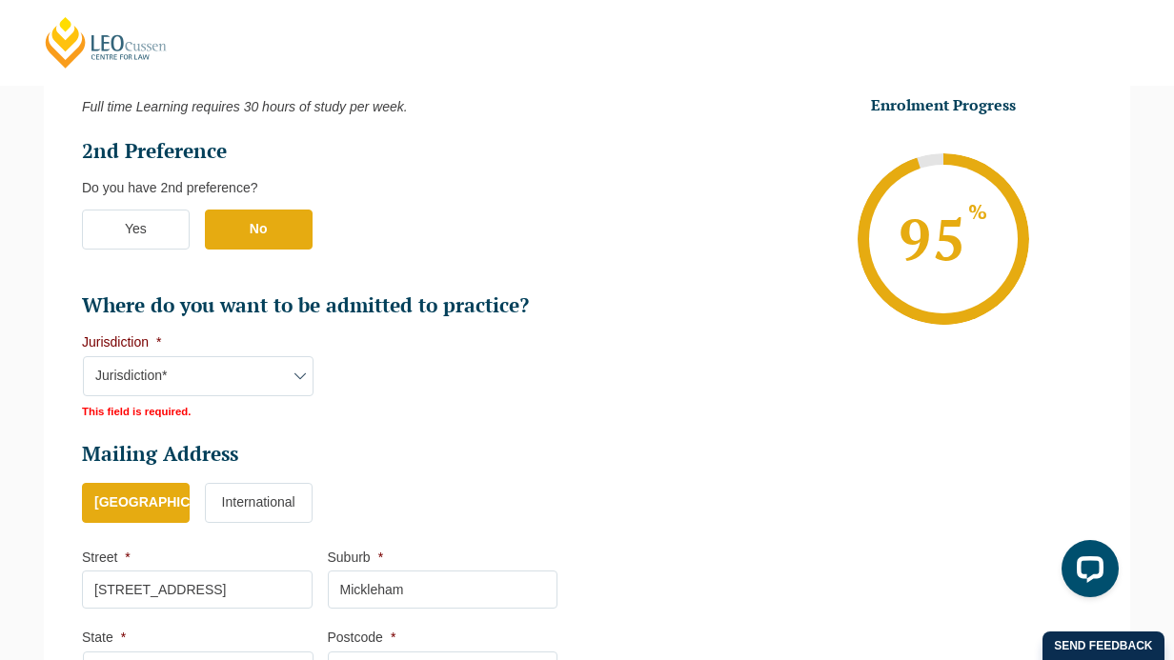
click at [263, 366] on select "Jurisdiction* VIC ACT/NSW SA WA QLD" at bounding box center [198, 376] width 231 height 40
select select "VIC"
click at [83, 358] on select "Jurisdiction* VIC ACT/NSW SA WA QLD" at bounding box center [198, 376] width 231 height 40
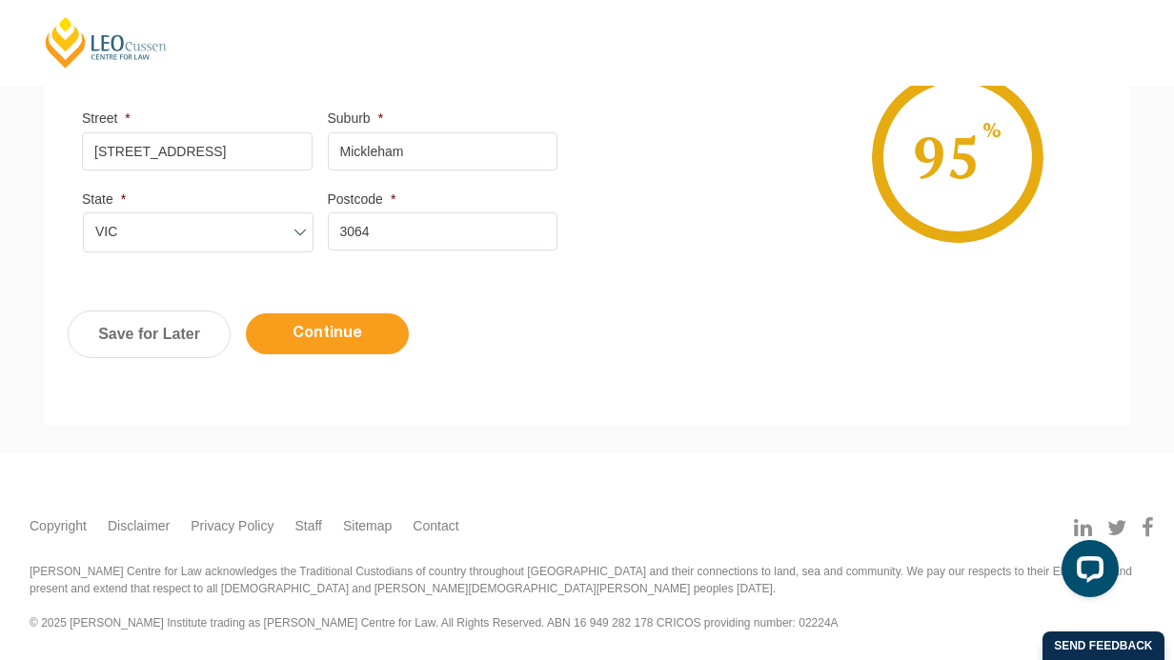
click at [327, 337] on input "Continue" at bounding box center [327, 334] width 163 height 41
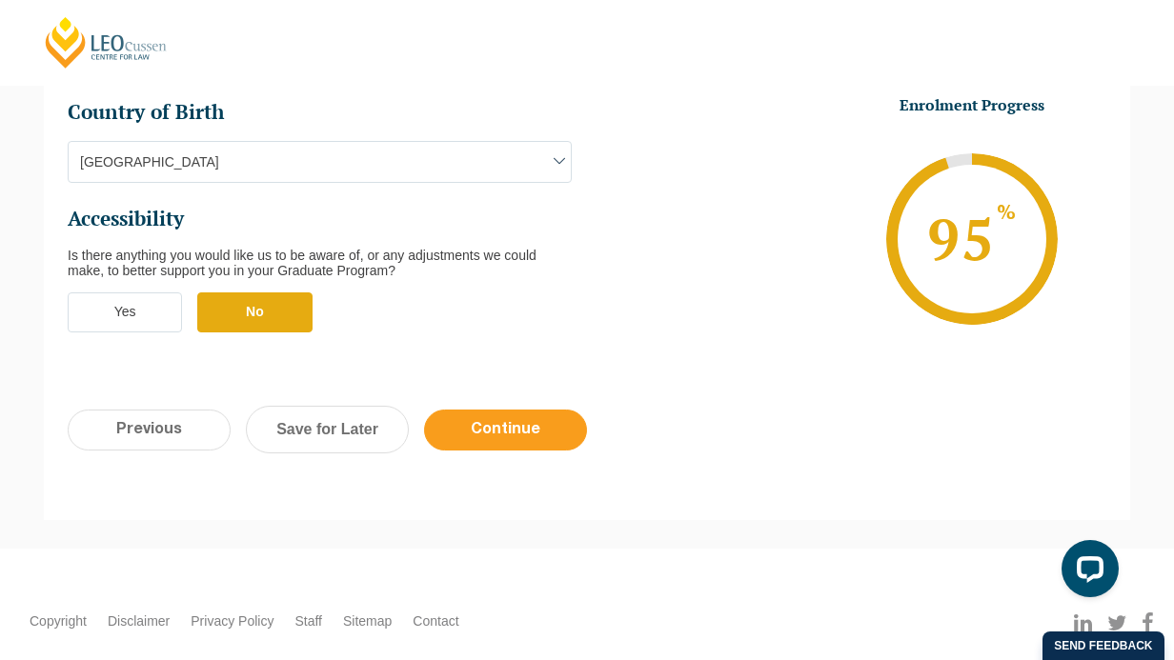
scroll to position [739, 0]
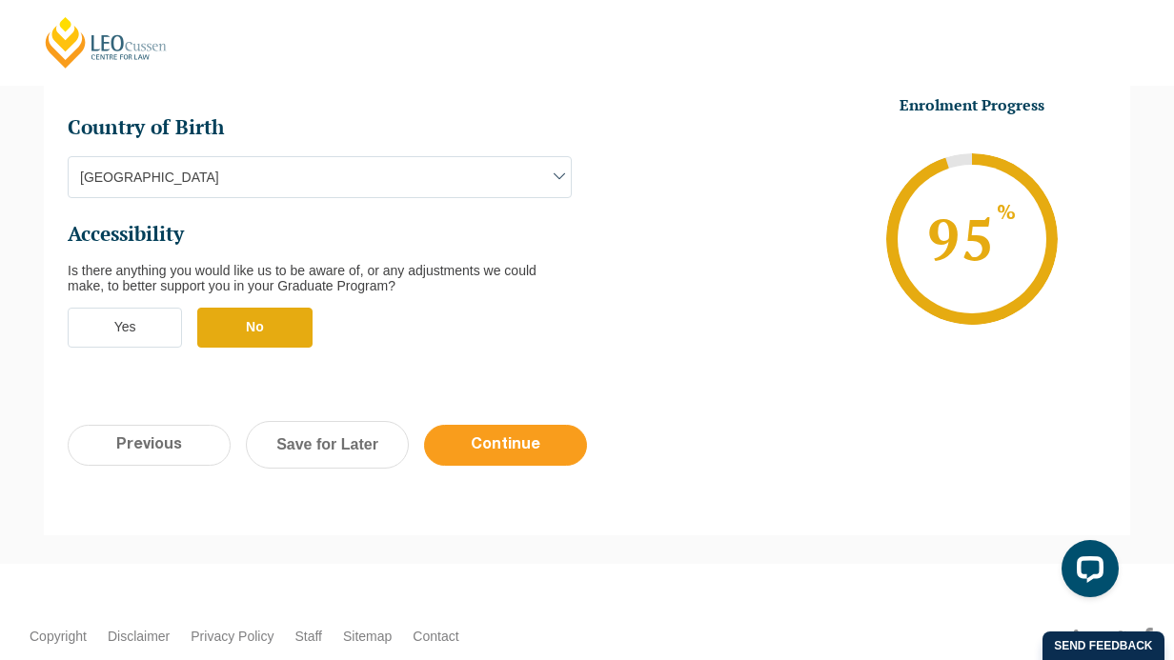
click at [517, 425] on input "Continue" at bounding box center [505, 445] width 163 height 41
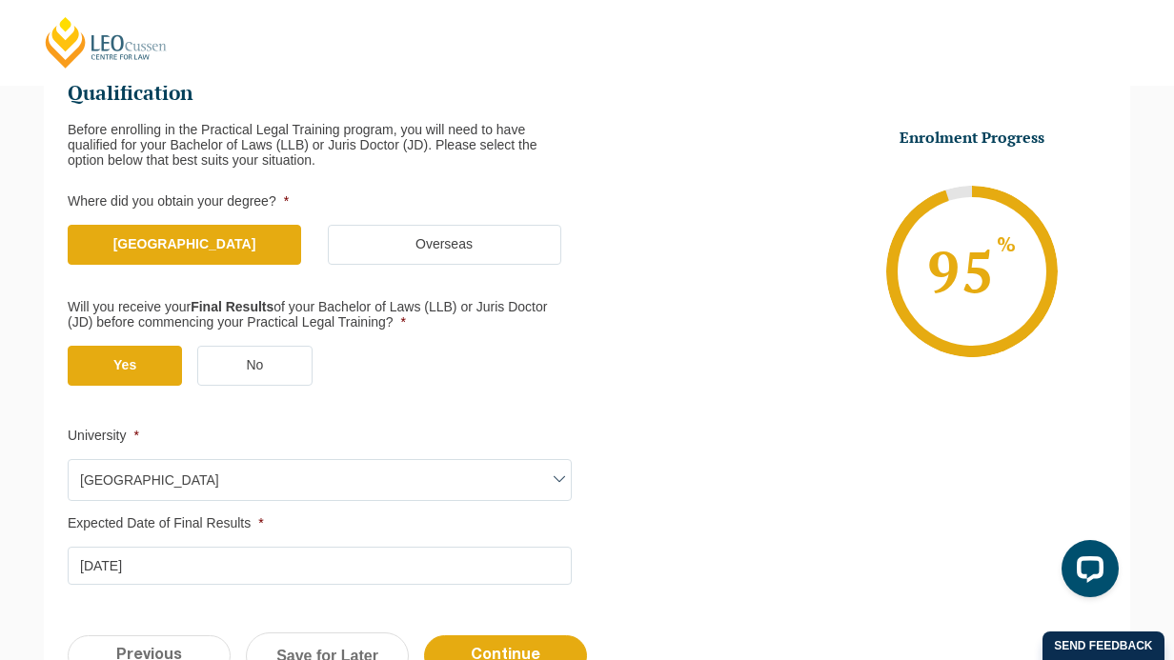
scroll to position [610, 0]
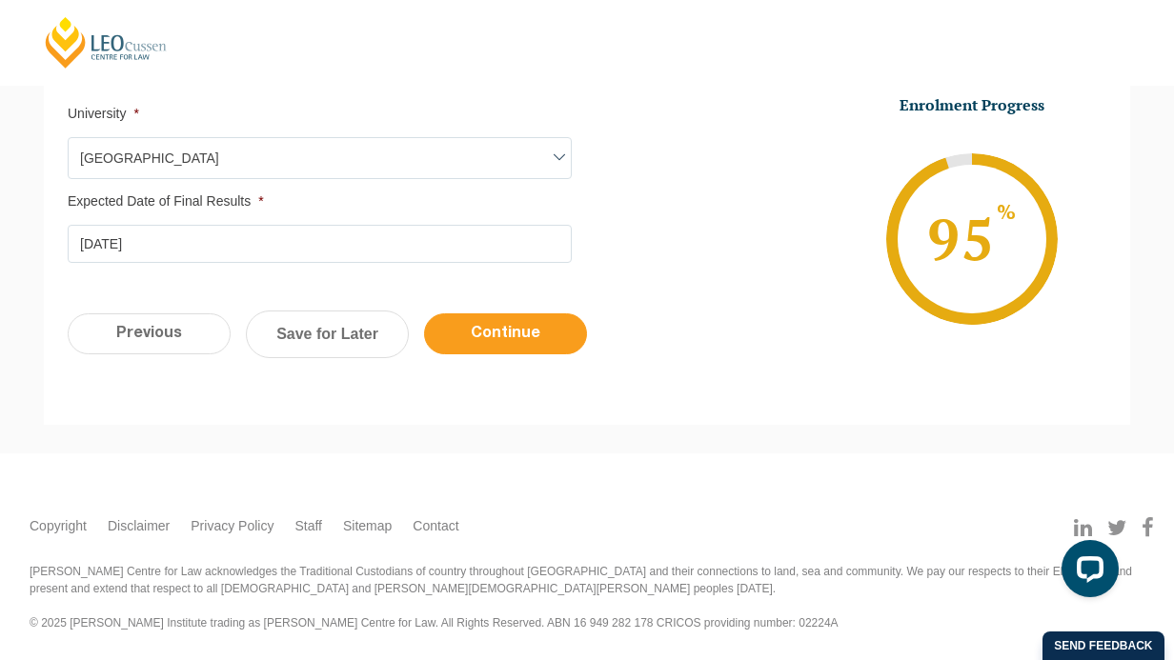
click at [500, 339] on input "Continue" at bounding box center [505, 334] width 163 height 41
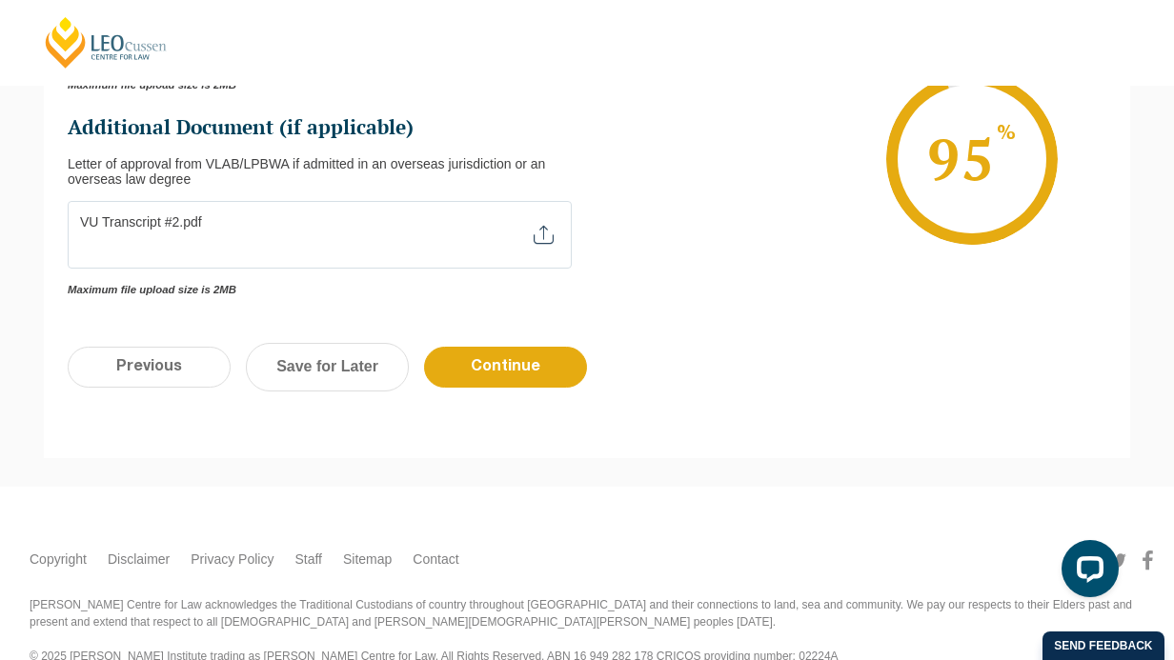
scroll to position [834, 0]
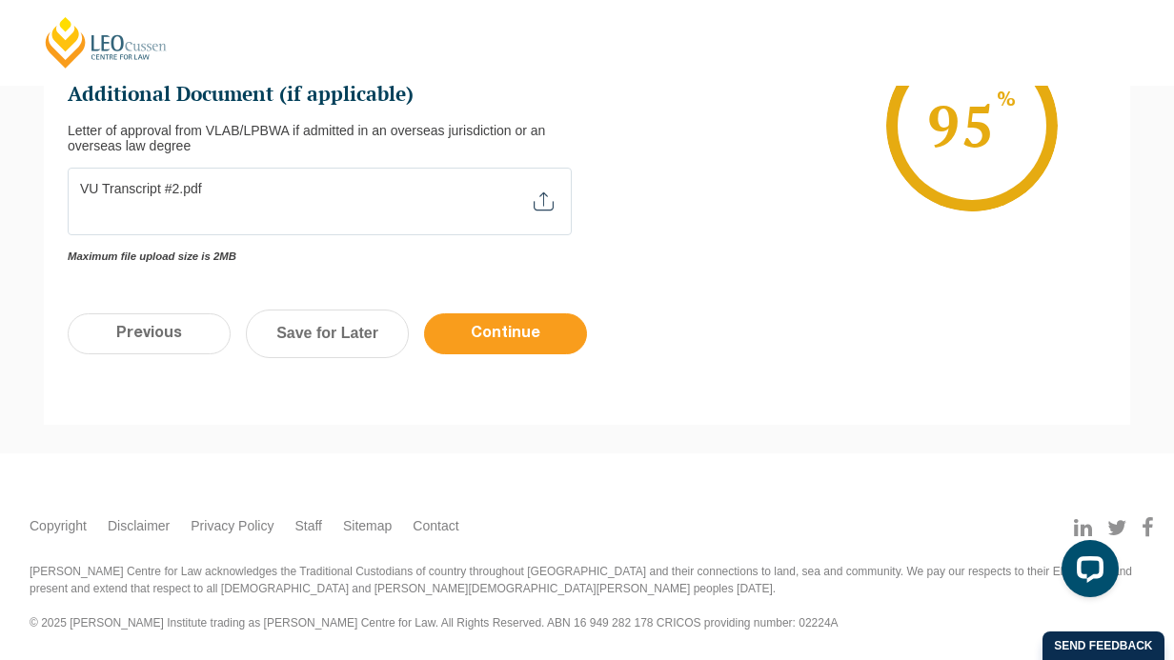
click at [501, 341] on input "Continue" at bounding box center [505, 334] width 163 height 41
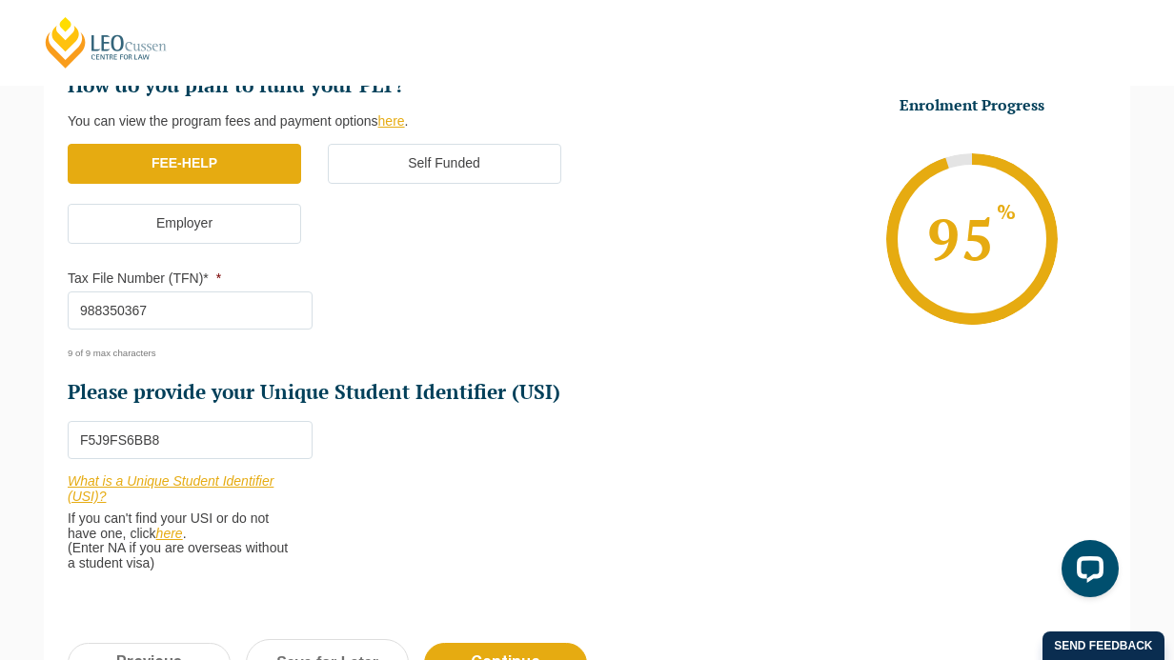
scroll to position [704, 0]
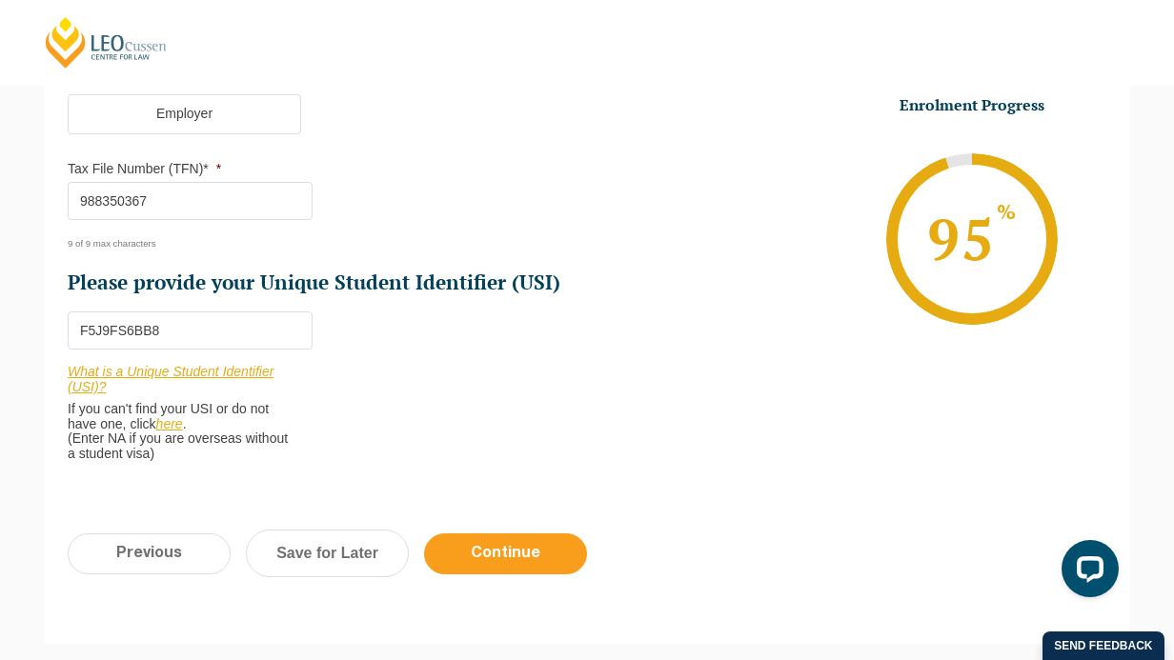
click at [508, 554] on input "Continue" at bounding box center [505, 554] width 163 height 41
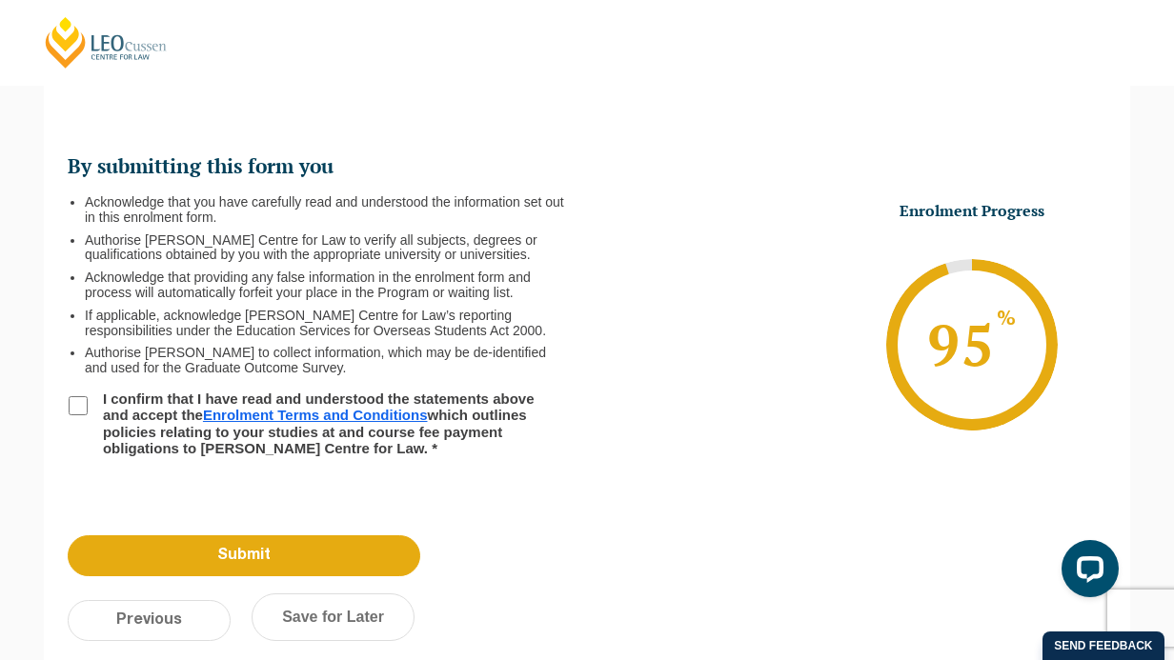
scroll to position [275, 0]
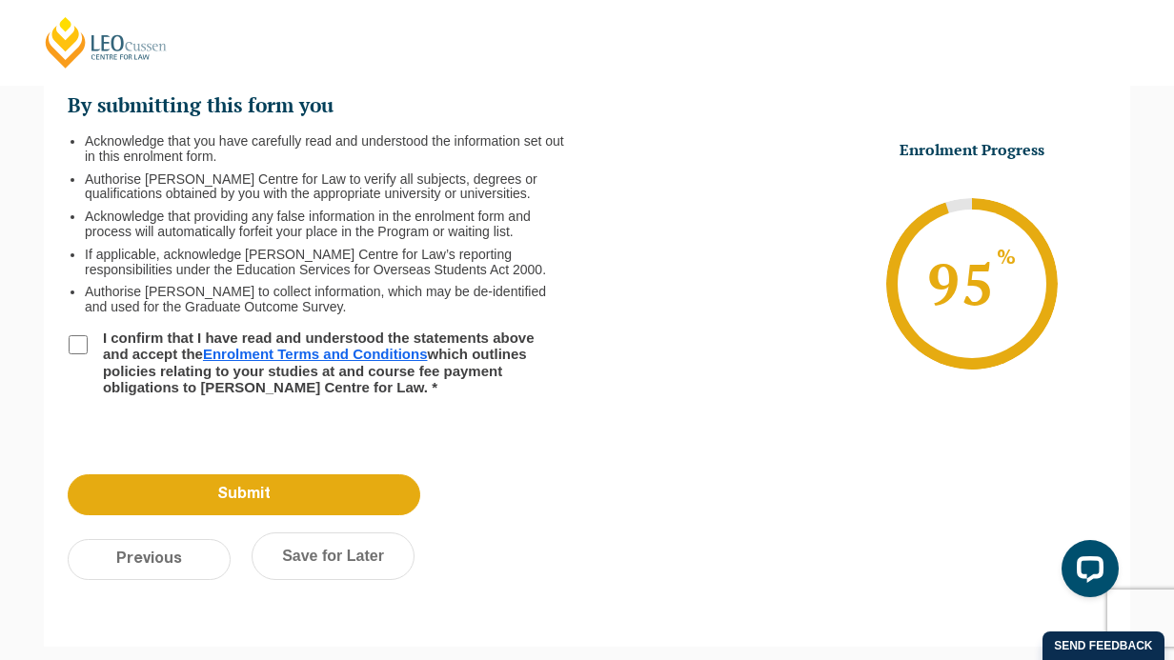
click at [79, 346] on input "I confirm that I have read and understood the statements above and accept the E…" at bounding box center [78, 344] width 19 height 19
checkbox input "true"
click at [306, 351] on link "Enrolment Terms and Conditions" at bounding box center [315, 354] width 225 height 16
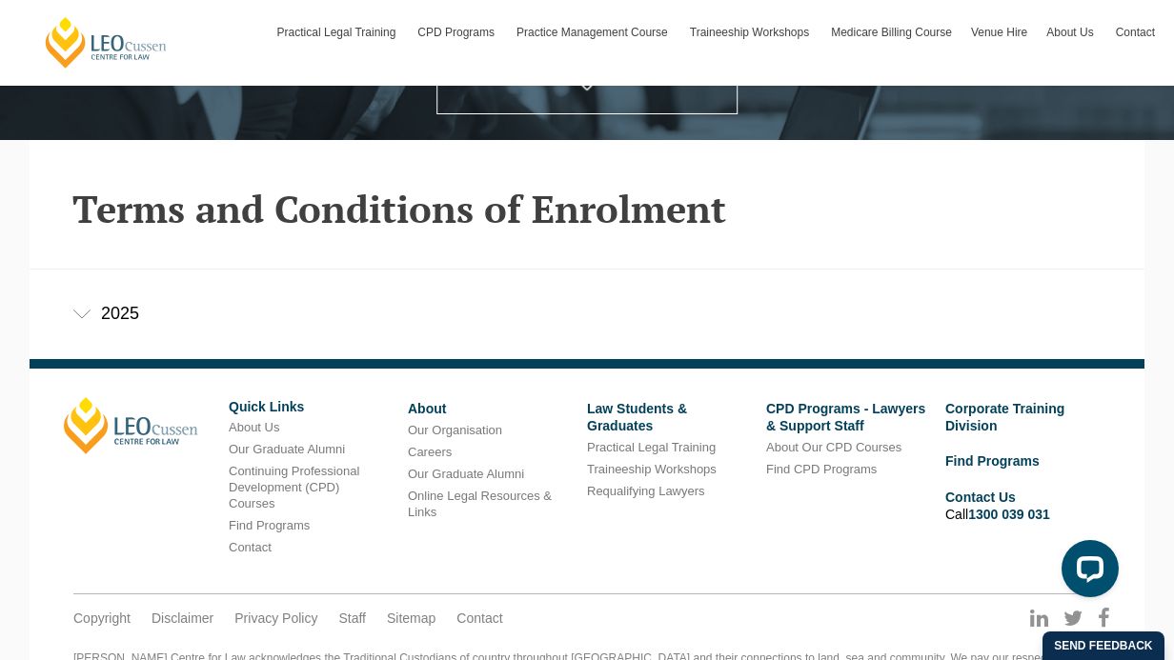
scroll to position [352, 0]
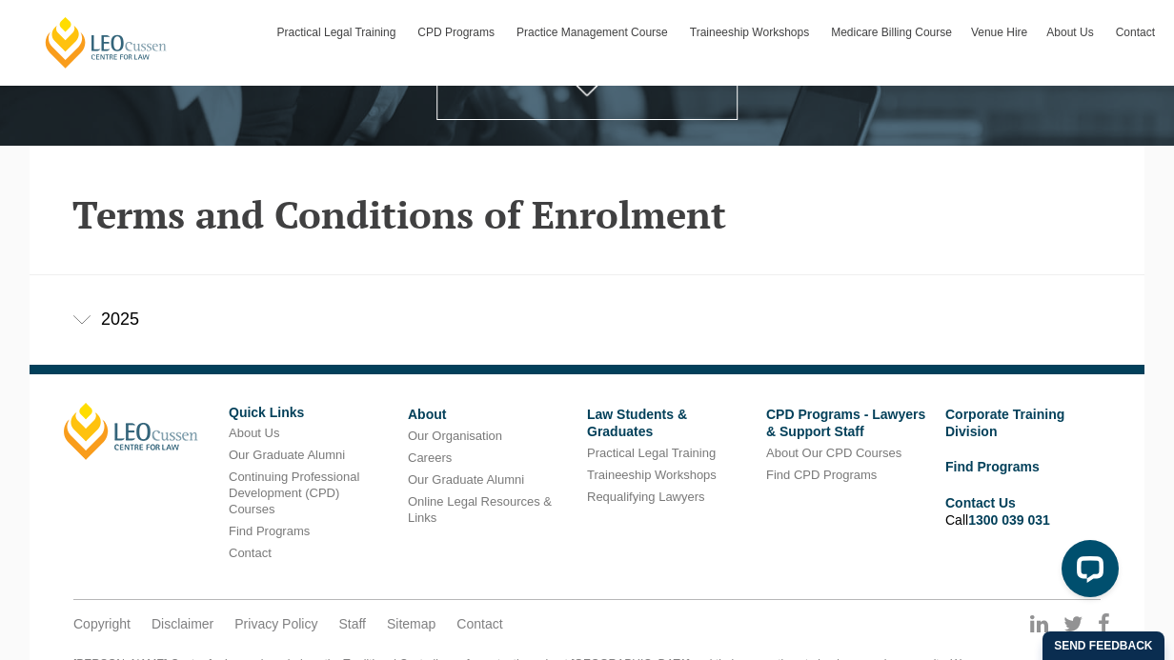
click at [449, 325] on div "2025" at bounding box center [587, 319] width 1115 height 89
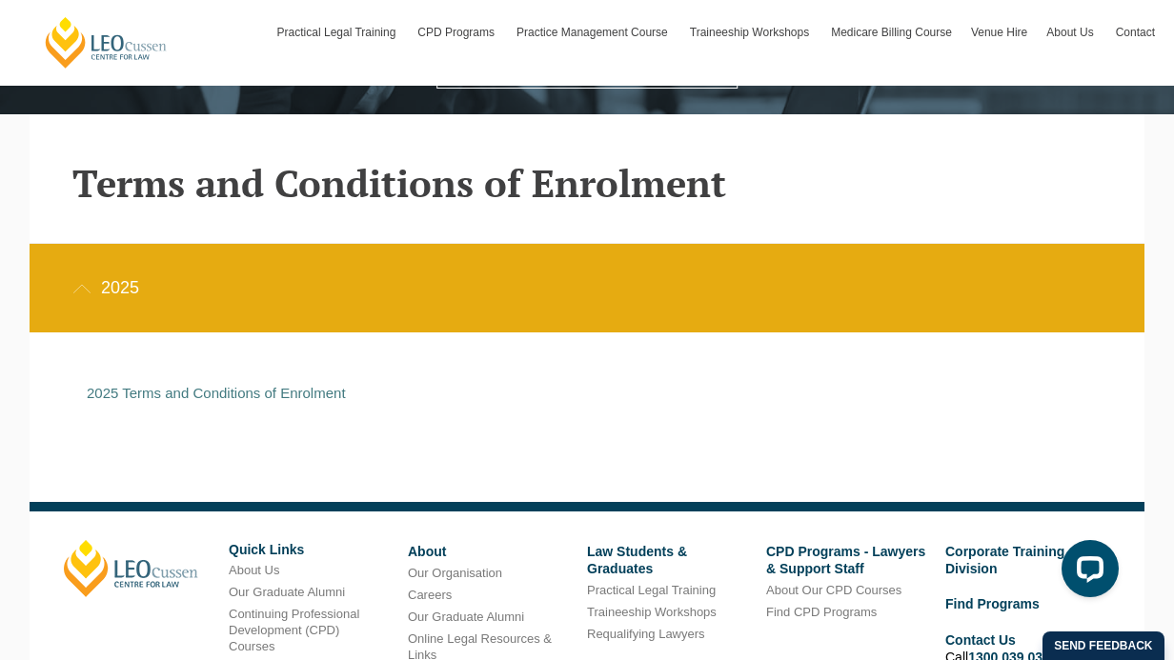
scroll to position [384, 0]
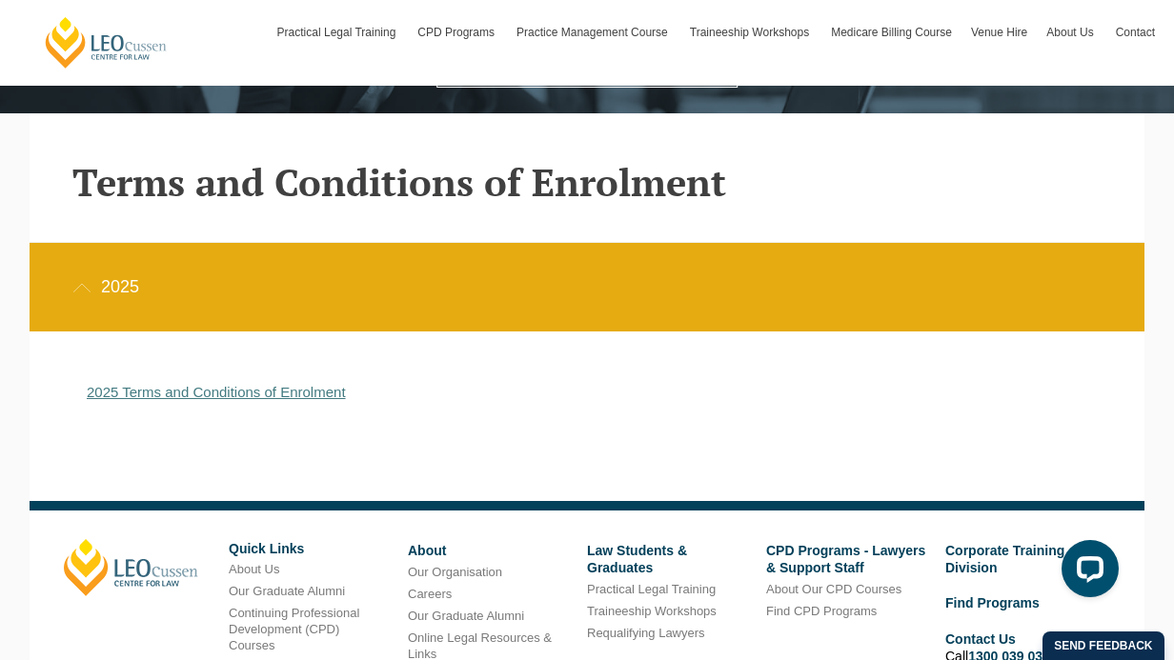
click at [254, 395] on link "2025 Terms and Conditions of Enrolment" at bounding box center [216, 392] width 259 height 16
